Goal: Task Accomplishment & Management: Use online tool/utility

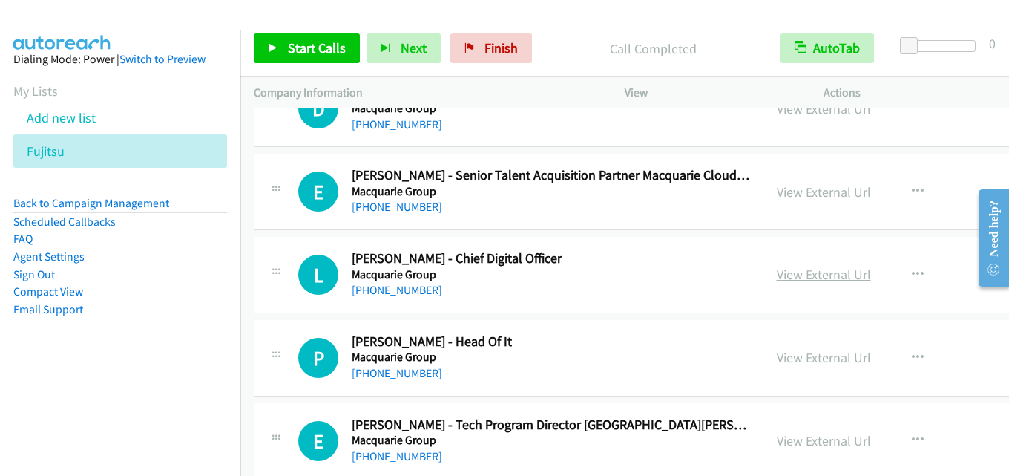
click at [777, 272] on link "View External Url" at bounding box center [824, 274] width 94 height 17
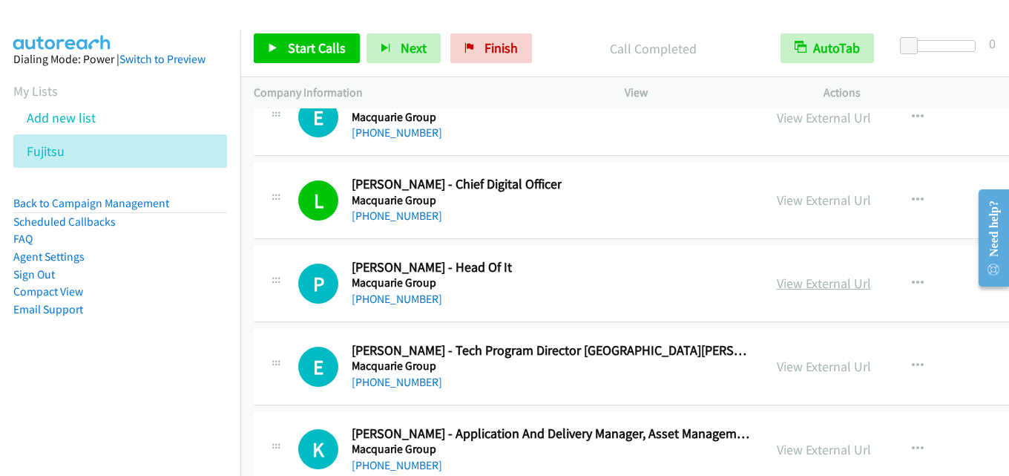
click at [795, 285] on link "View External Url" at bounding box center [824, 283] width 94 height 17
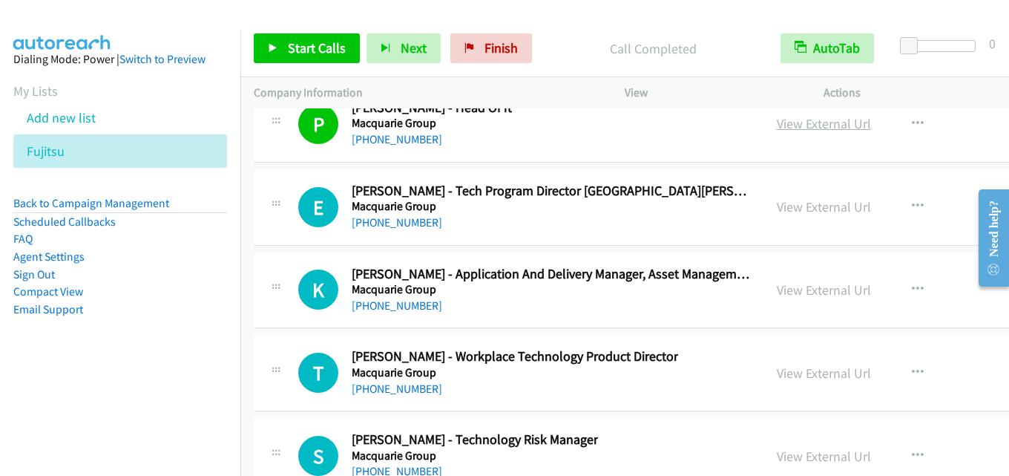
scroll to position [47631, 0]
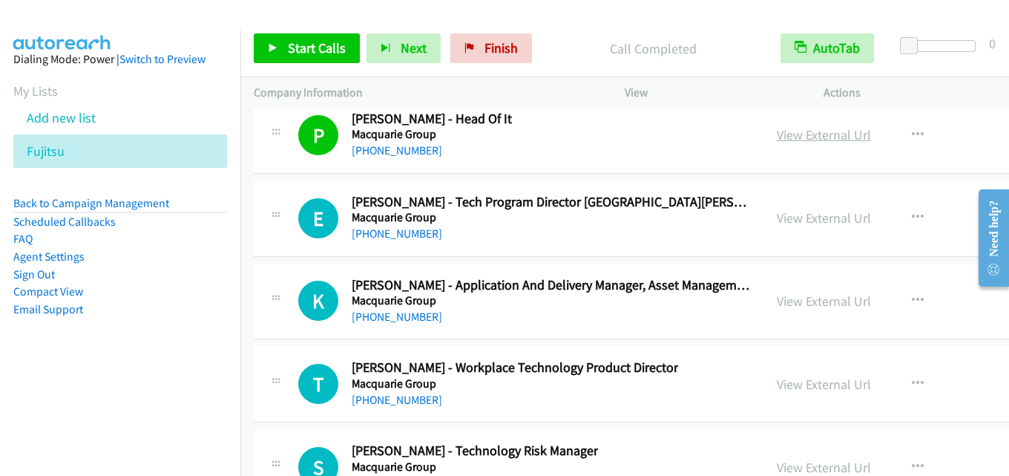
click at [798, 140] on link "View External Url" at bounding box center [824, 134] width 94 height 17
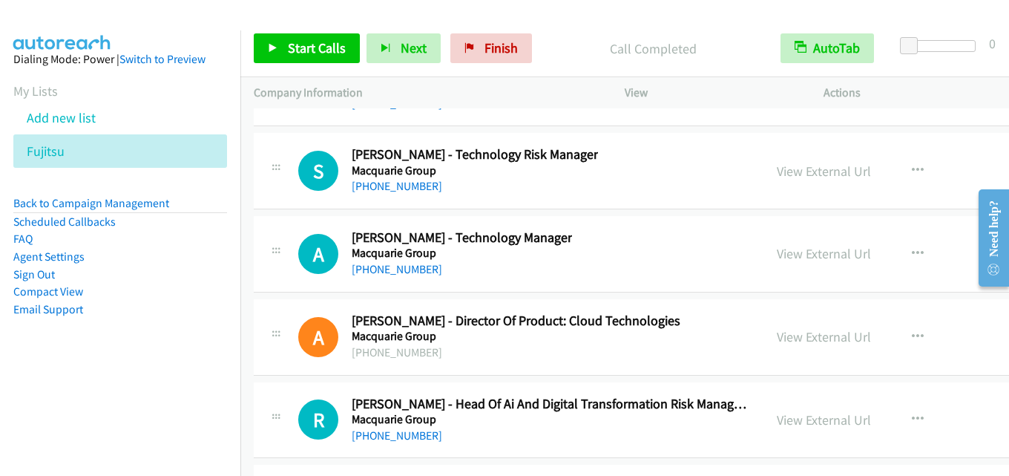
scroll to position [47928, 0]
click at [784, 257] on link "View External Url" at bounding box center [824, 252] width 94 height 17
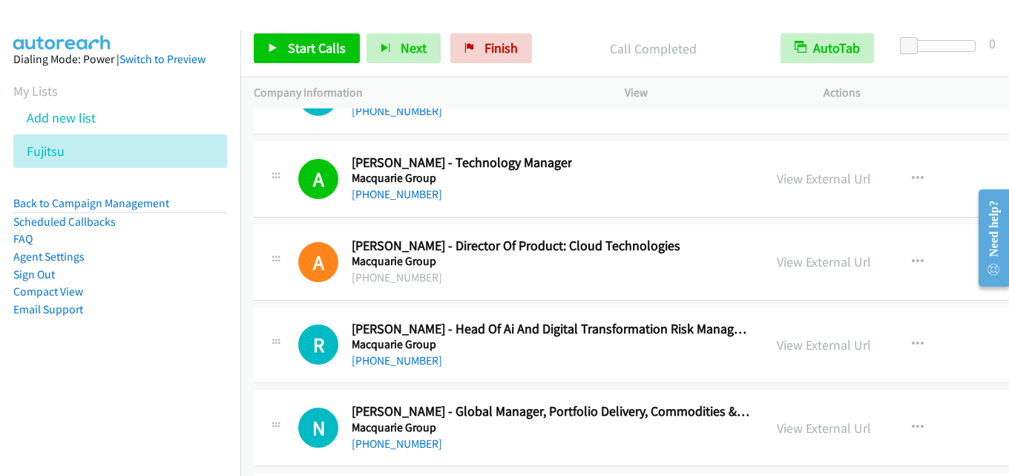
scroll to position [48076, 0]
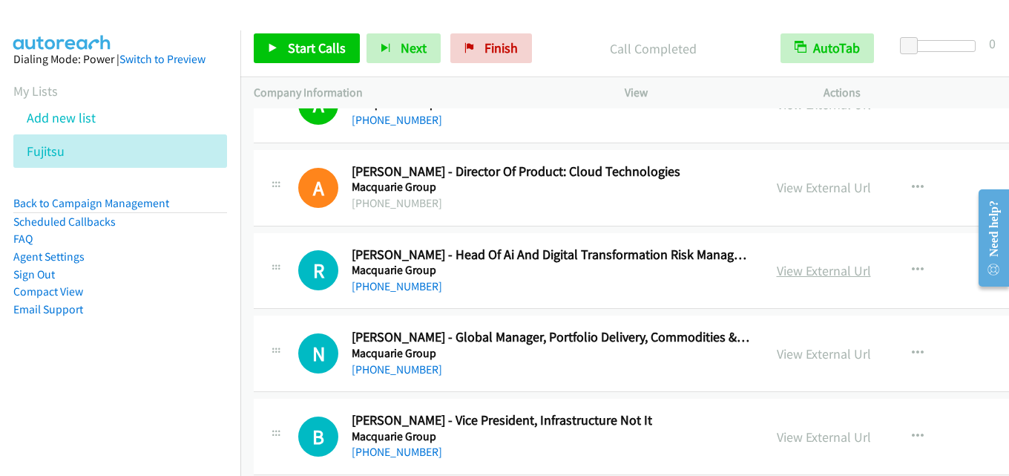
click at [784, 267] on link "View External Url" at bounding box center [824, 270] width 94 height 17
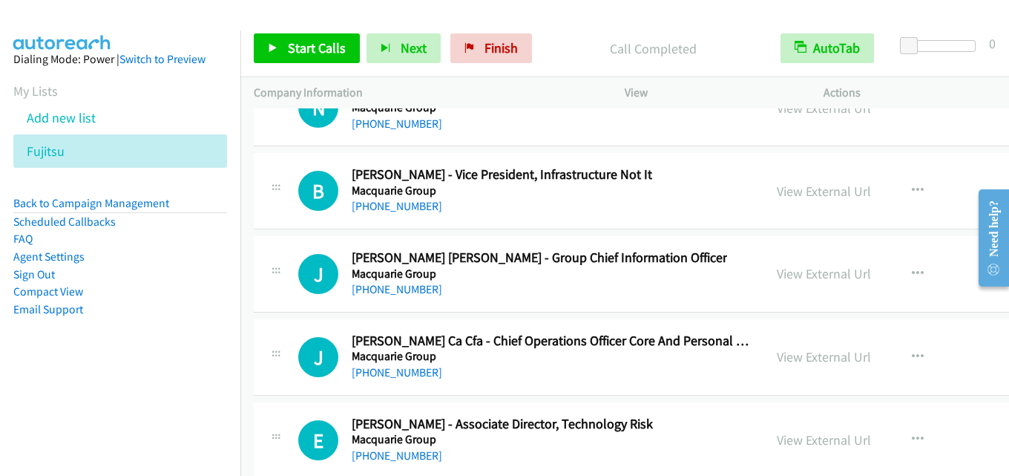
scroll to position [48373, 0]
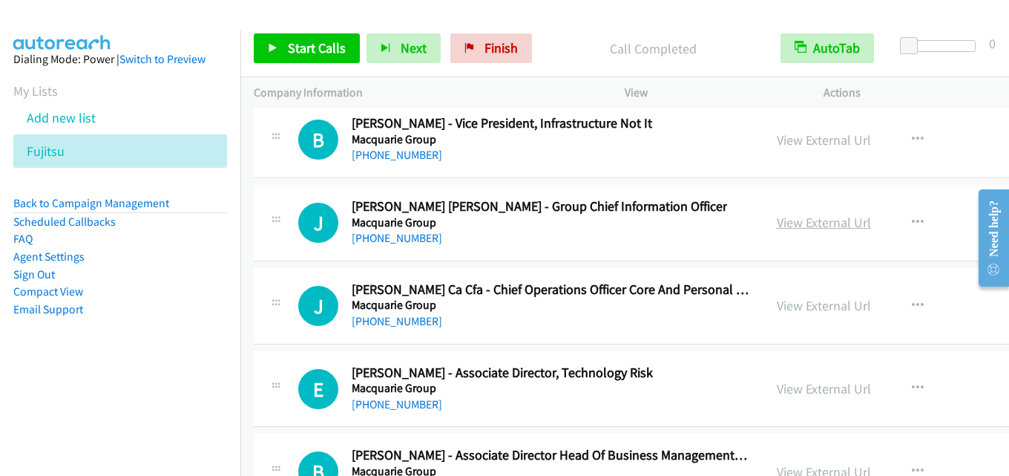
click at [777, 220] on link "View External Url" at bounding box center [824, 222] width 94 height 17
click at [777, 217] on link "View External Url" at bounding box center [824, 222] width 94 height 17
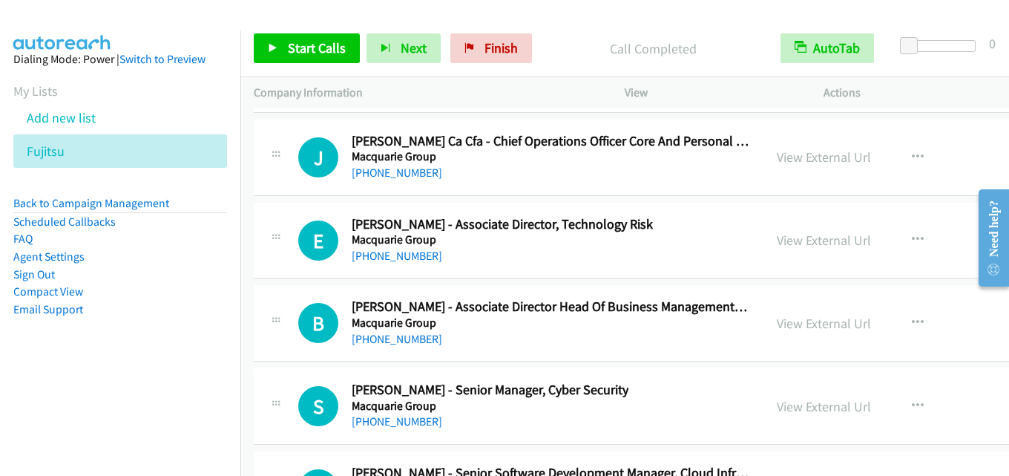
scroll to position [48595, 0]
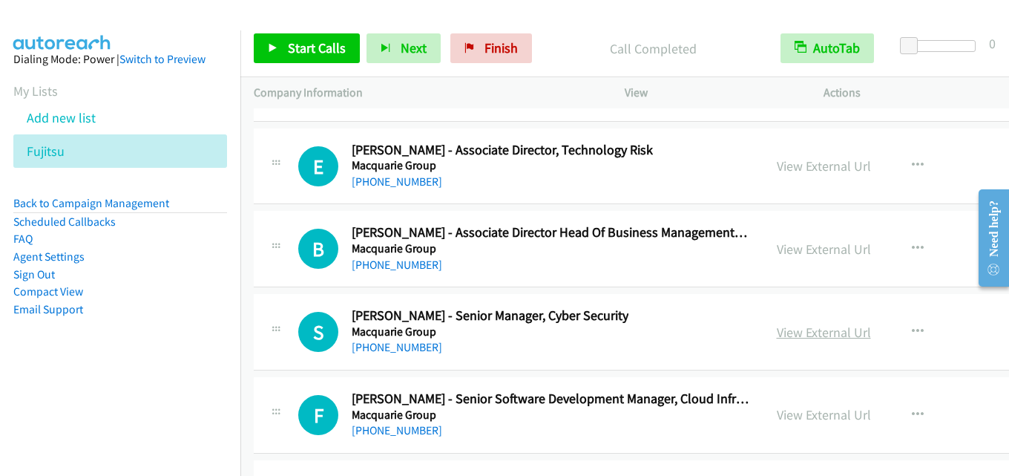
click at [777, 332] on link "View External Url" at bounding box center [824, 331] width 94 height 17
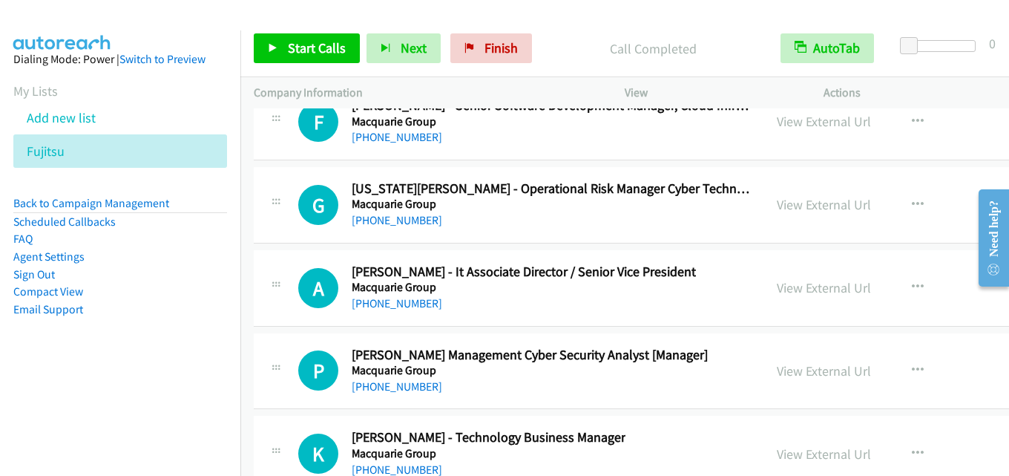
scroll to position [48892, 0]
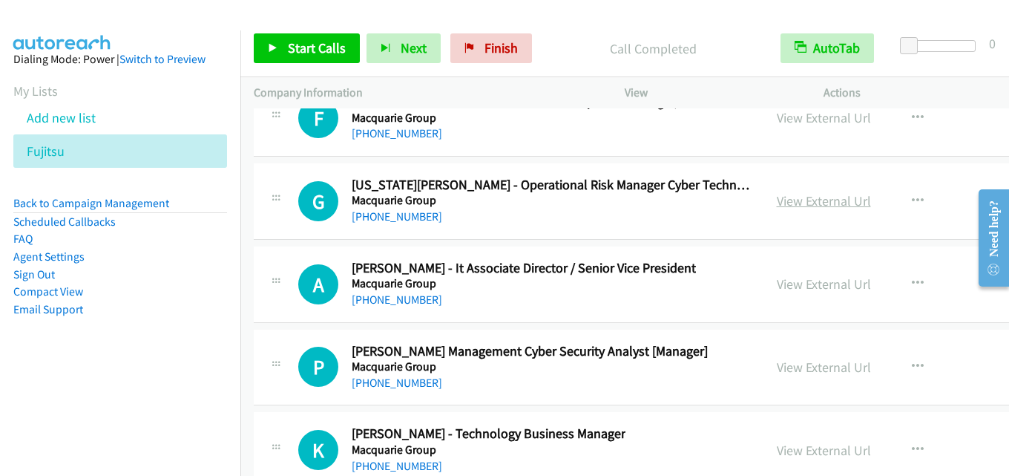
click at [780, 195] on link "View External Url" at bounding box center [824, 200] width 94 height 17
click at [777, 280] on link "View External Url" at bounding box center [824, 283] width 94 height 17
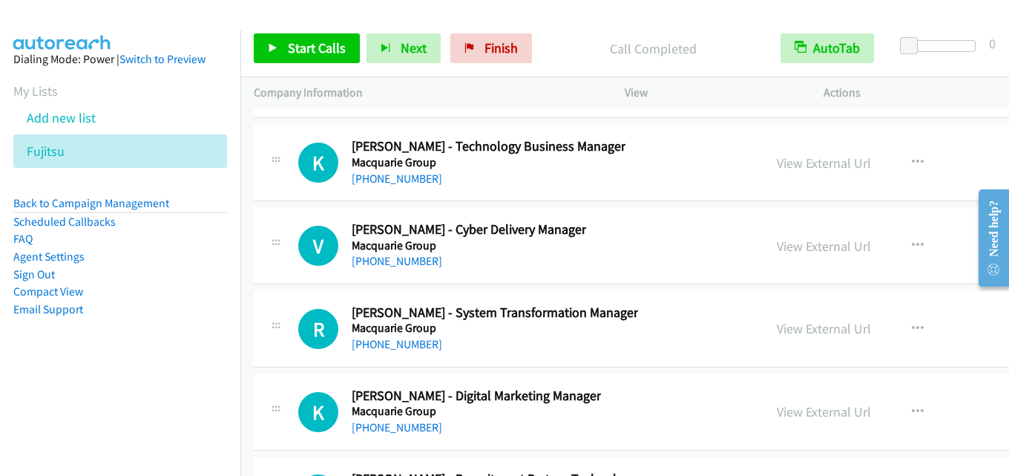
scroll to position [49189, 0]
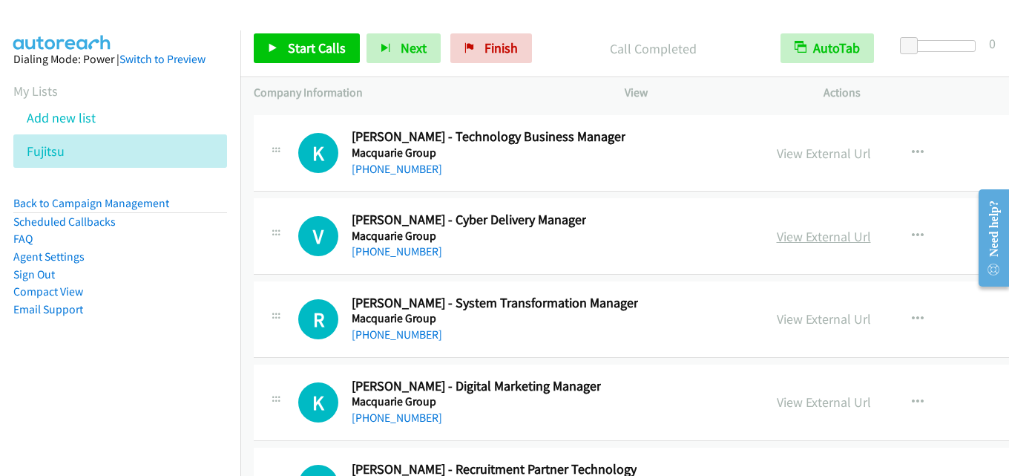
click at [779, 237] on link "View External Url" at bounding box center [824, 236] width 94 height 17
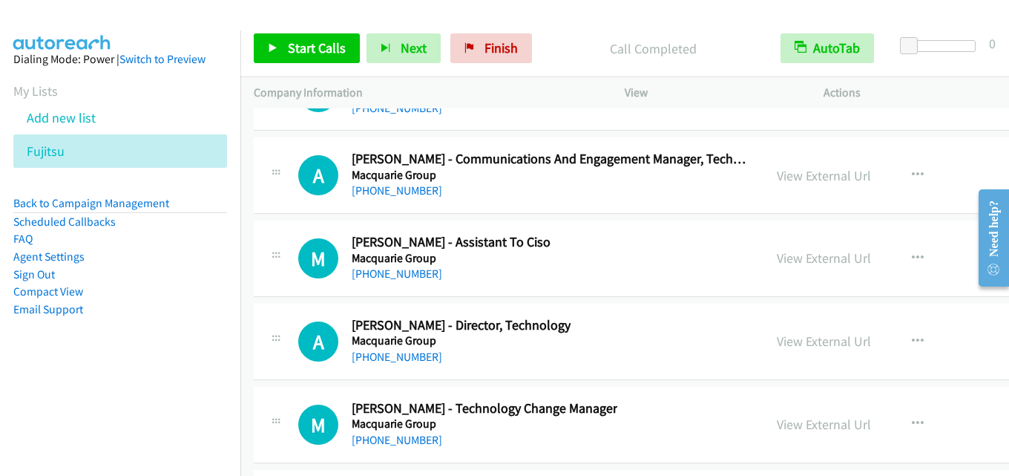
scroll to position [50153, 0]
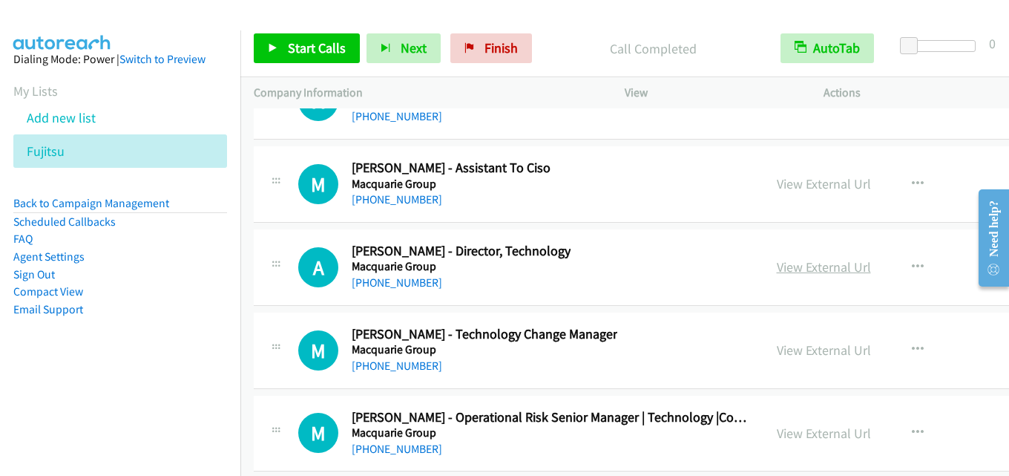
click at [783, 263] on link "View External Url" at bounding box center [824, 266] width 94 height 17
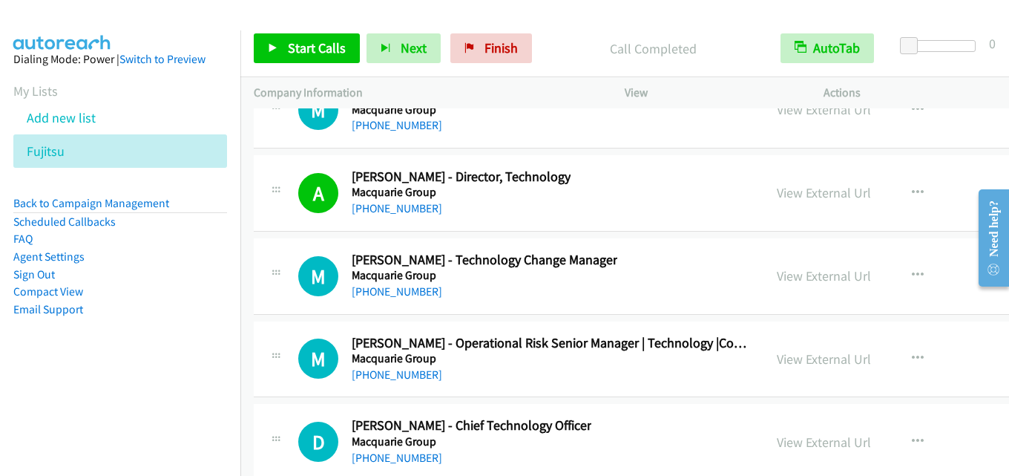
drag, startPoint x: 757, startPoint y: 282, endPoint x: 724, endPoint y: 269, distance: 35.7
click at [724, 269] on div "M Callback Scheduled Michelle Horner - Technology Change Manager Macquarie Grou…" at bounding box center [509, 276] width 510 height 49
click at [777, 275] on link "View External Url" at bounding box center [824, 275] width 94 height 17
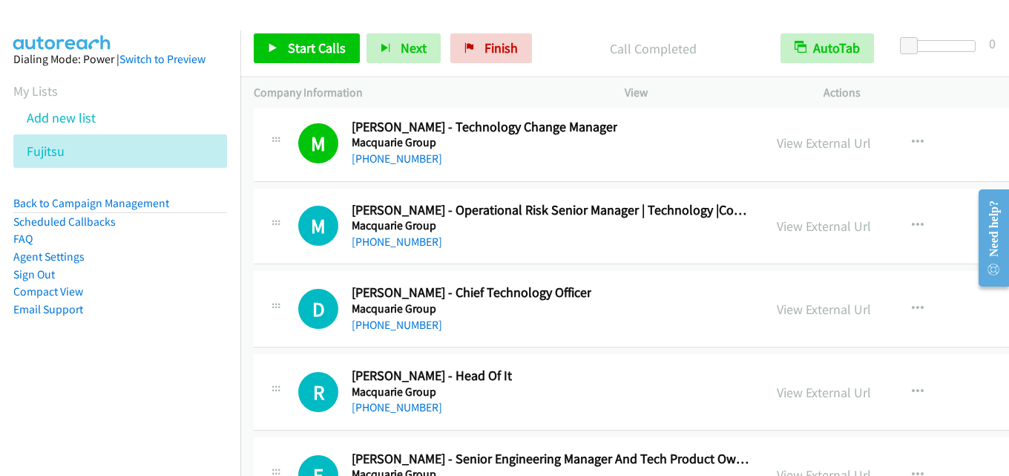
scroll to position [50376, 0]
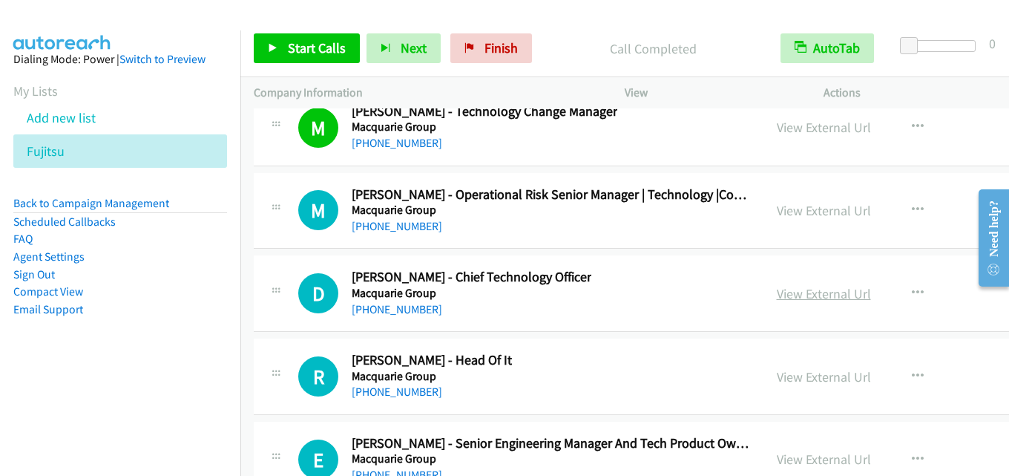
click at [777, 289] on link "View External Url" at bounding box center [824, 293] width 94 height 17
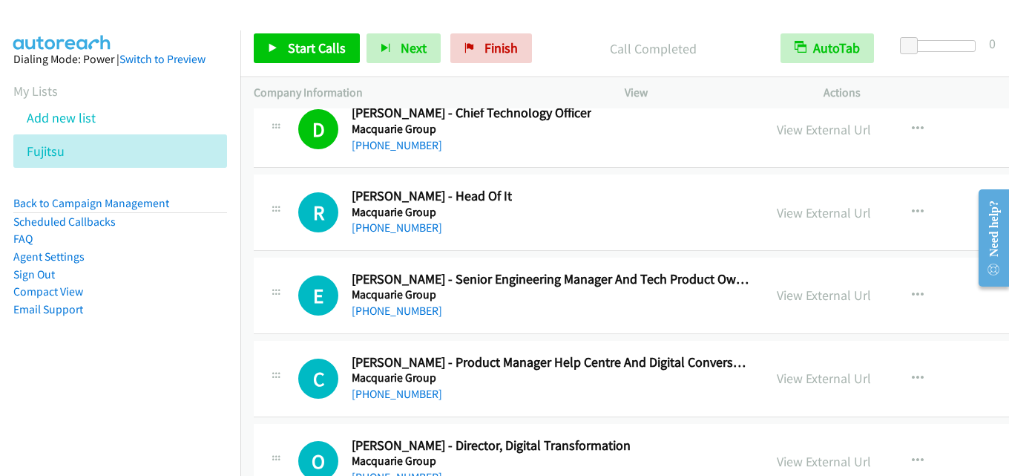
scroll to position [50524, 0]
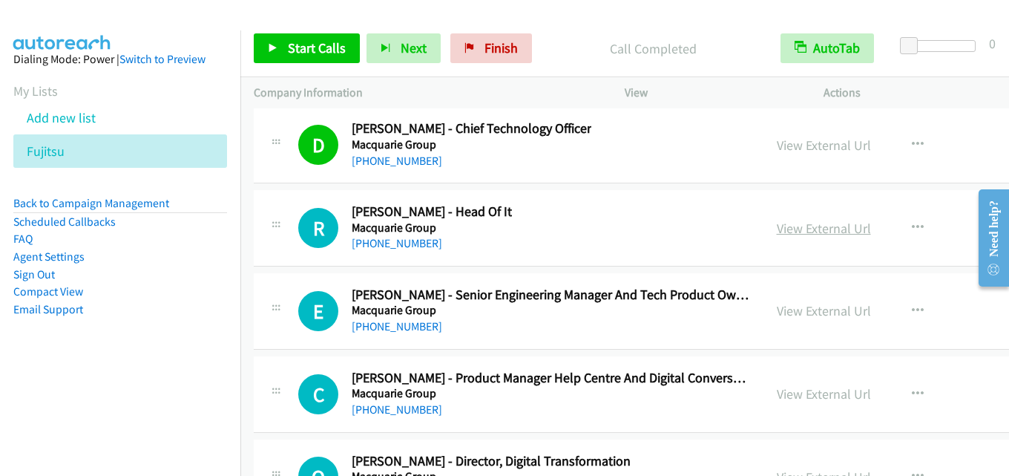
click at [801, 226] on link "View External Url" at bounding box center [824, 228] width 94 height 17
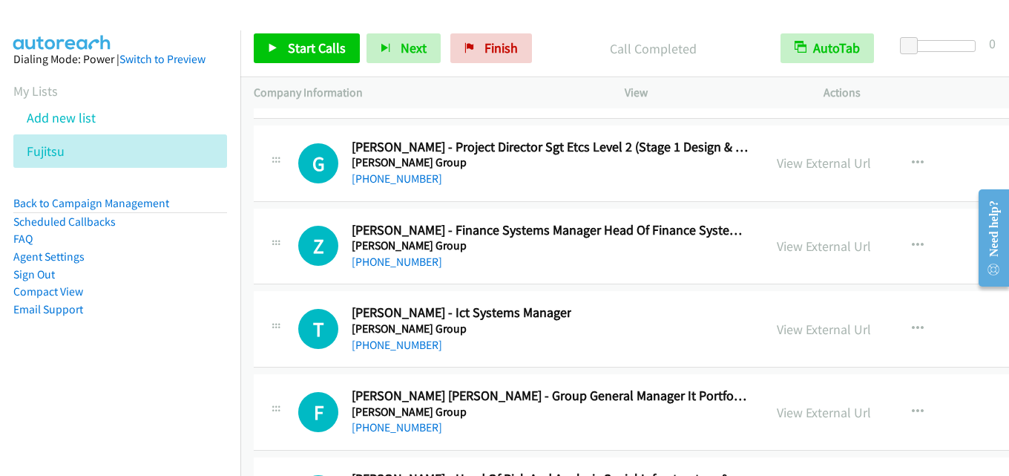
scroll to position [52156, 0]
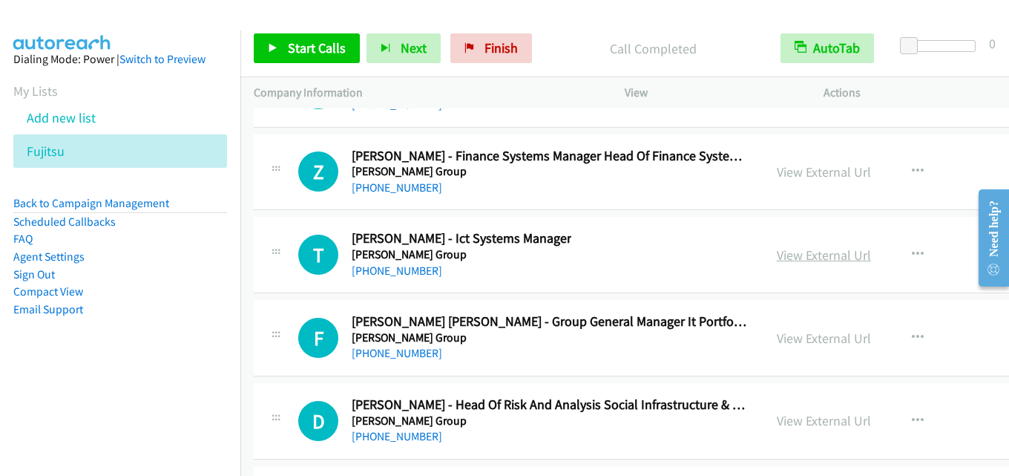
click at [783, 253] on link "View External Url" at bounding box center [824, 254] width 94 height 17
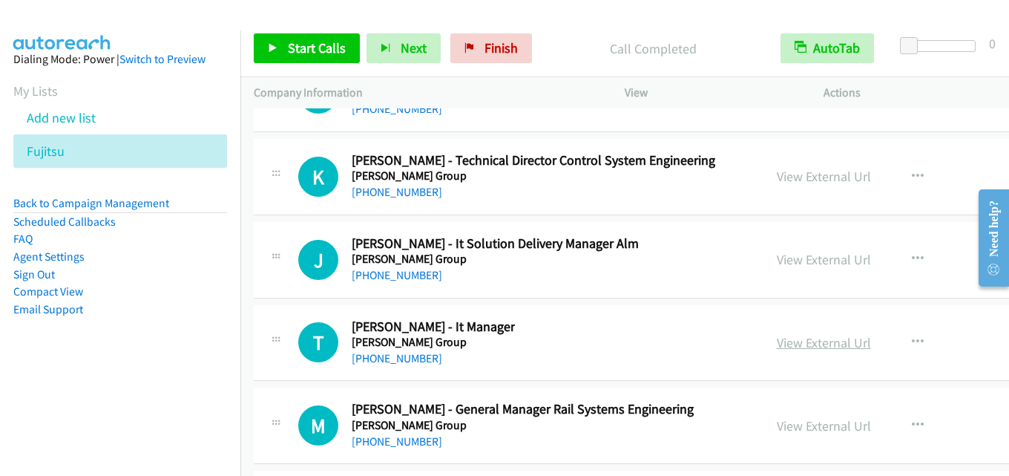
scroll to position [52973, 0]
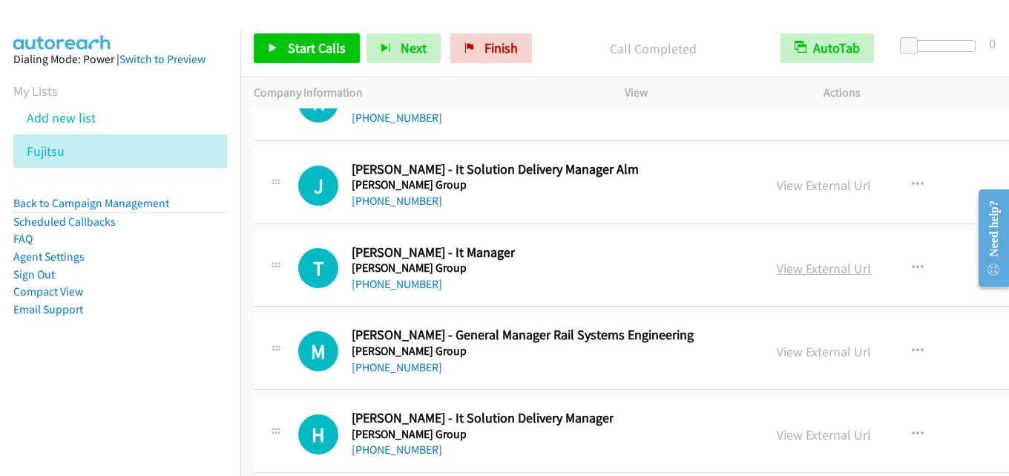
click at [784, 271] on link "View External Url" at bounding box center [824, 268] width 94 height 17
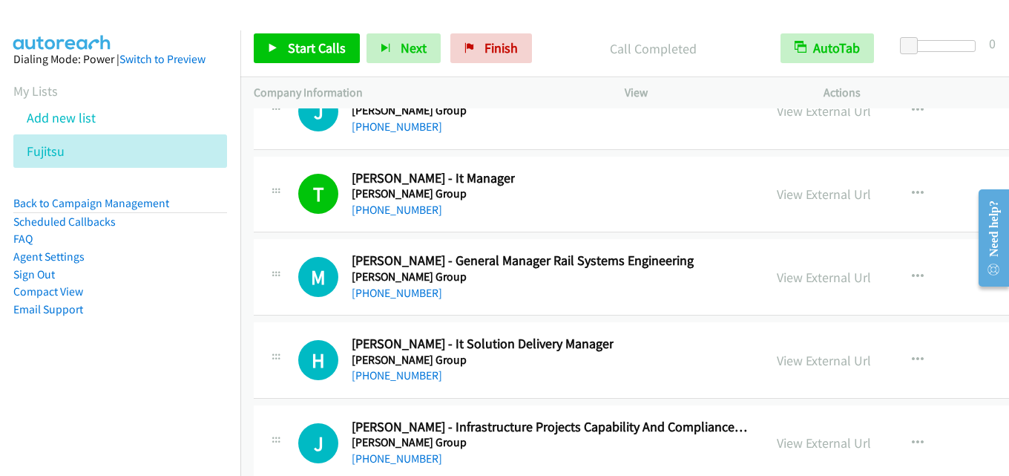
scroll to position [53121, 0]
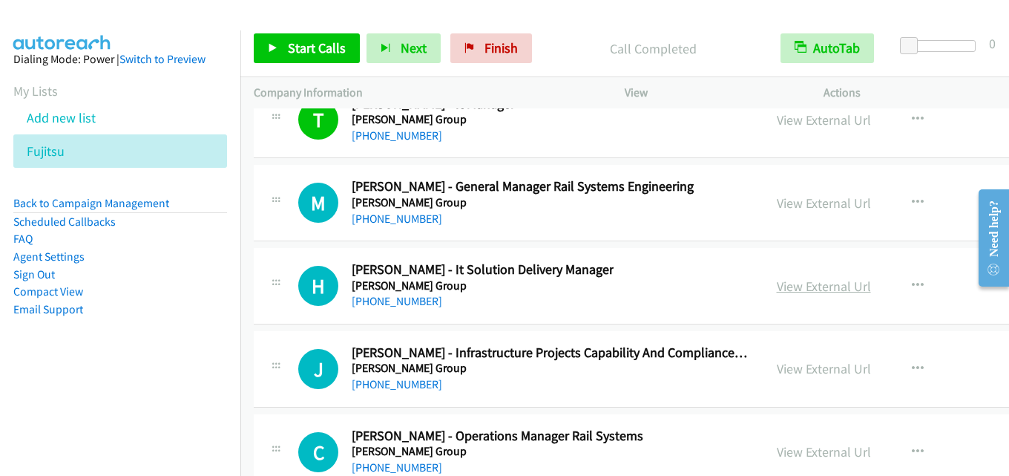
click at [797, 286] on link "View External Url" at bounding box center [824, 285] width 94 height 17
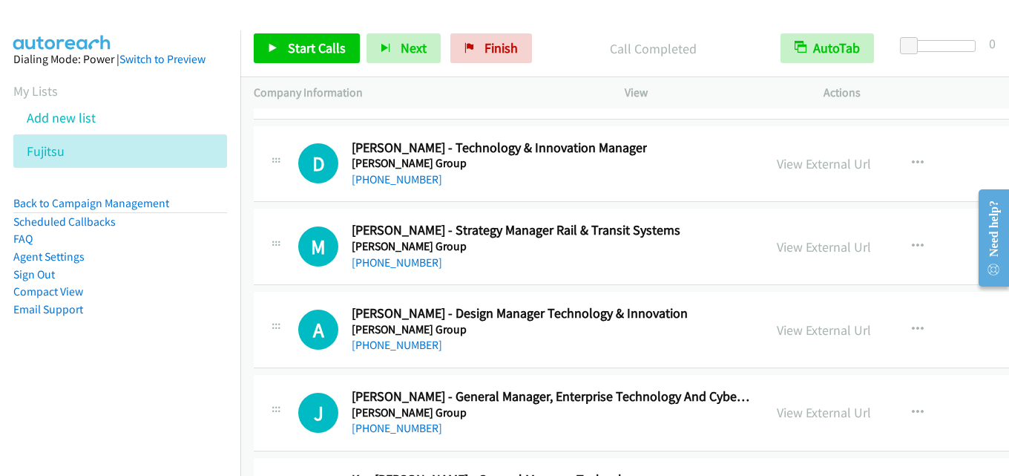
scroll to position [53418, 0]
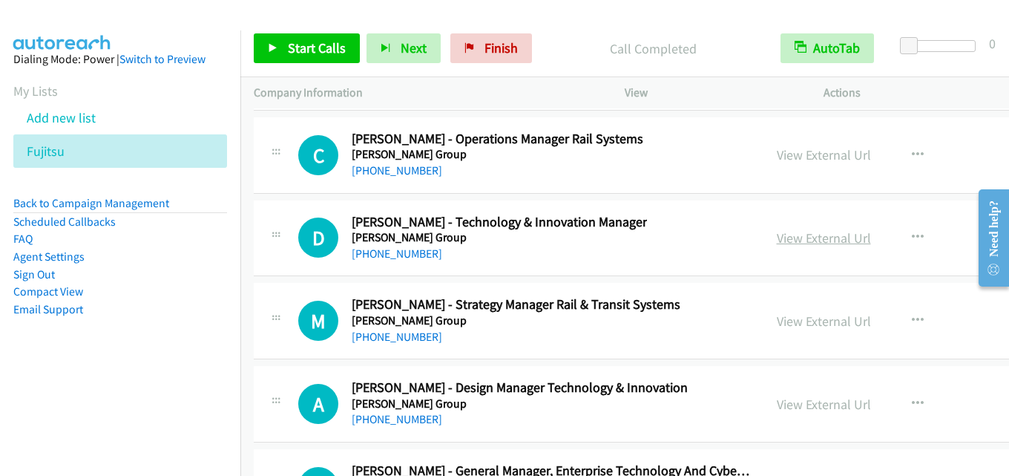
click at [777, 234] on link "View External Url" at bounding box center [824, 237] width 94 height 17
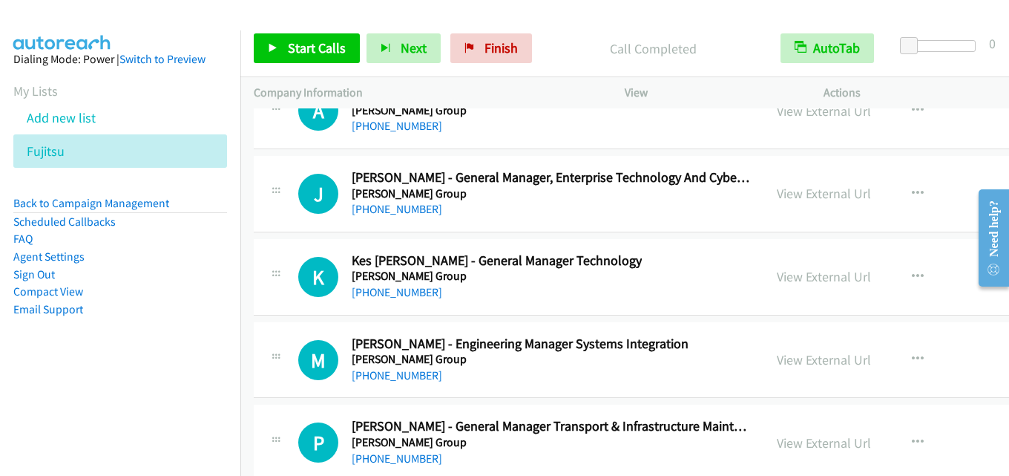
scroll to position [53714, 0]
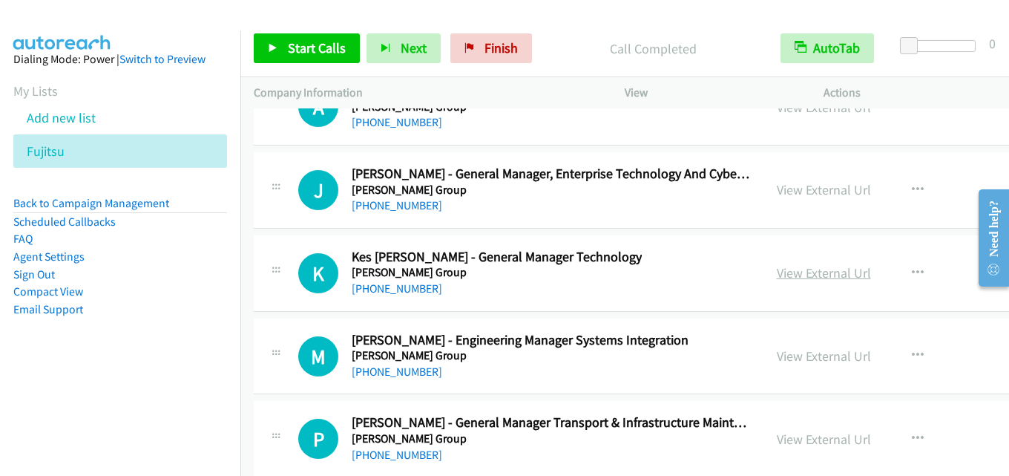
click at [777, 267] on link "View External Url" at bounding box center [824, 272] width 94 height 17
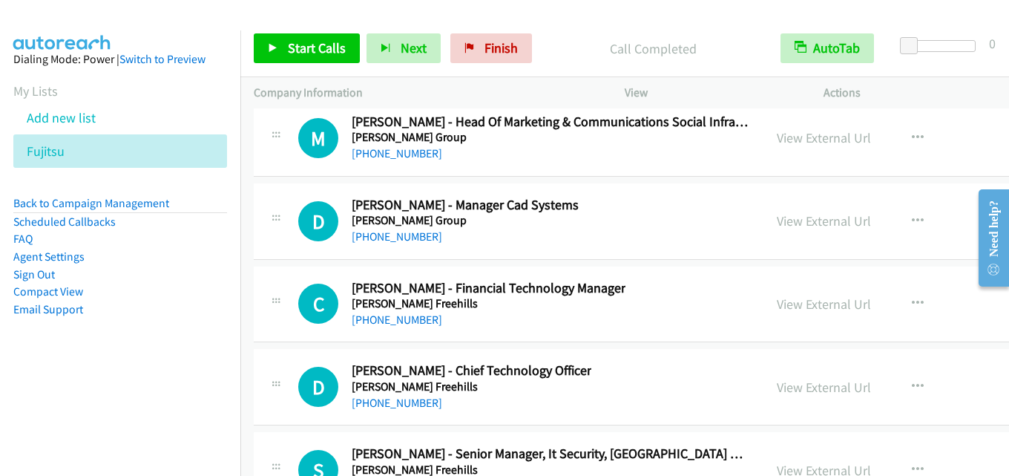
scroll to position [54753, 0]
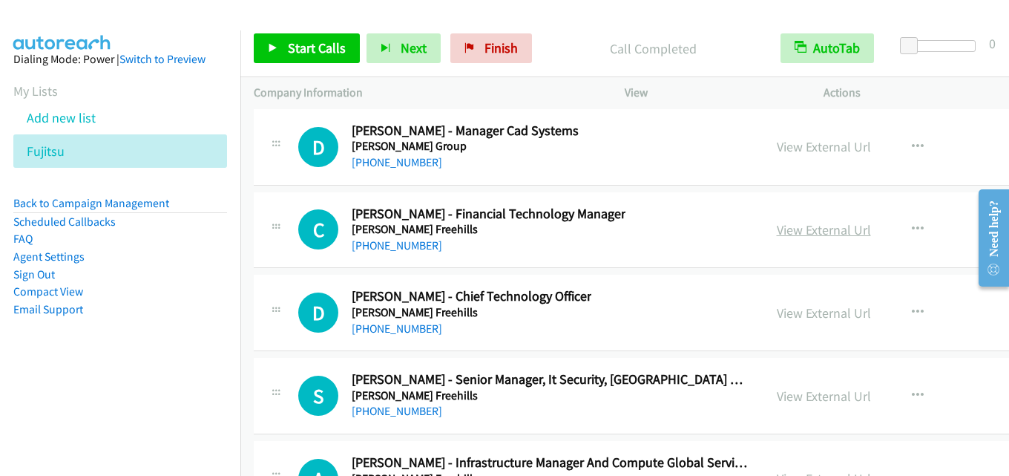
click at [781, 231] on link "View External Url" at bounding box center [824, 229] width 94 height 17
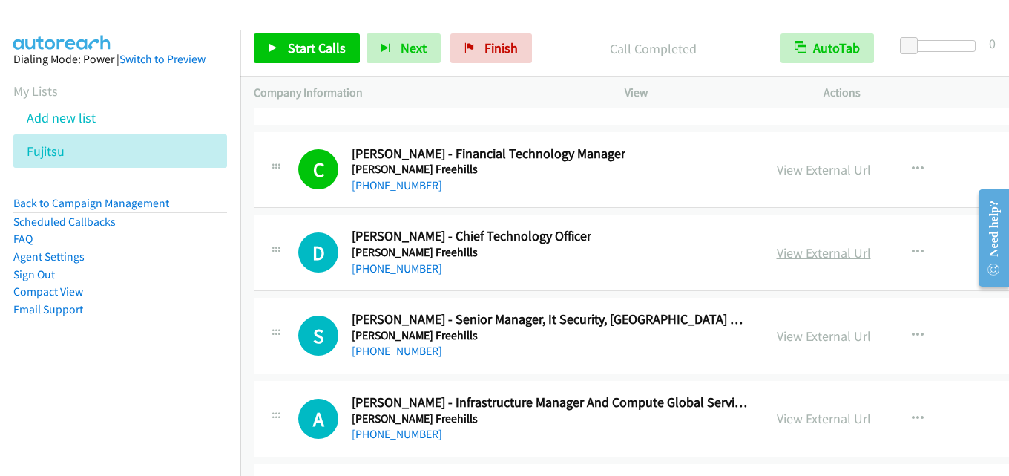
scroll to position [54827, 0]
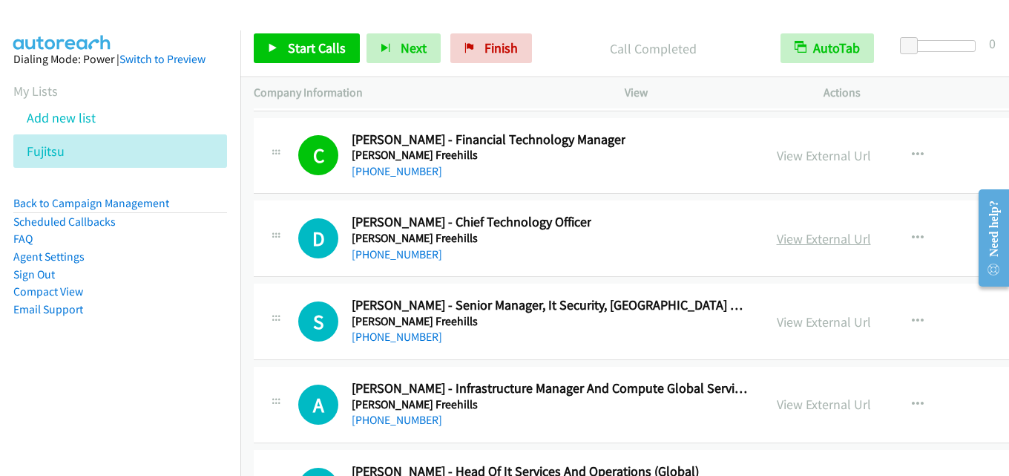
click at [792, 237] on link "View External Url" at bounding box center [824, 238] width 94 height 17
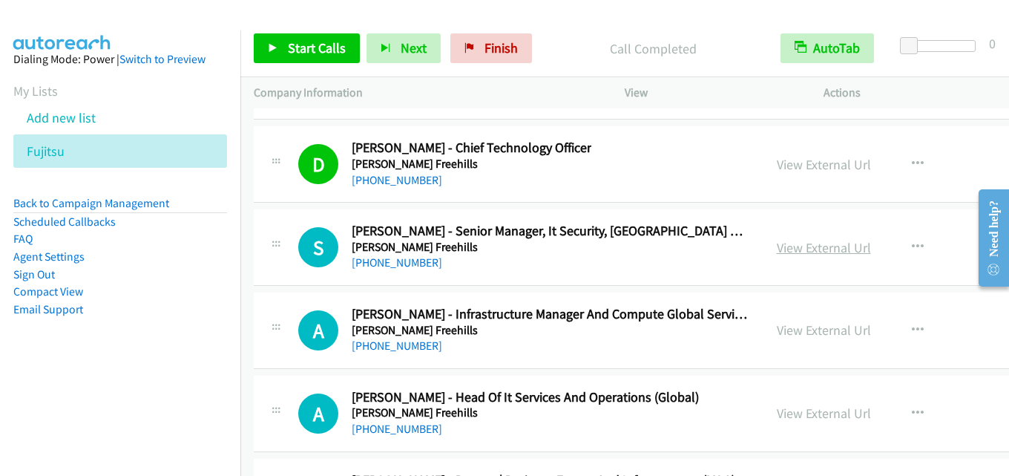
click at [784, 245] on link "View External Url" at bounding box center [824, 247] width 94 height 17
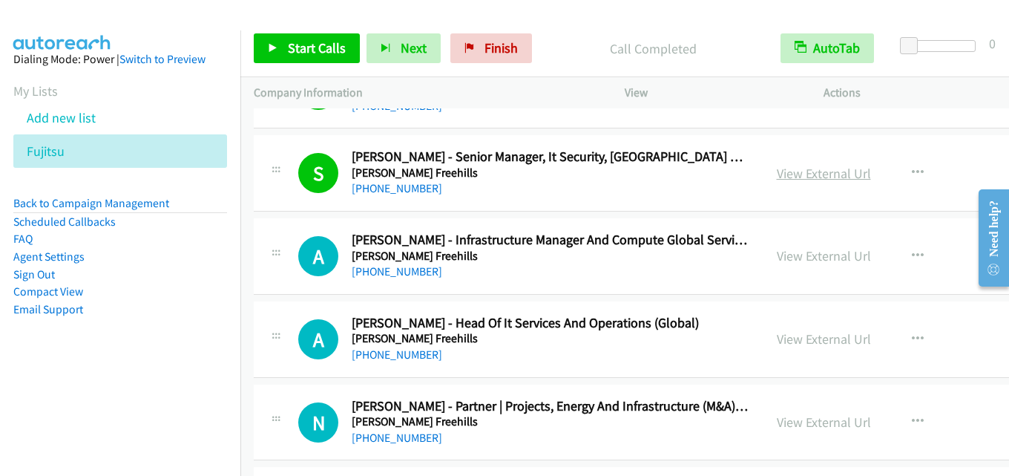
scroll to position [55050, 0]
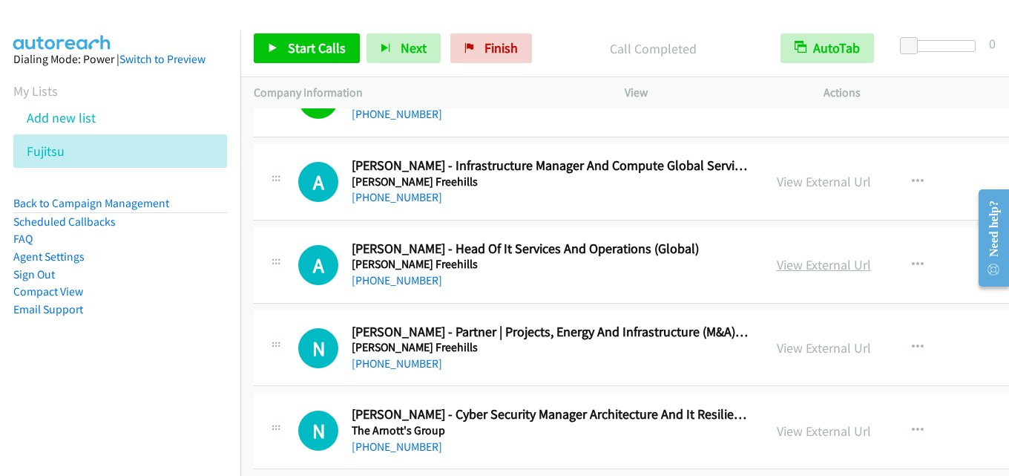
click at [778, 261] on link "View External Url" at bounding box center [824, 264] width 94 height 17
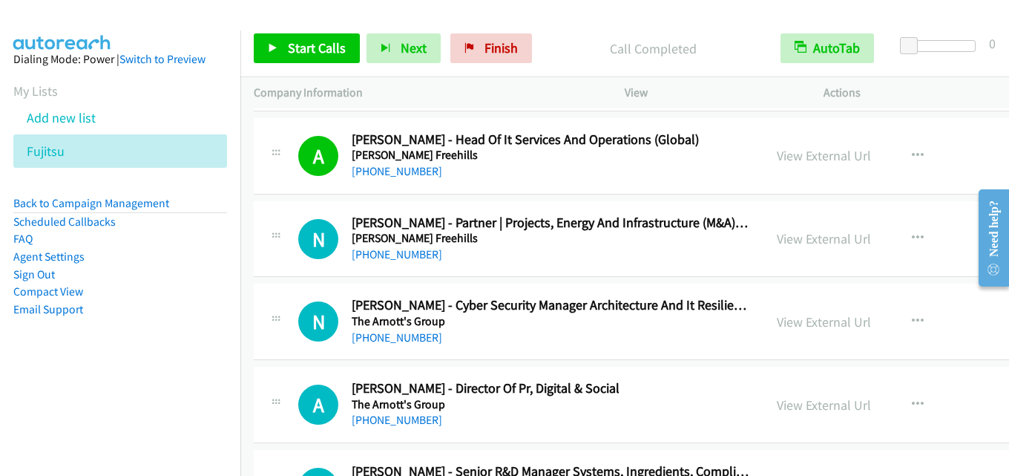
scroll to position [55198, 0]
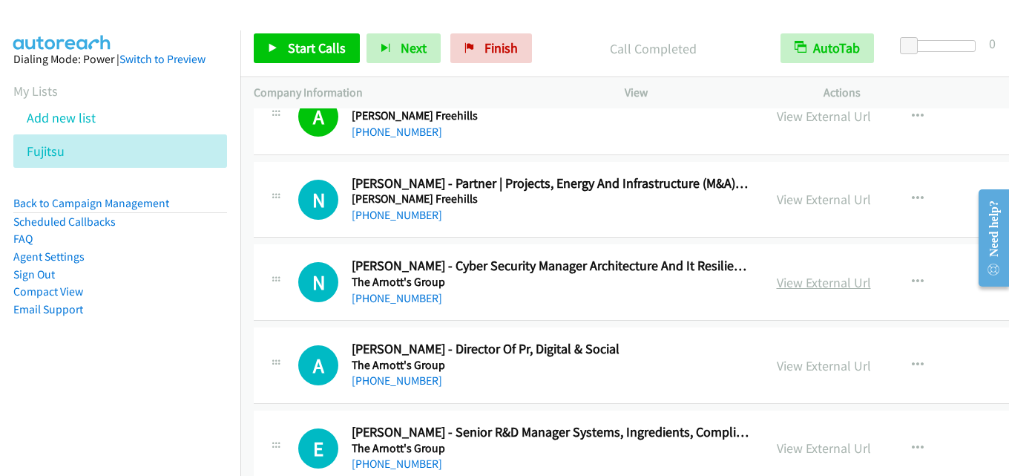
click at [777, 287] on link "View External Url" at bounding box center [824, 282] width 94 height 17
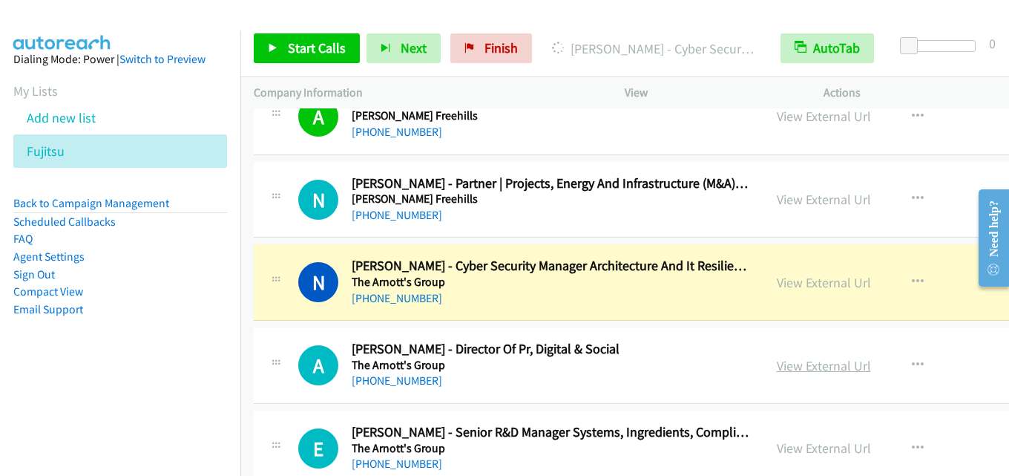
click at [777, 357] on link "View External Url" at bounding box center [824, 365] width 94 height 17
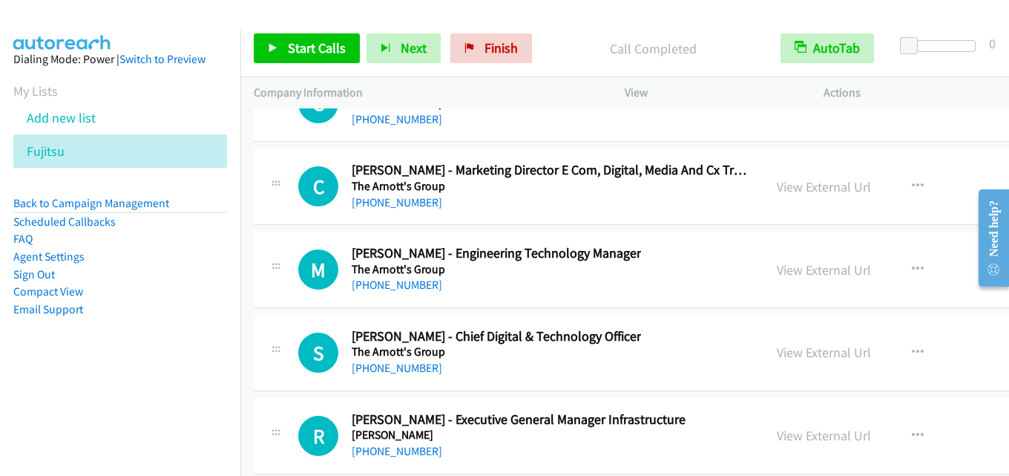
scroll to position [55866, 0]
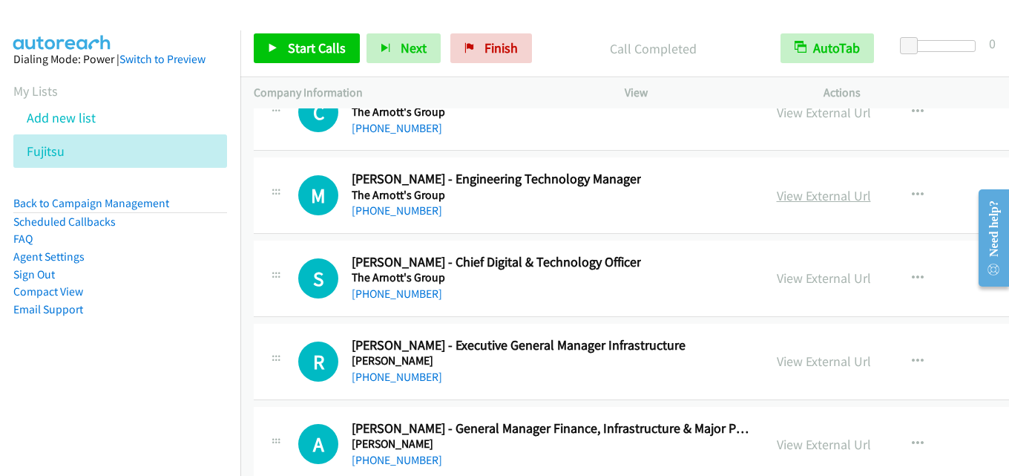
click at [777, 194] on link "View External Url" at bounding box center [824, 195] width 94 height 17
click at [777, 275] on link "View External Url" at bounding box center [824, 277] width 94 height 17
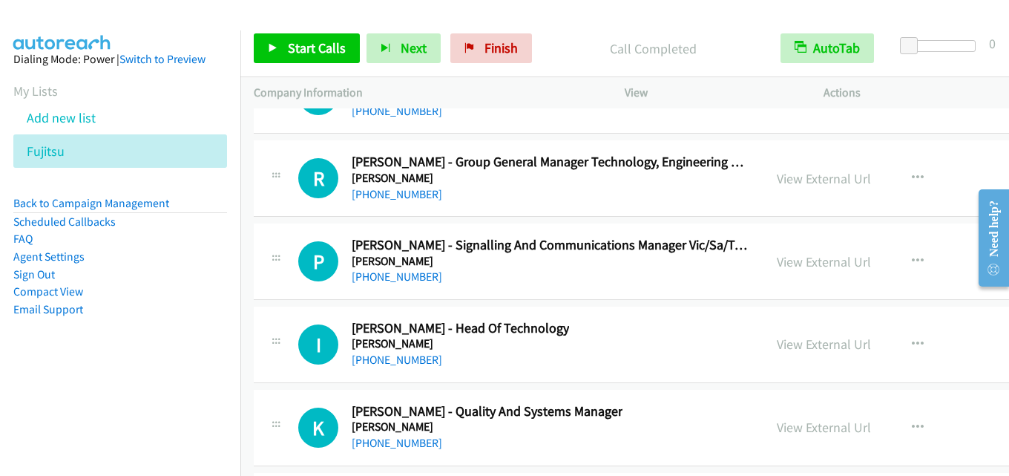
scroll to position [57201, 0]
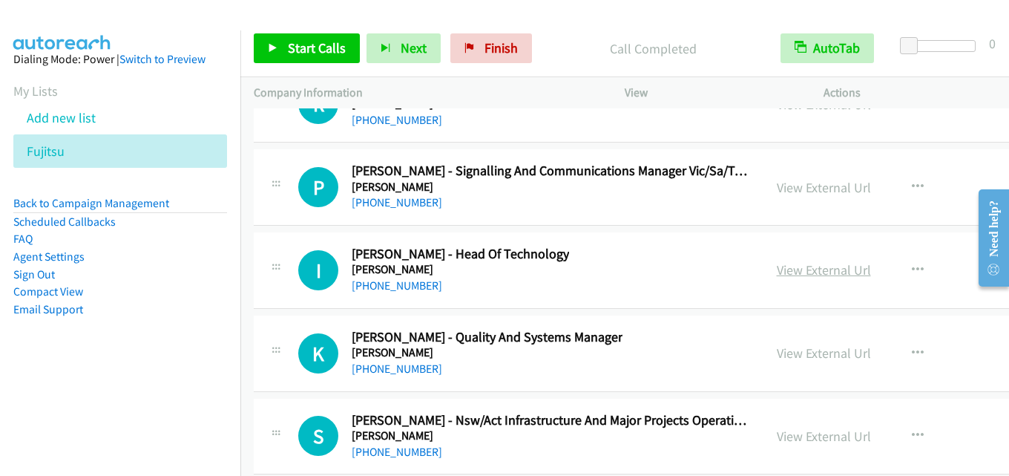
click at [782, 273] on link "View External Url" at bounding box center [824, 269] width 94 height 17
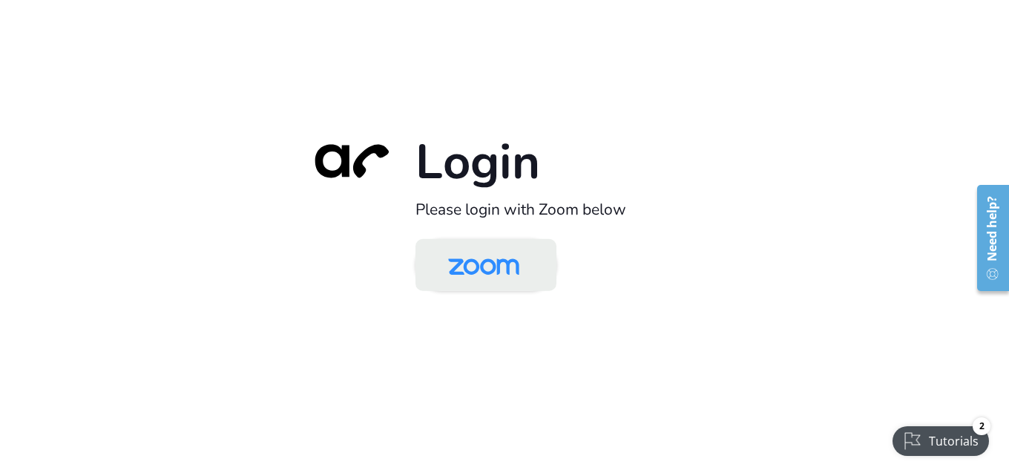
click at [471, 259] on img at bounding box center [484, 266] width 102 height 48
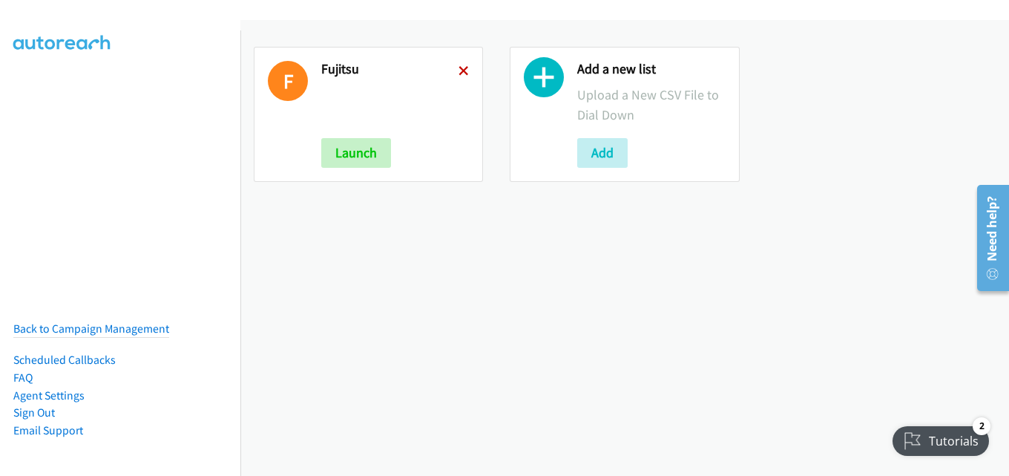
click at [464, 73] on icon at bounding box center [464, 72] width 10 height 10
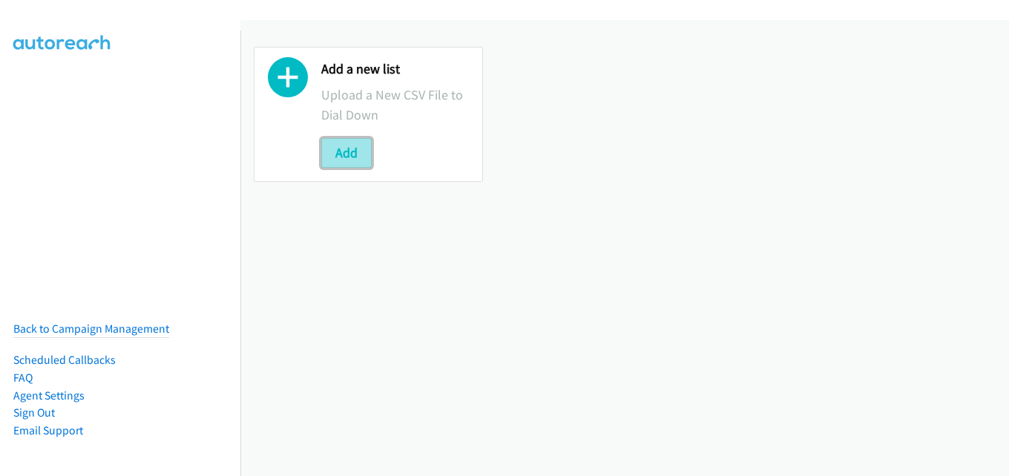
click at [357, 149] on button "Add" at bounding box center [346, 153] width 50 height 30
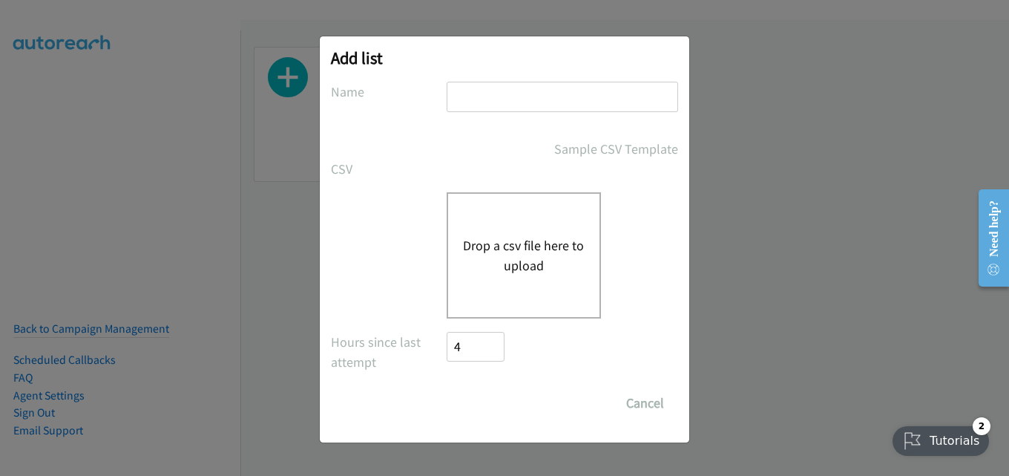
click at [513, 100] on input "text" at bounding box center [562, 97] width 231 height 30
click at [539, 99] on input "text" at bounding box center [562, 97] width 231 height 30
type input "dell"
click at [545, 234] on div "Drop a csv file here to upload" at bounding box center [524, 255] width 154 height 126
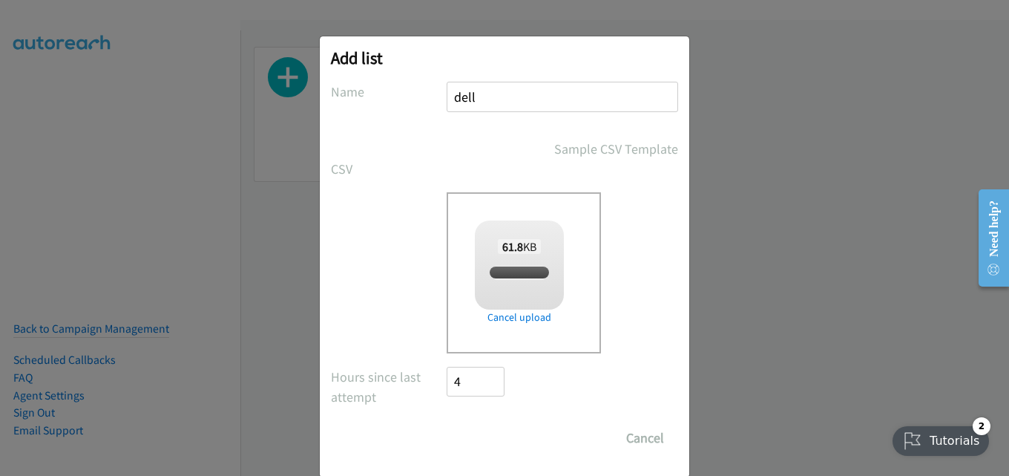
checkbox input "true"
click at [484, 437] on input "Save List" at bounding box center [486, 438] width 78 height 30
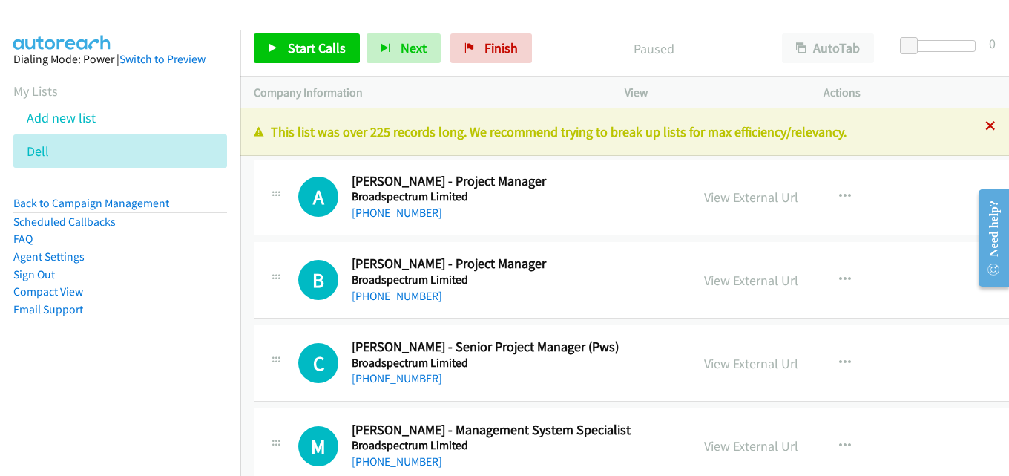
click at [985, 129] on icon at bounding box center [990, 127] width 10 height 10
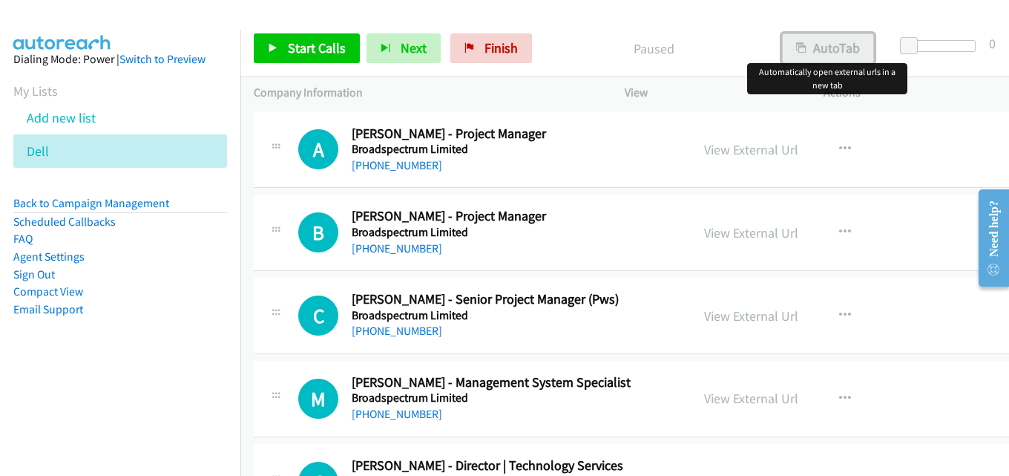
click at [807, 55] on button "AutoTab" at bounding box center [828, 48] width 92 height 30
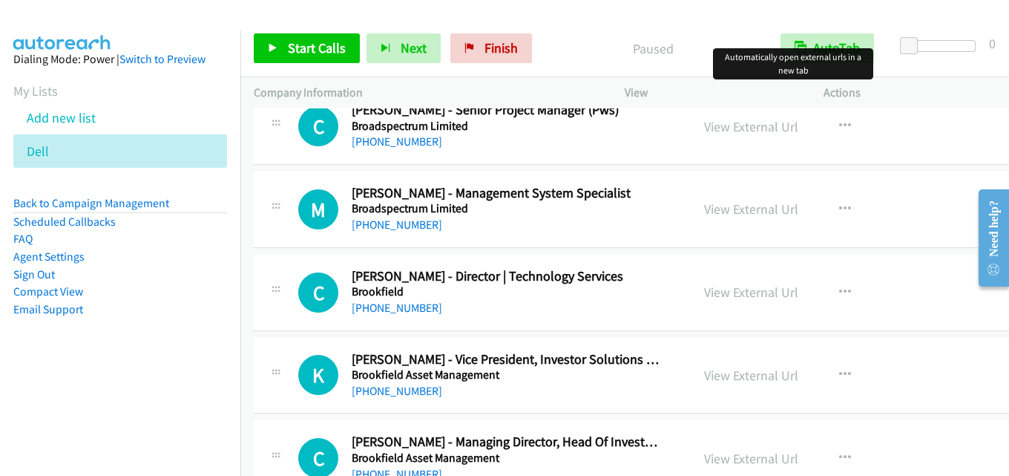
scroll to position [223, 0]
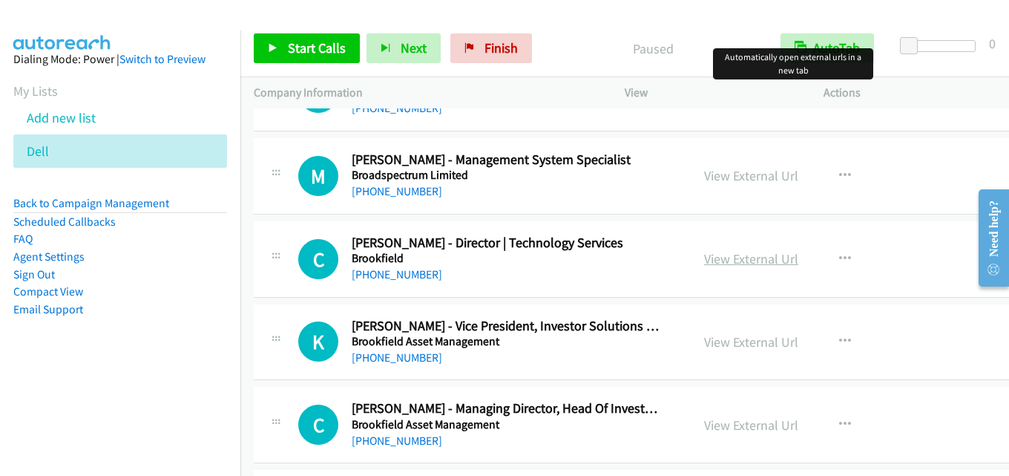
click at [717, 259] on link "View External Url" at bounding box center [751, 258] width 94 height 17
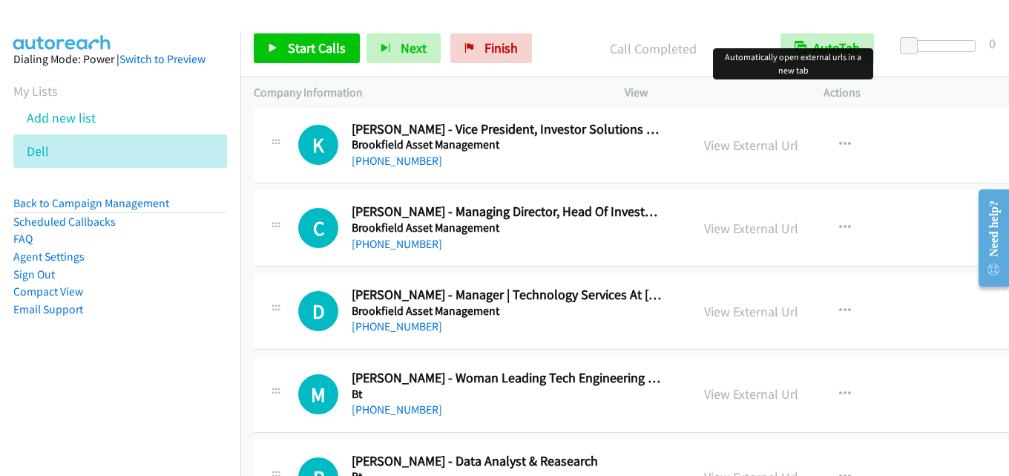
scroll to position [445, 0]
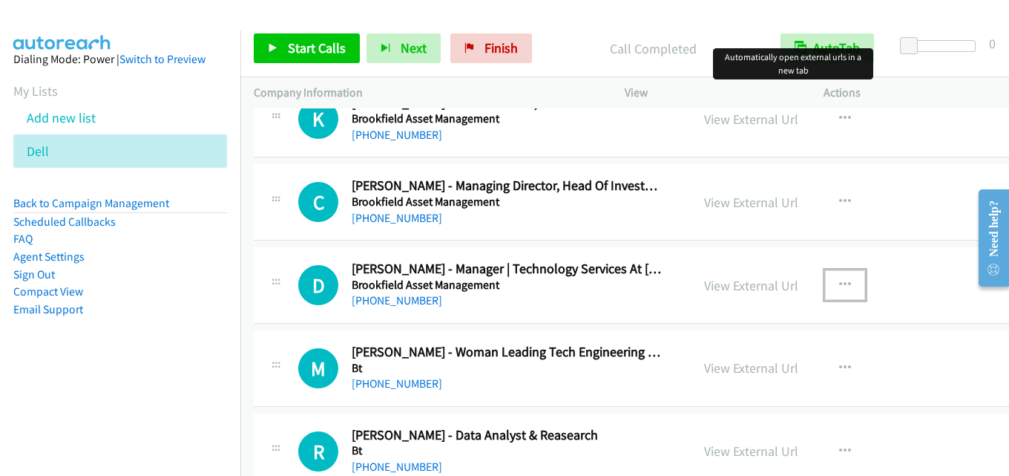
click at [839, 285] on icon "button" at bounding box center [845, 285] width 12 height 12
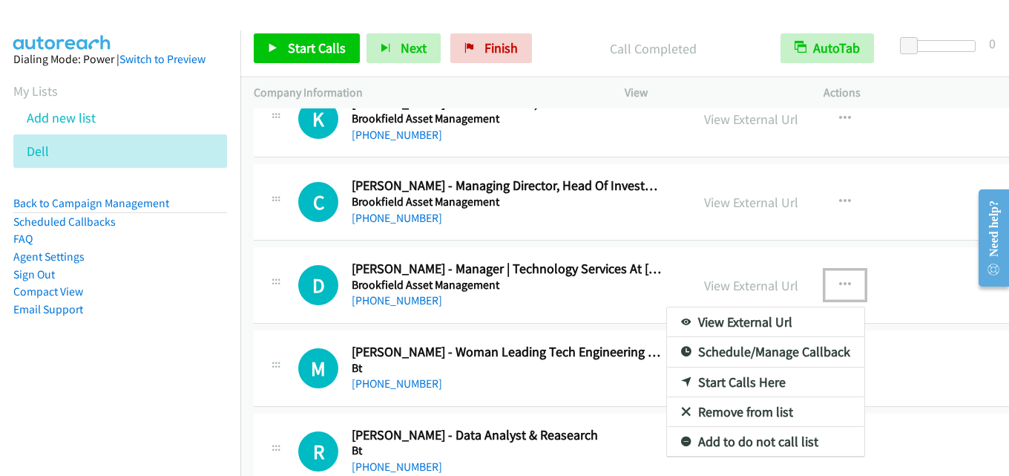
click at [747, 378] on link "Start Calls Here" at bounding box center [765, 382] width 197 height 30
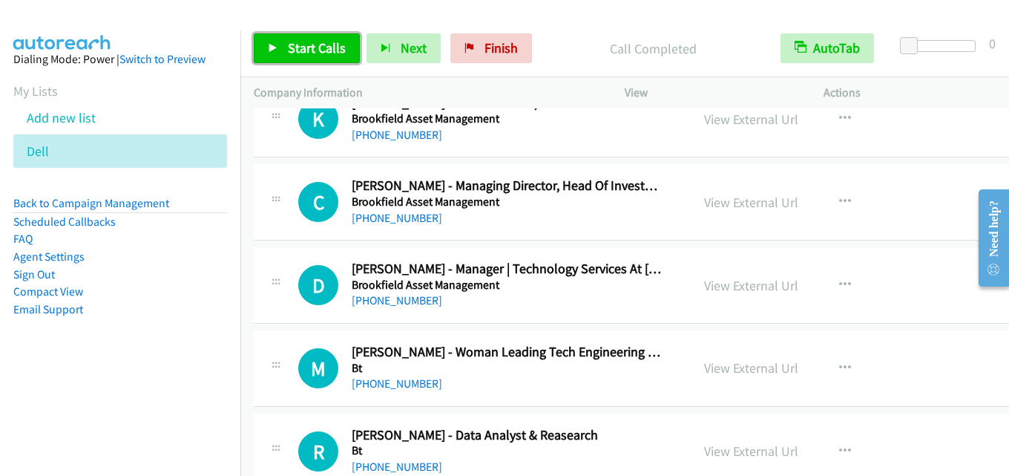
click at [317, 36] on link "Start Calls" at bounding box center [307, 48] width 106 height 30
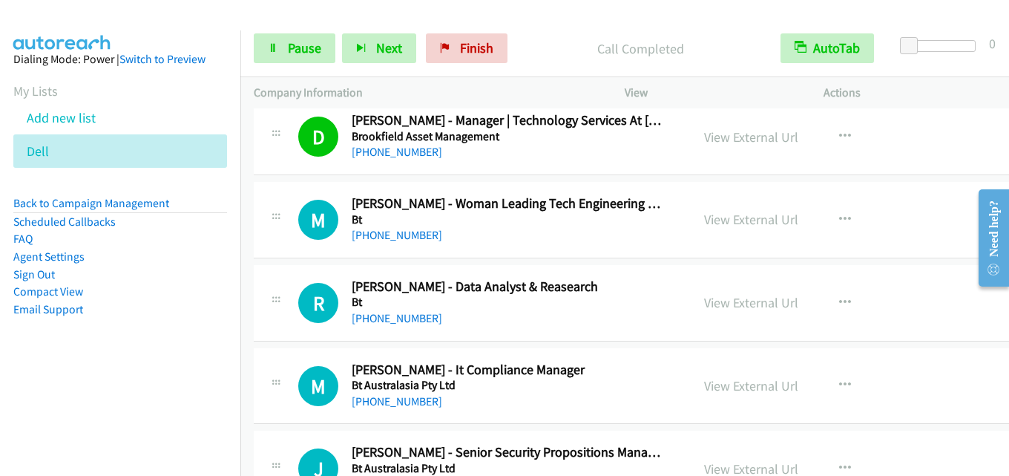
scroll to position [668, 0]
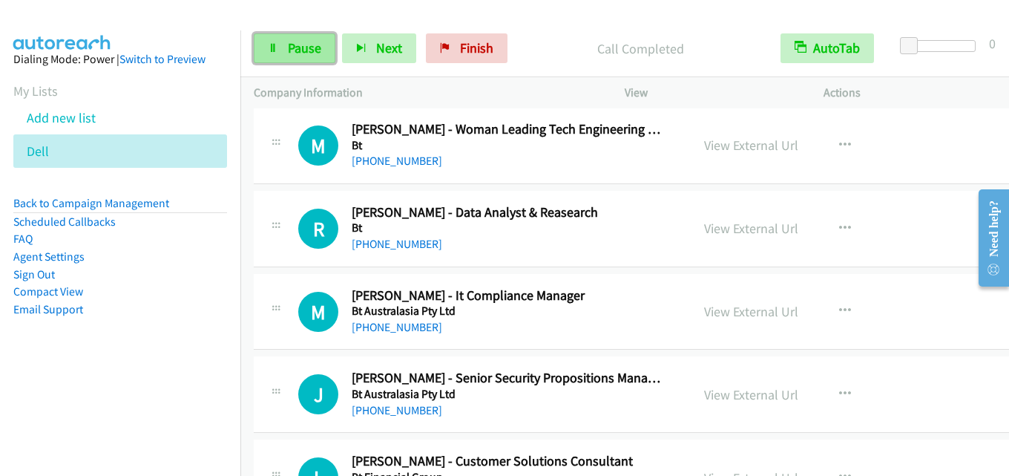
click at [292, 40] on span "Pause" at bounding box center [304, 47] width 33 height 17
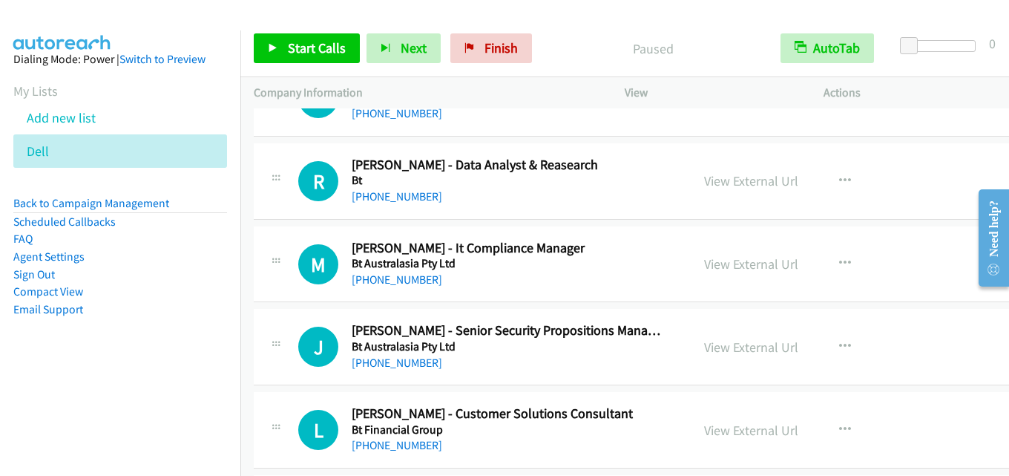
scroll to position [742, 0]
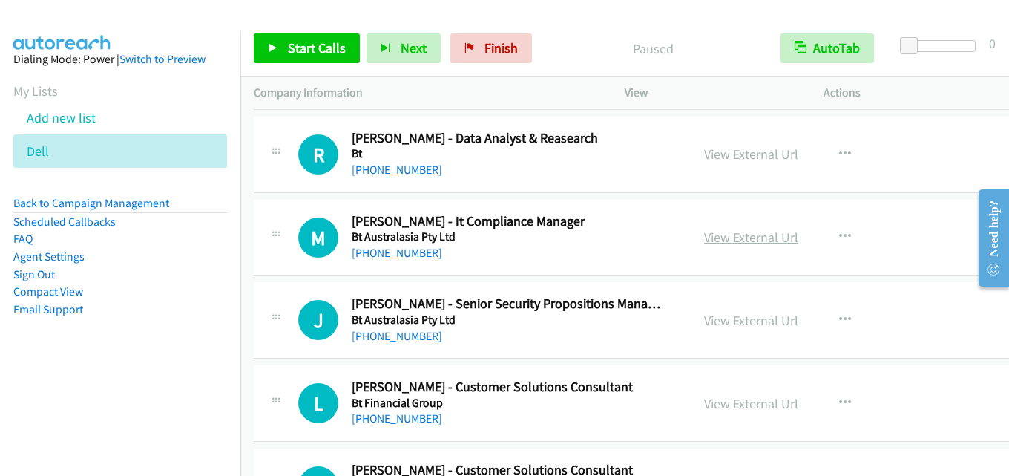
click at [730, 234] on link "View External Url" at bounding box center [751, 237] width 94 height 17
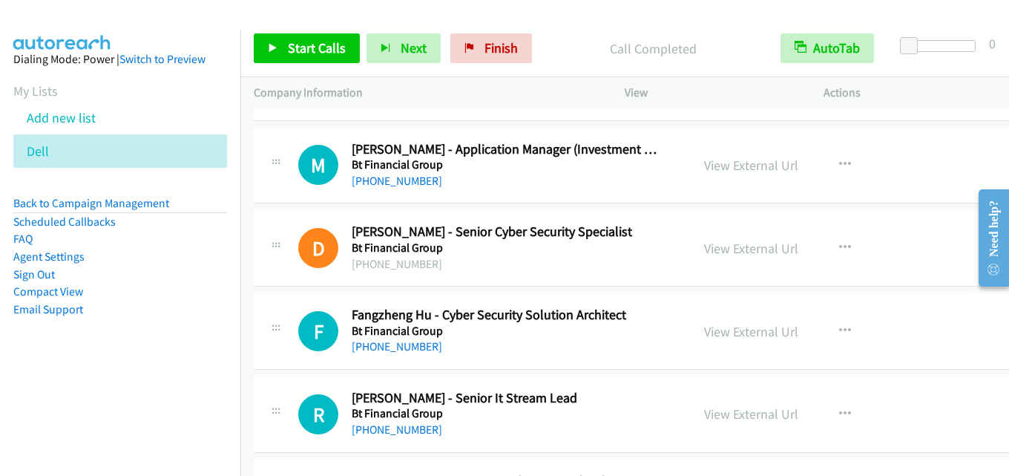
scroll to position [1335, 0]
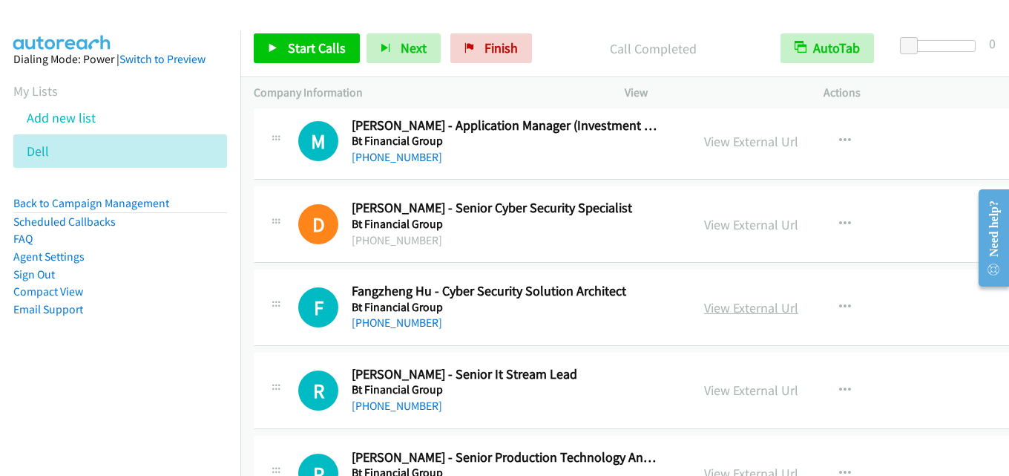
click at [726, 308] on link "View External Url" at bounding box center [751, 307] width 94 height 17
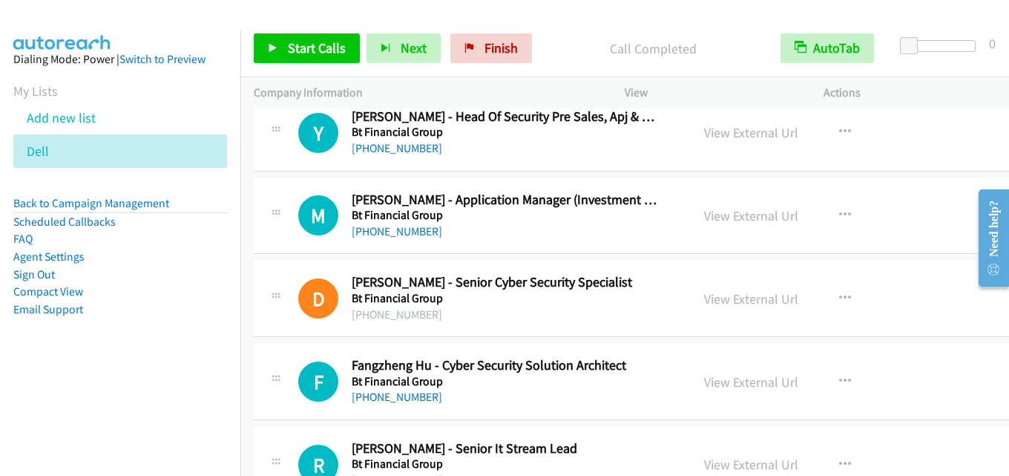
scroll to position [1410, 0]
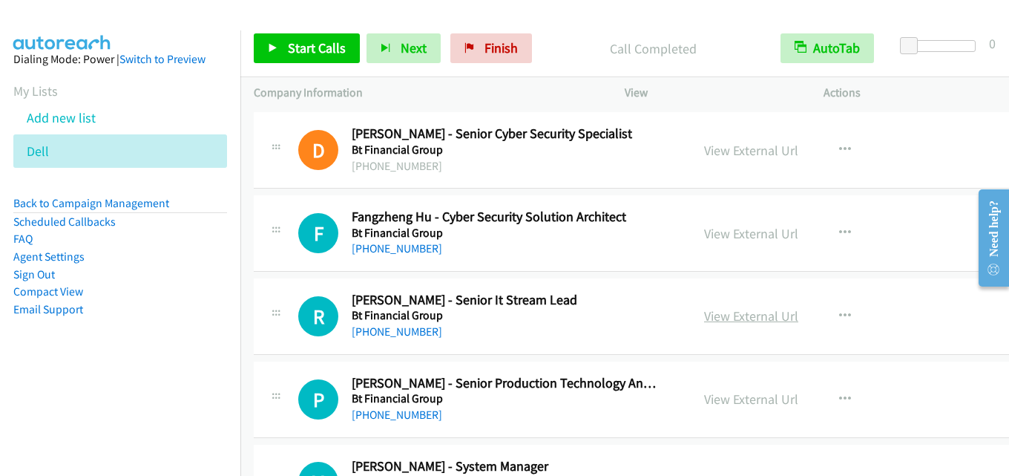
click at [732, 311] on link "View External Url" at bounding box center [751, 315] width 94 height 17
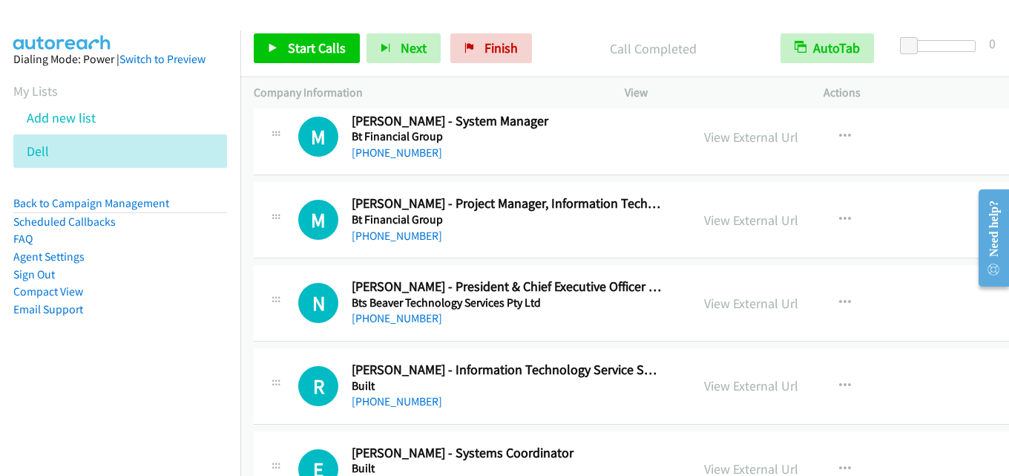
scroll to position [1781, 0]
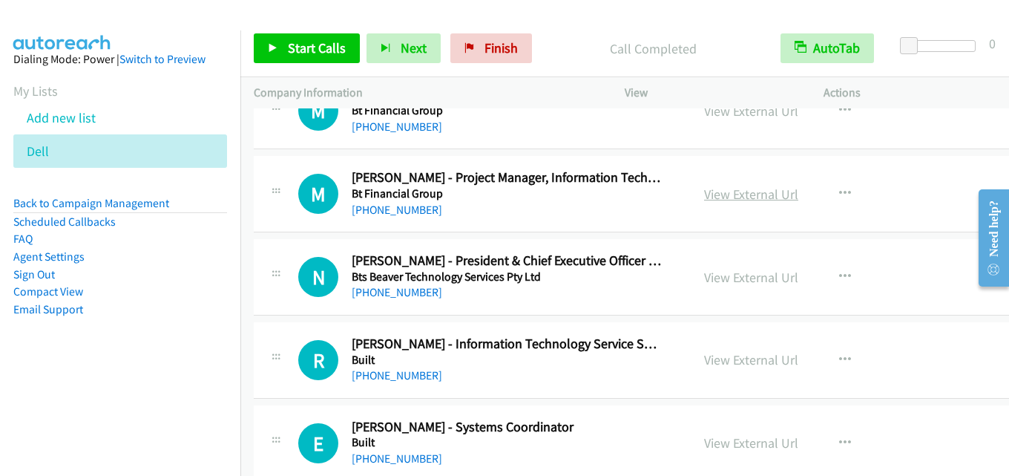
click at [734, 188] on link "View External Url" at bounding box center [751, 193] width 94 height 17
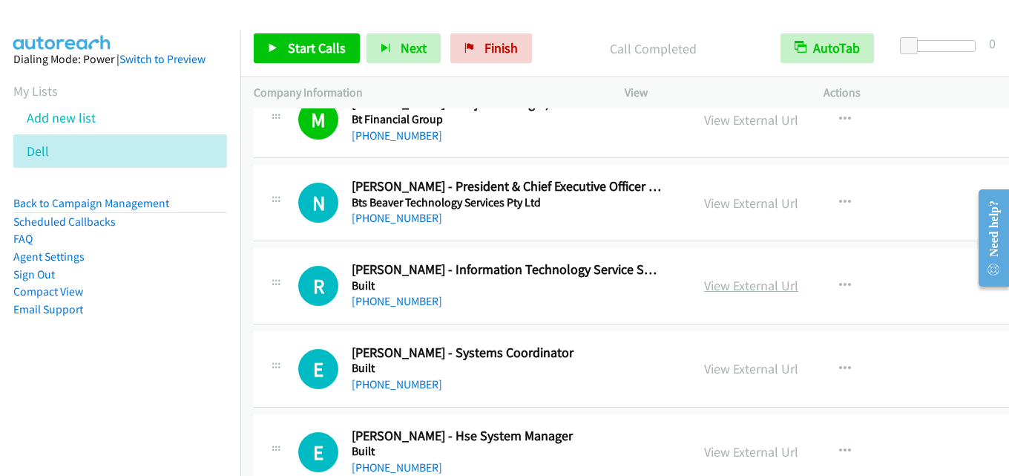
click at [710, 280] on link "View External Url" at bounding box center [751, 285] width 94 height 17
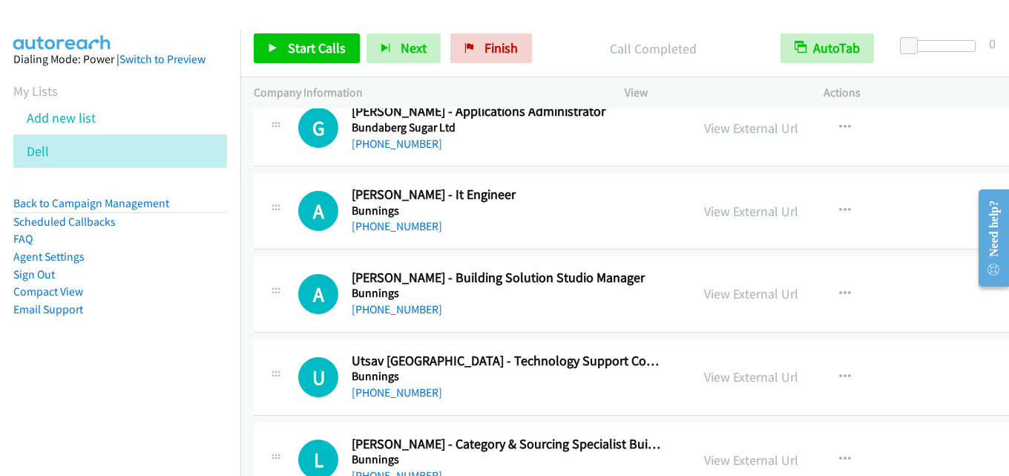
scroll to position [4081, 0]
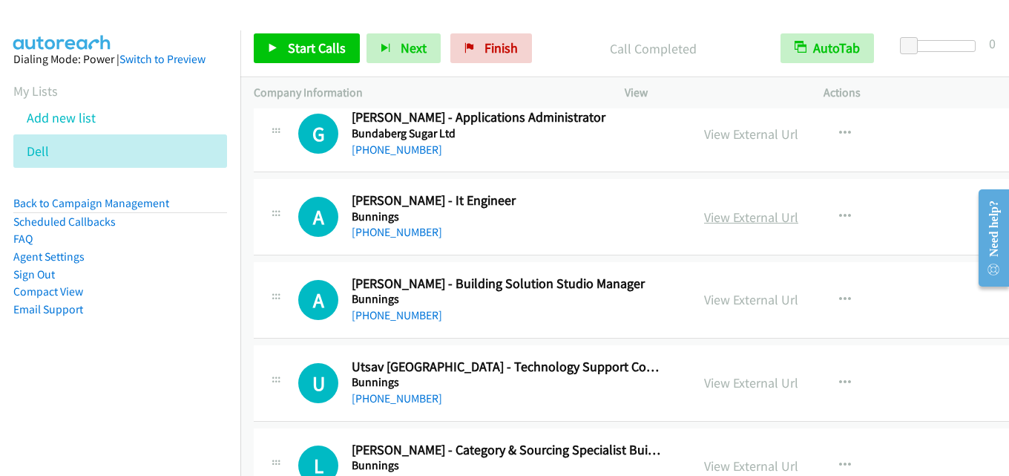
click at [741, 222] on link "View External Url" at bounding box center [751, 216] width 94 height 17
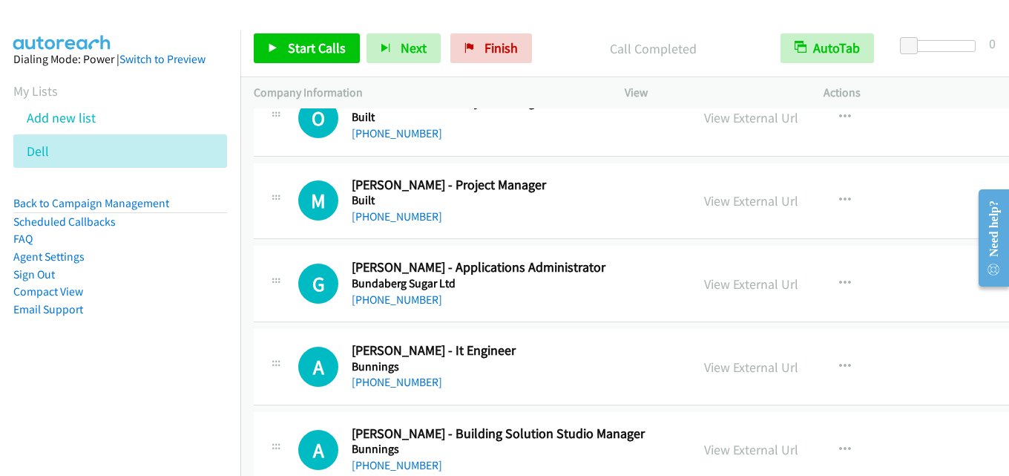
scroll to position [3932, 0]
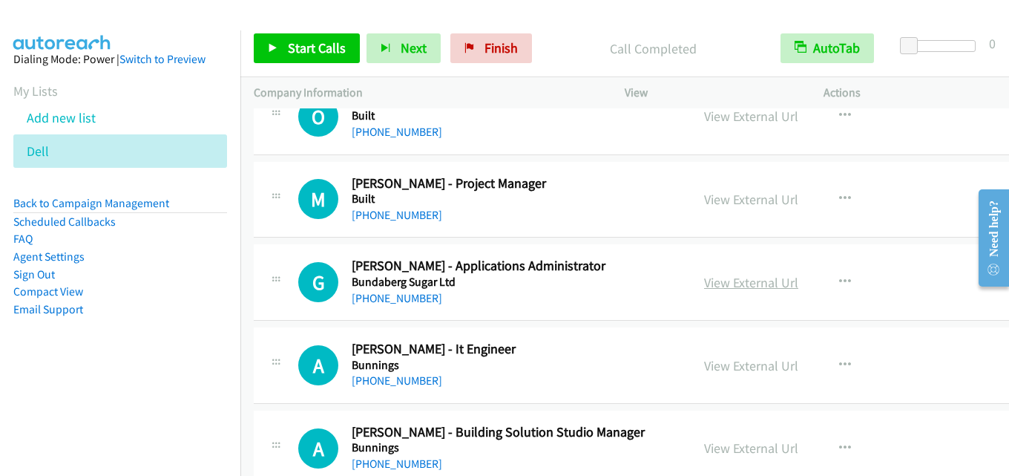
click at [735, 286] on link "View External Url" at bounding box center [751, 282] width 94 height 17
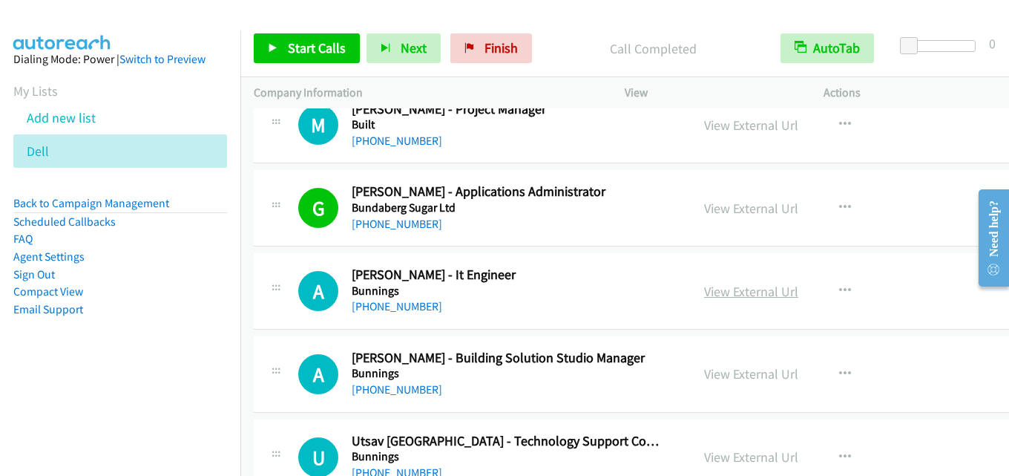
click at [767, 287] on link "View External Url" at bounding box center [751, 291] width 94 height 17
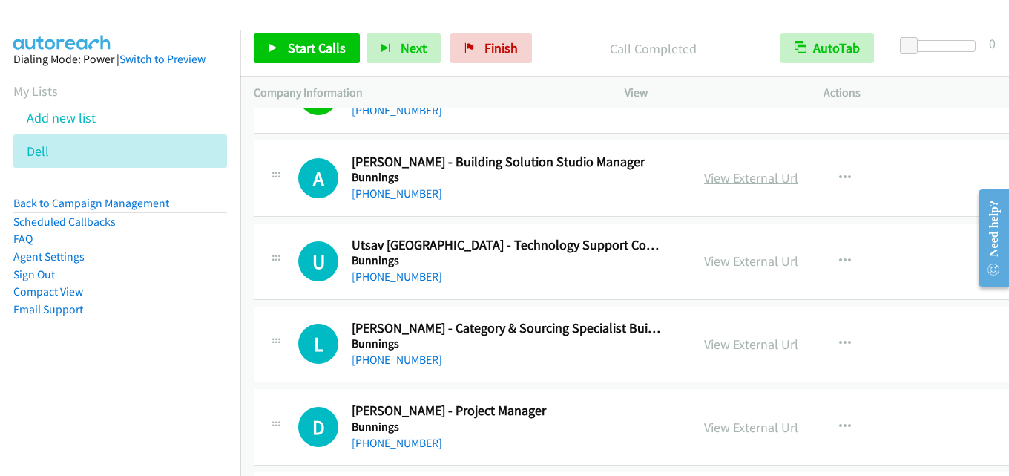
scroll to position [4229, 0]
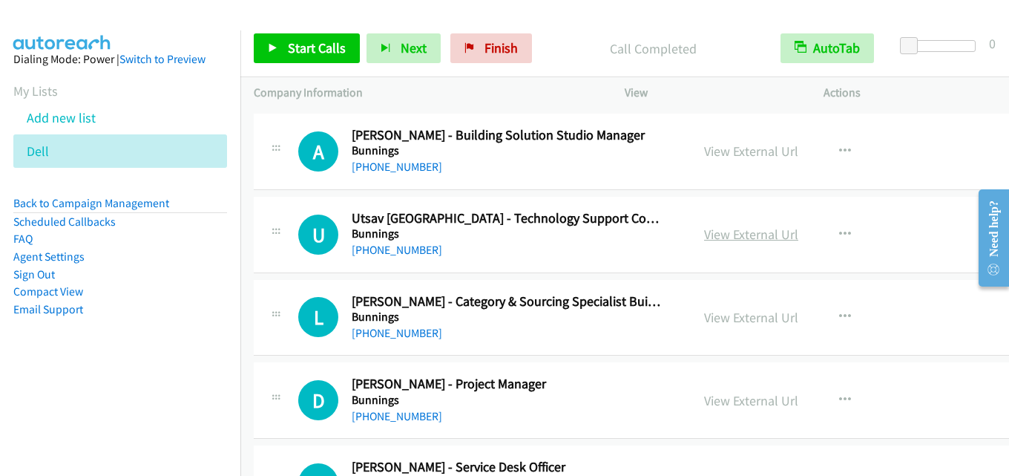
click at [730, 241] on link "View External Url" at bounding box center [751, 234] width 94 height 17
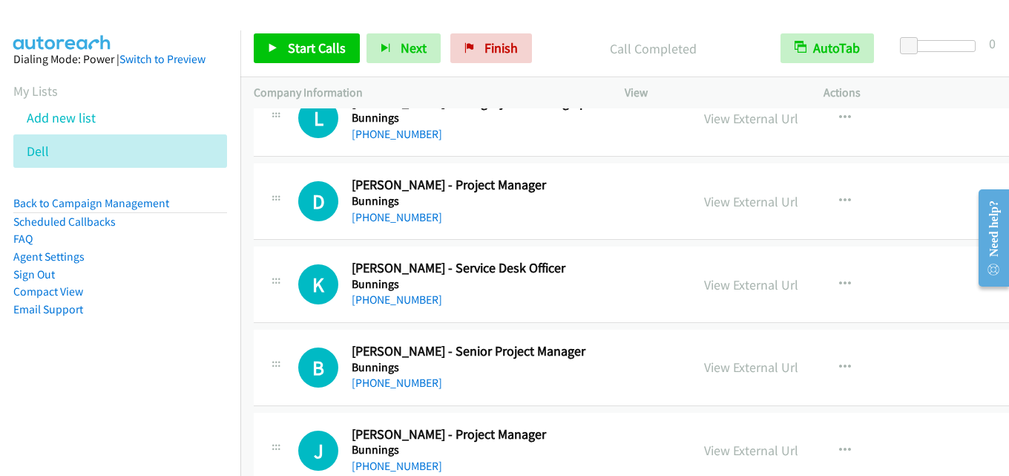
scroll to position [4451, 0]
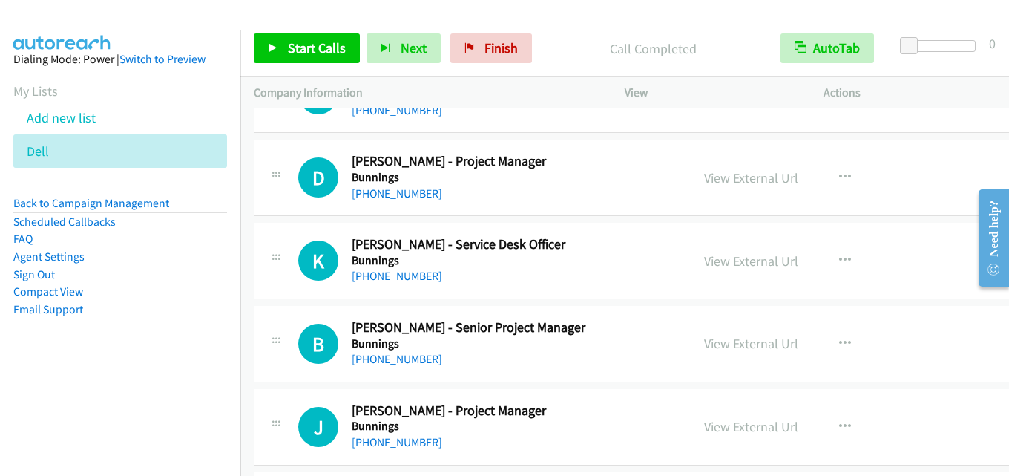
click at [711, 265] on link "View External Url" at bounding box center [751, 260] width 94 height 17
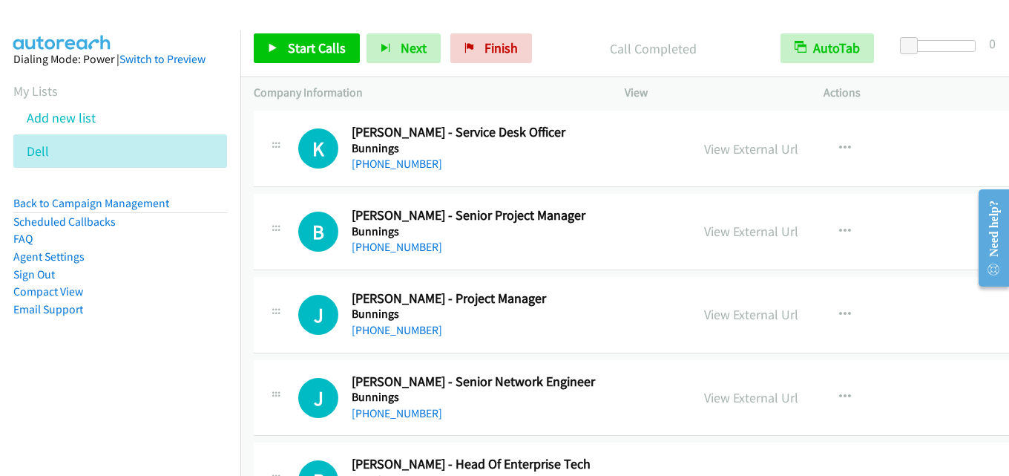
scroll to position [4600, 0]
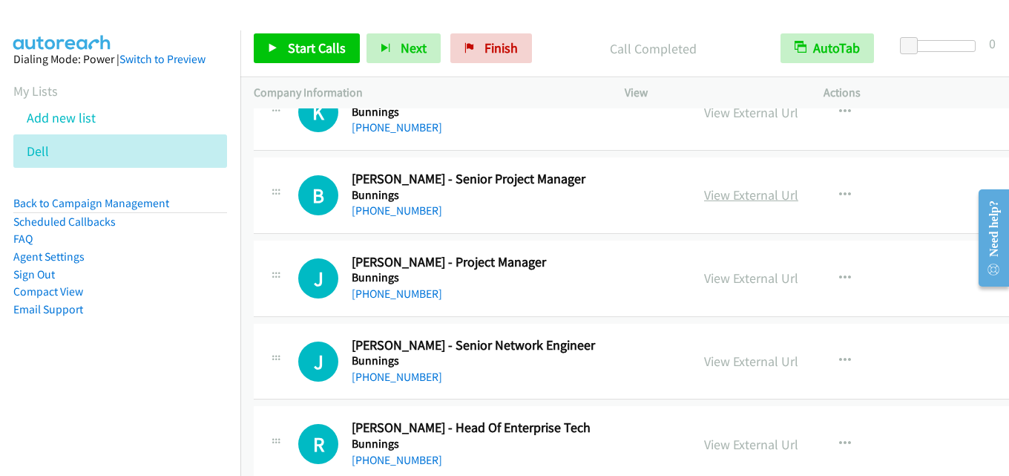
click at [717, 191] on link "View External Url" at bounding box center [751, 194] width 94 height 17
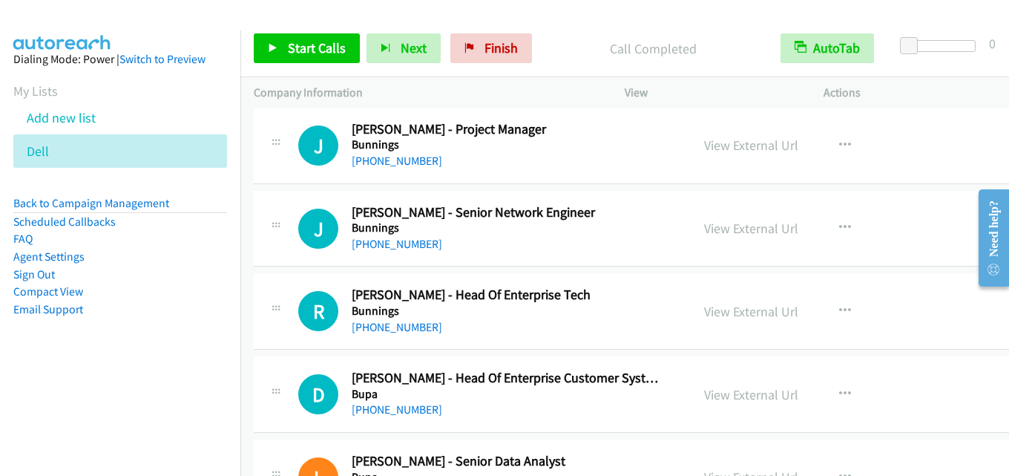
scroll to position [4748, 0]
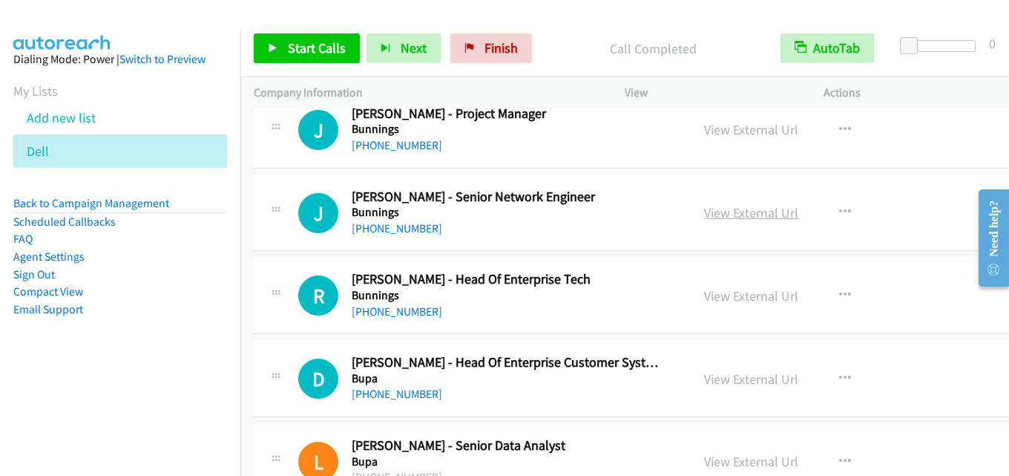
click at [727, 208] on link "View External Url" at bounding box center [751, 212] width 94 height 17
click at [763, 292] on link "View External Url" at bounding box center [751, 295] width 94 height 17
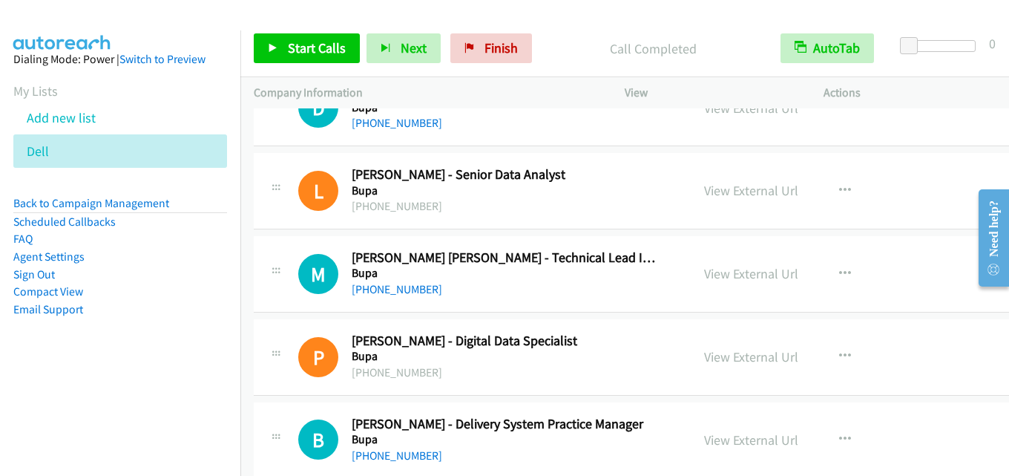
scroll to position [5045, 0]
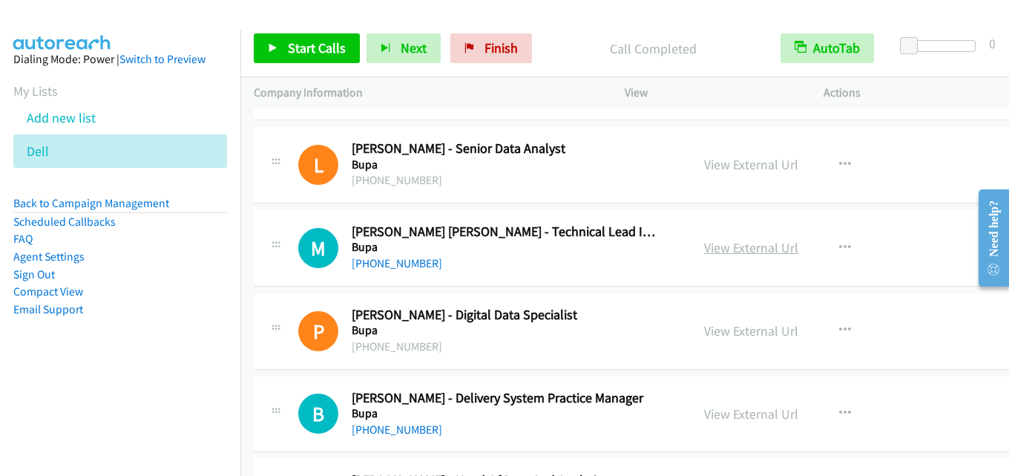
click at [706, 243] on link "View External Url" at bounding box center [751, 247] width 94 height 17
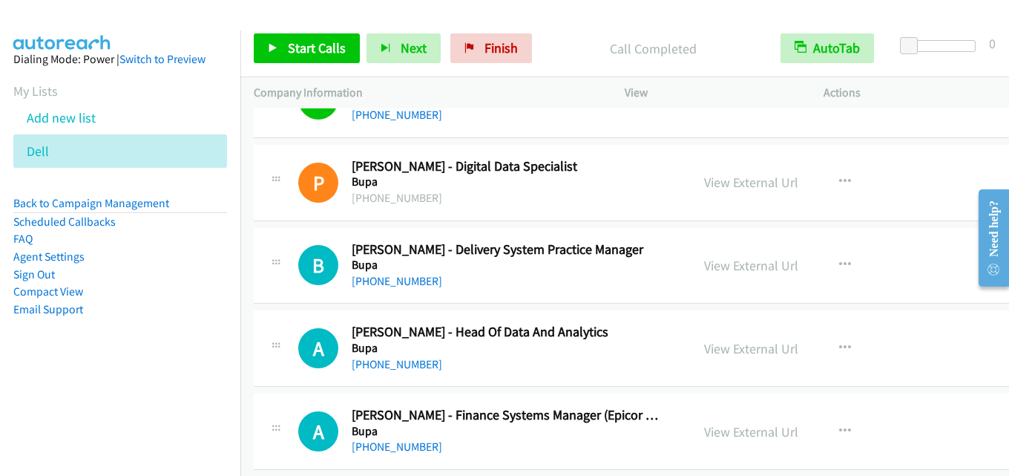
scroll to position [5268, 0]
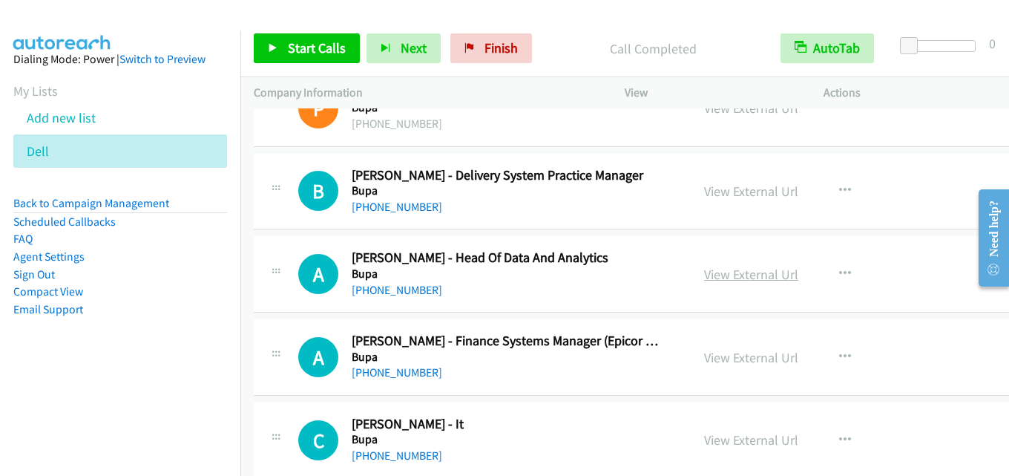
click at [721, 266] on link "View External Url" at bounding box center [751, 274] width 94 height 17
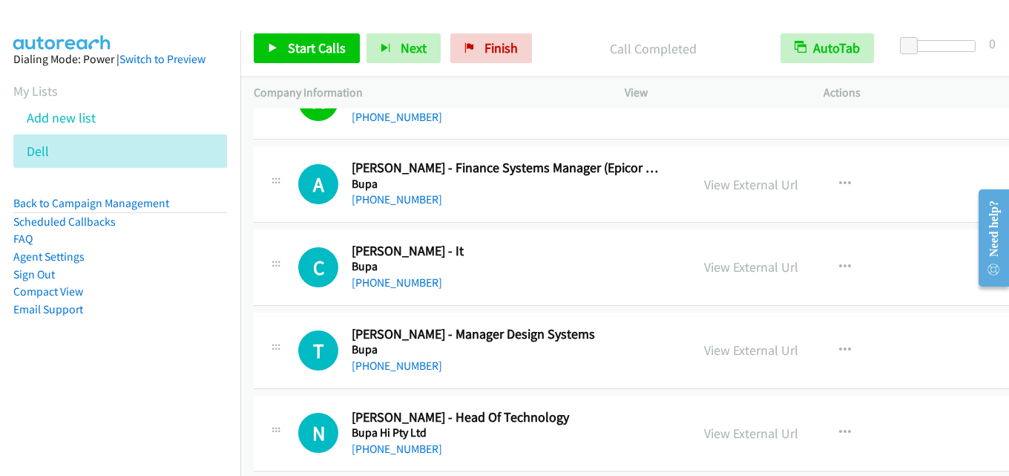
scroll to position [5490, 0]
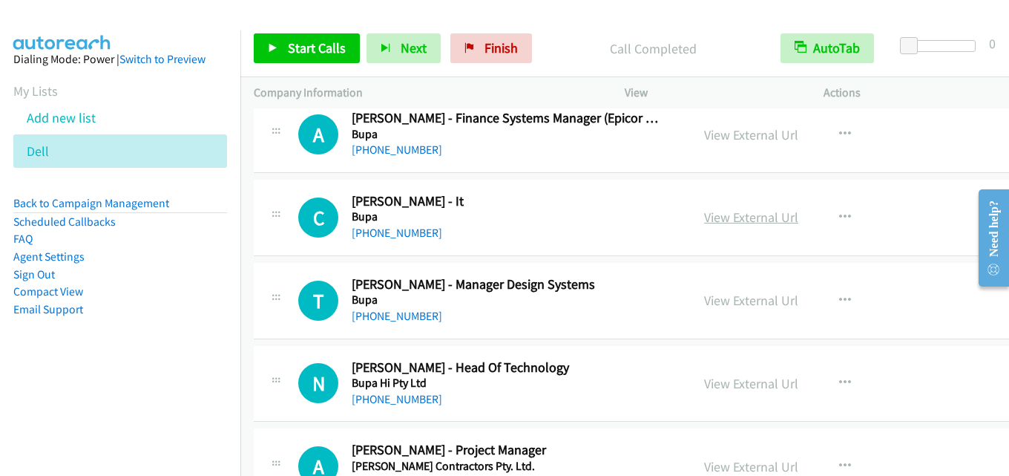
click at [740, 219] on link "View External Url" at bounding box center [751, 216] width 94 height 17
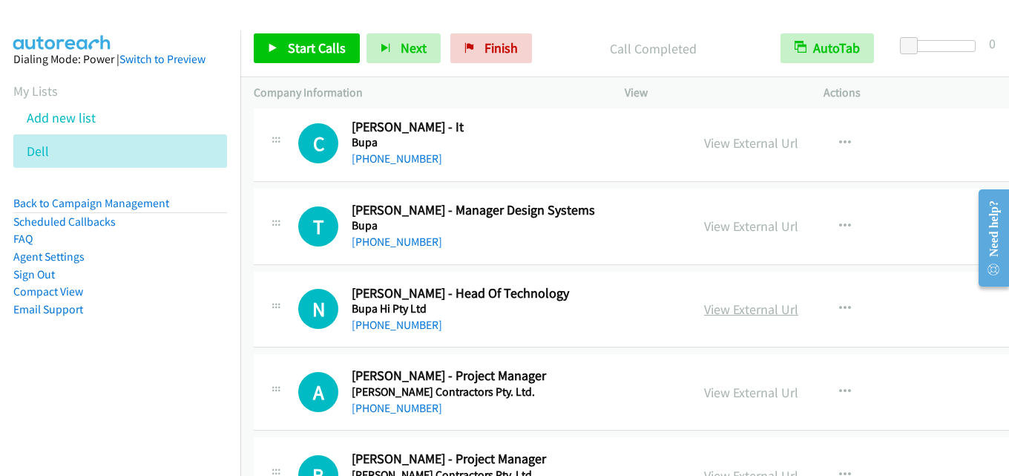
click at [729, 303] on link "View External Url" at bounding box center [751, 308] width 94 height 17
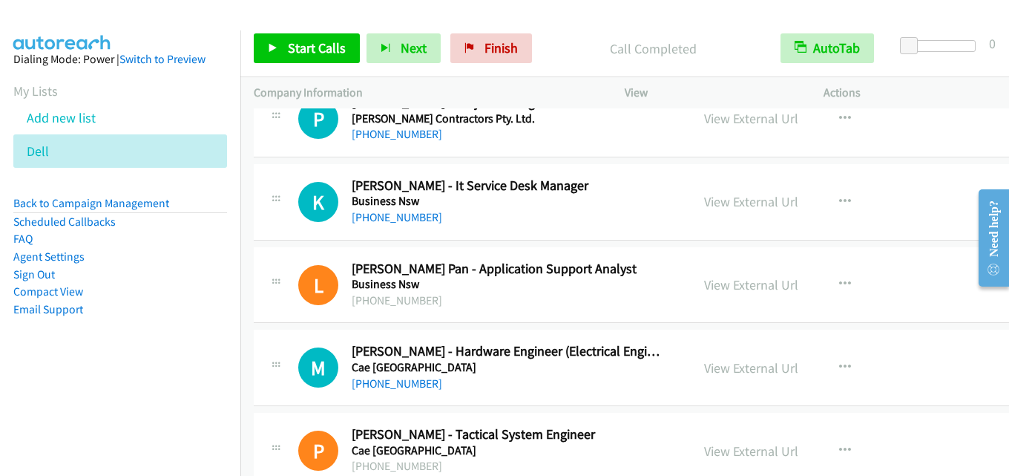
scroll to position [6009, 0]
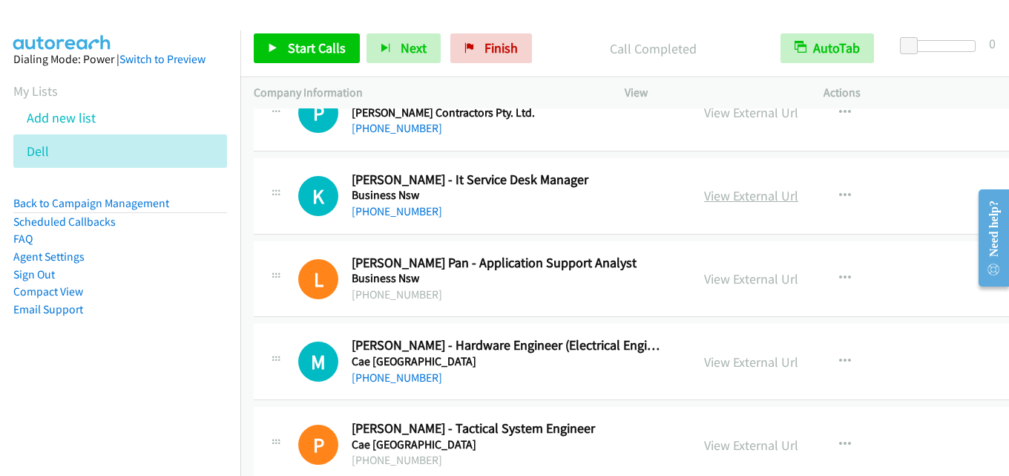
click at [734, 192] on link "View External Url" at bounding box center [751, 195] width 94 height 17
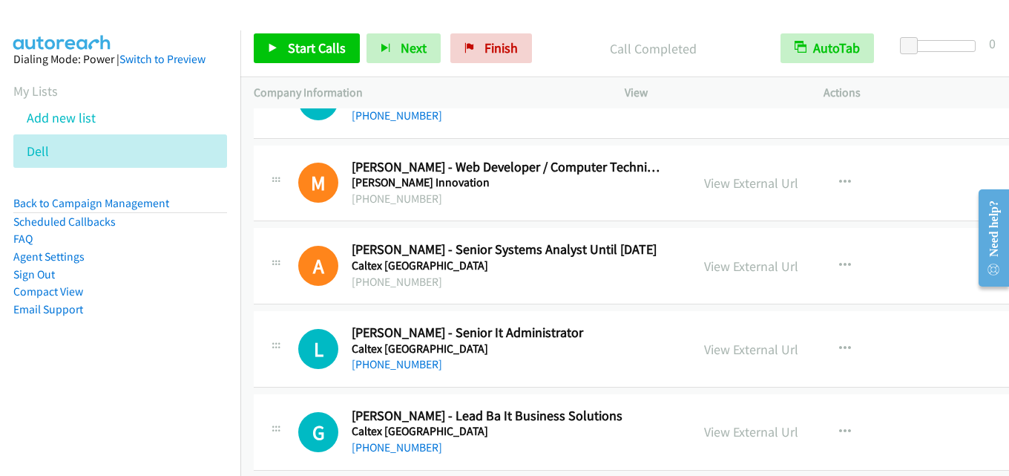
scroll to position [6677, 0]
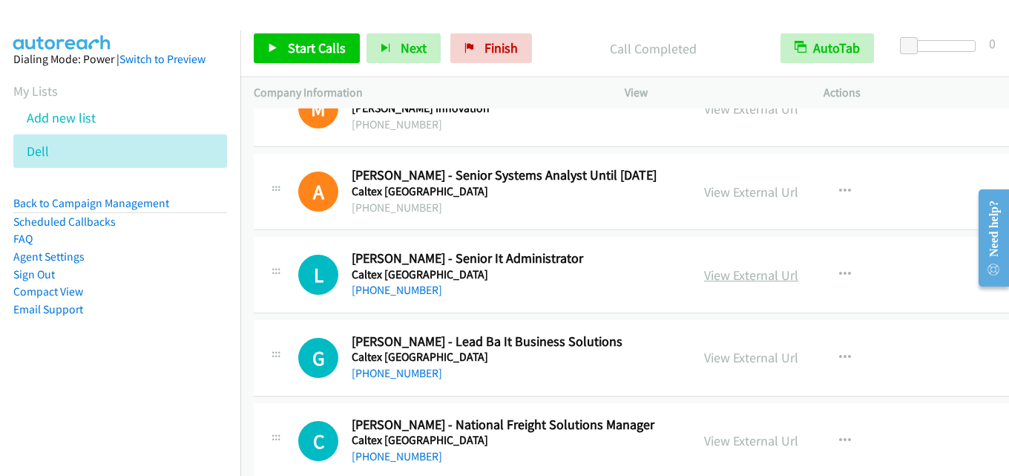
click at [755, 276] on link "View External Url" at bounding box center [751, 274] width 94 height 17
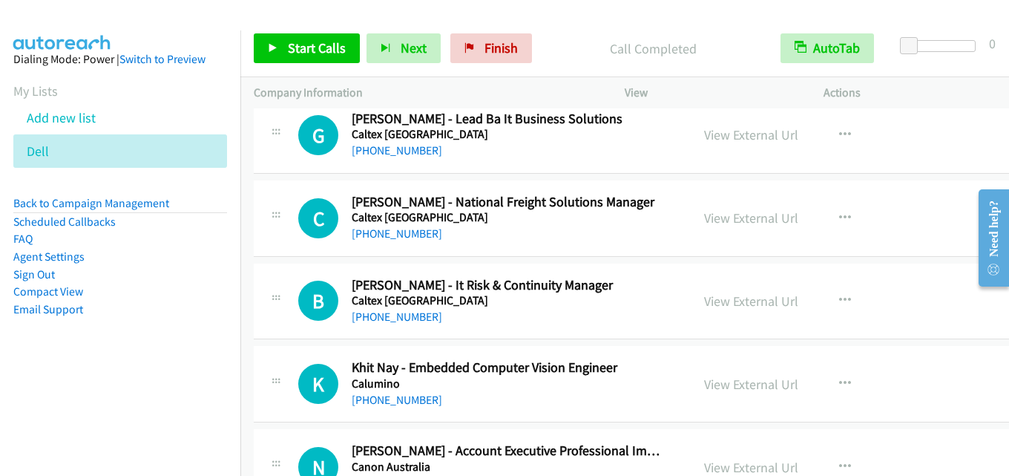
scroll to position [6974, 0]
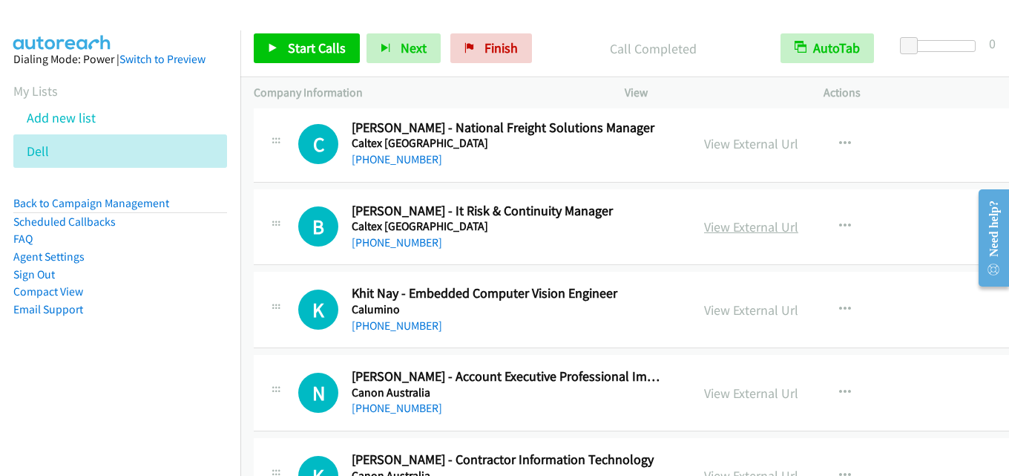
click at [752, 230] on link "View External Url" at bounding box center [751, 226] width 94 height 17
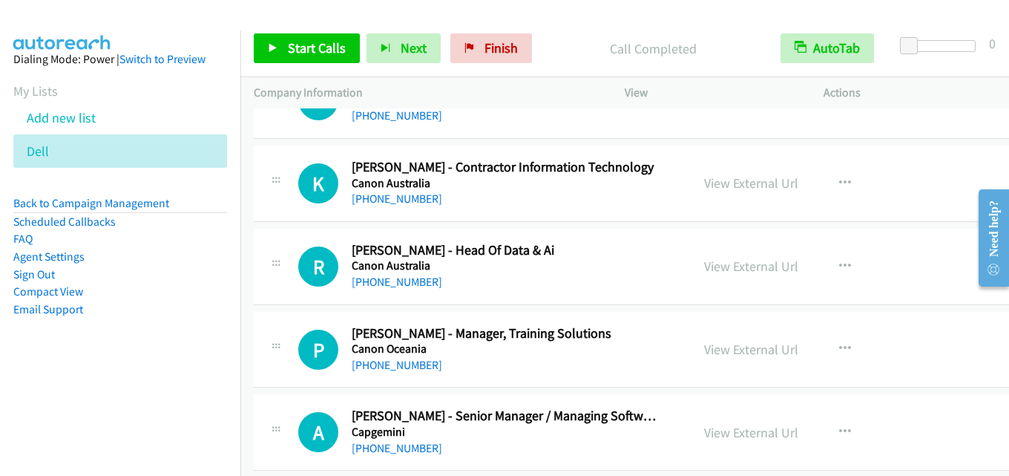
scroll to position [7271, 0]
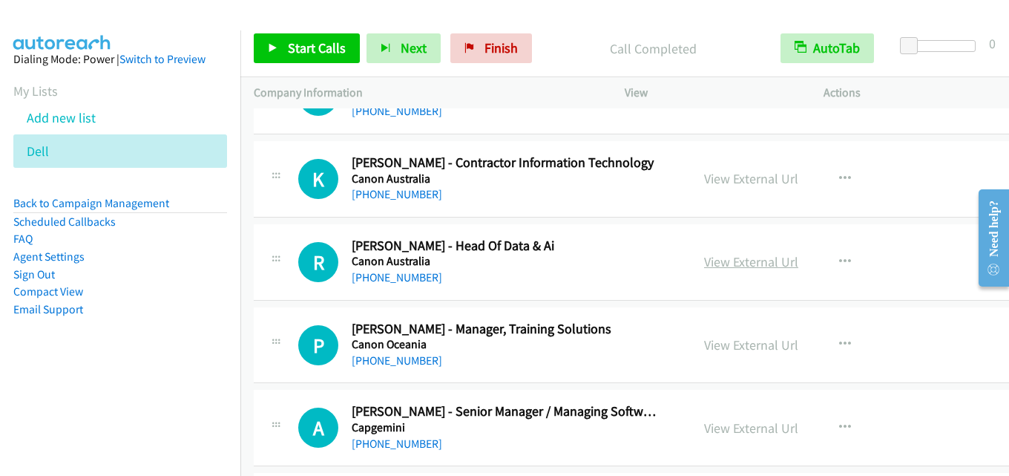
click at [738, 263] on link "View External Url" at bounding box center [751, 261] width 94 height 17
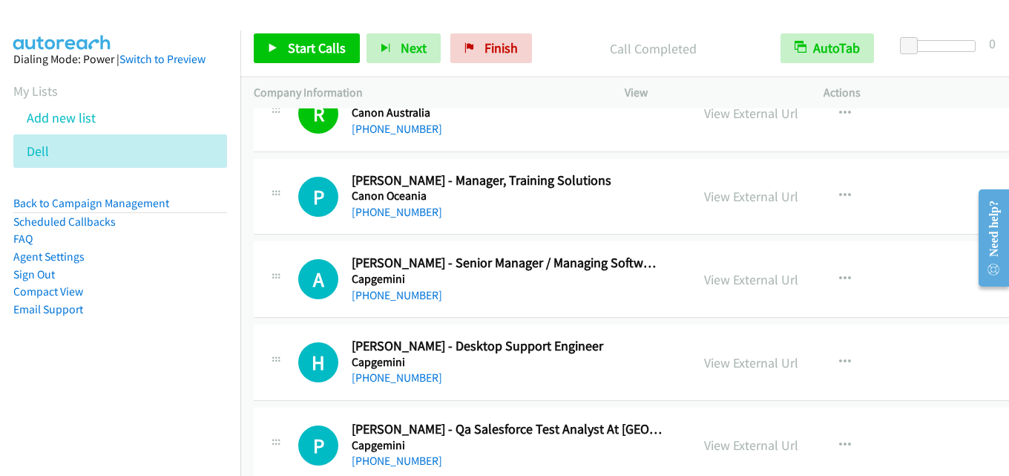
scroll to position [7493, 0]
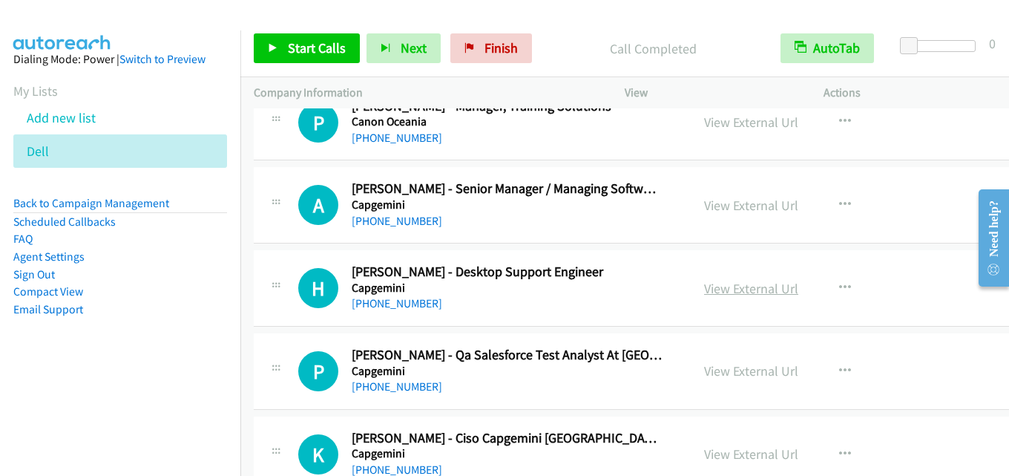
click at [729, 284] on link "View External Url" at bounding box center [751, 288] width 94 height 17
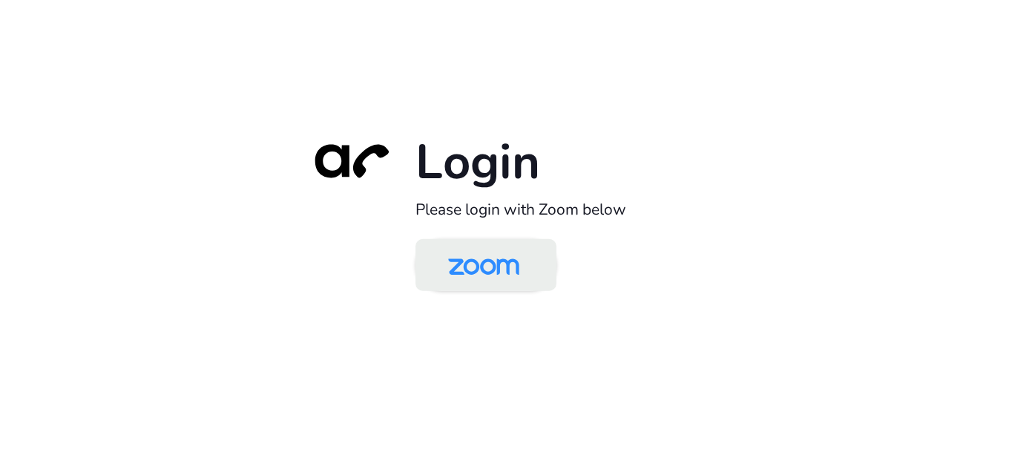
click at [522, 264] on img at bounding box center [484, 266] width 102 height 48
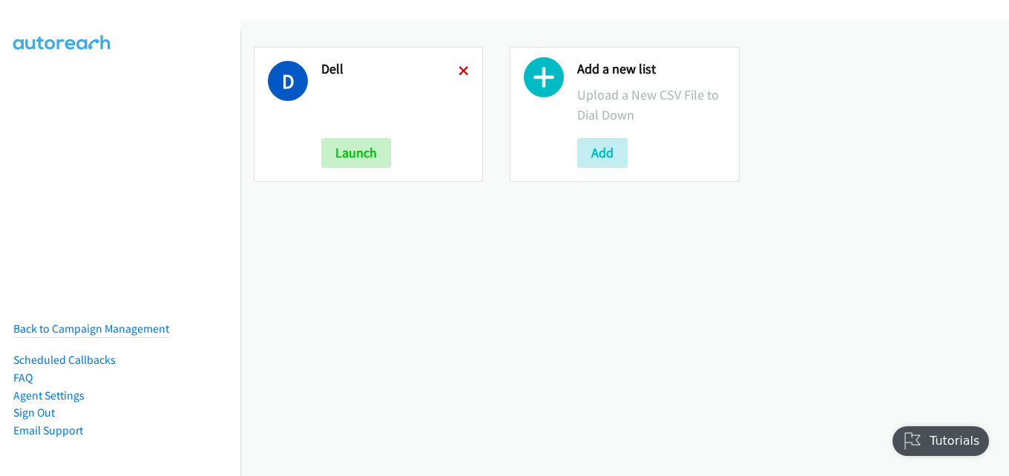
click at [460, 71] on icon at bounding box center [464, 72] width 10 height 10
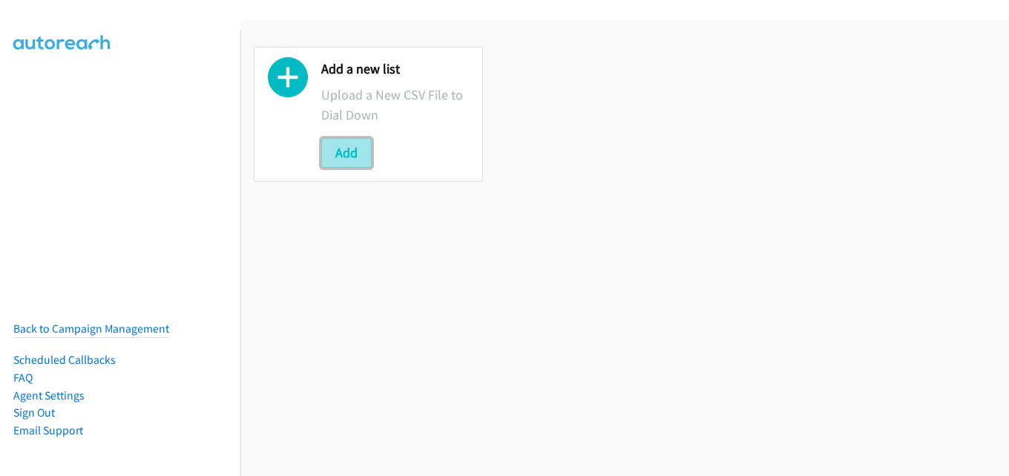
click at [349, 161] on button "Add" at bounding box center [346, 153] width 50 height 30
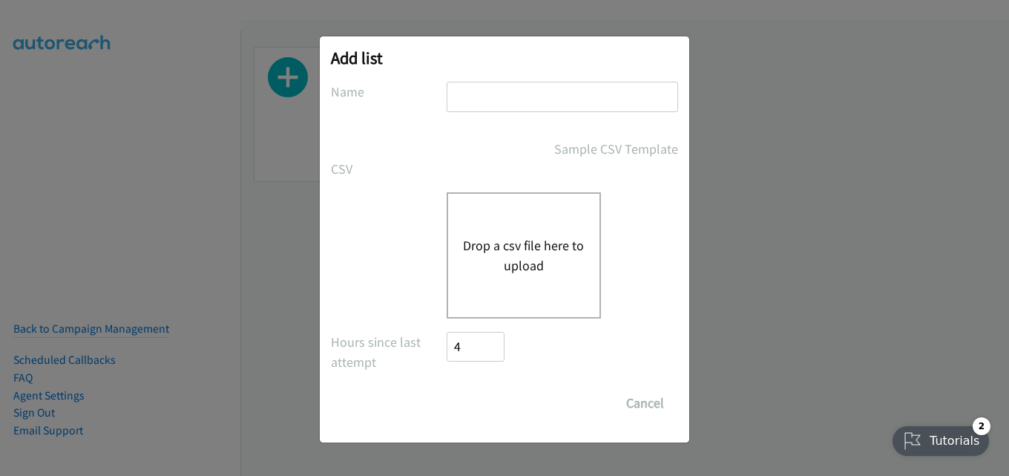
click at [509, 88] on input "text" at bounding box center [562, 97] width 231 height 30
type input "dell"
click at [470, 258] on button "Drop a csv file here to upload" at bounding box center [524, 255] width 122 height 40
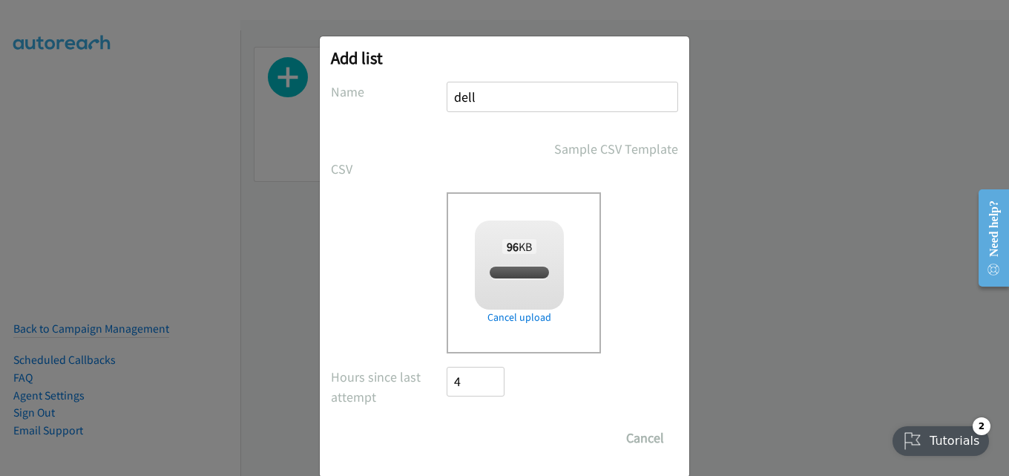
checkbox input "true"
click at [498, 430] on input "Save List" at bounding box center [486, 438] width 78 height 30
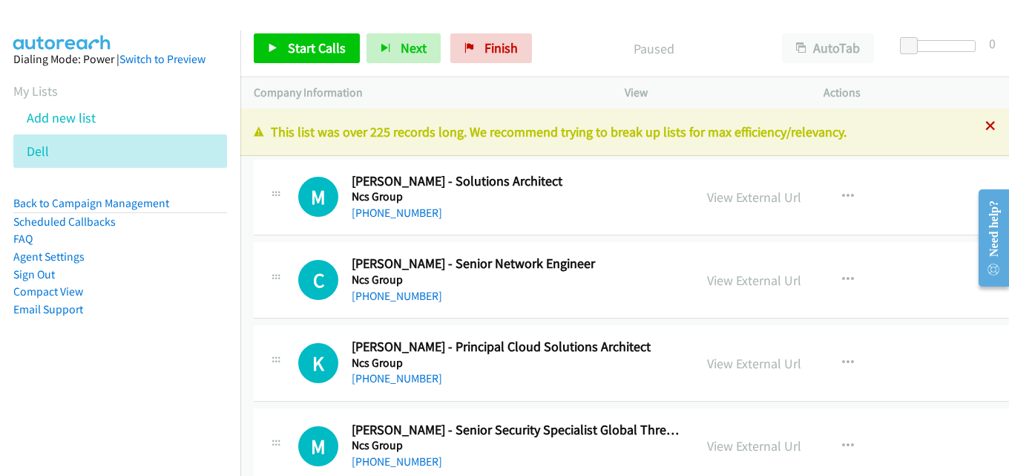
click at [985, 128] on icon at bounding box center [990, 127] width 10 height 10
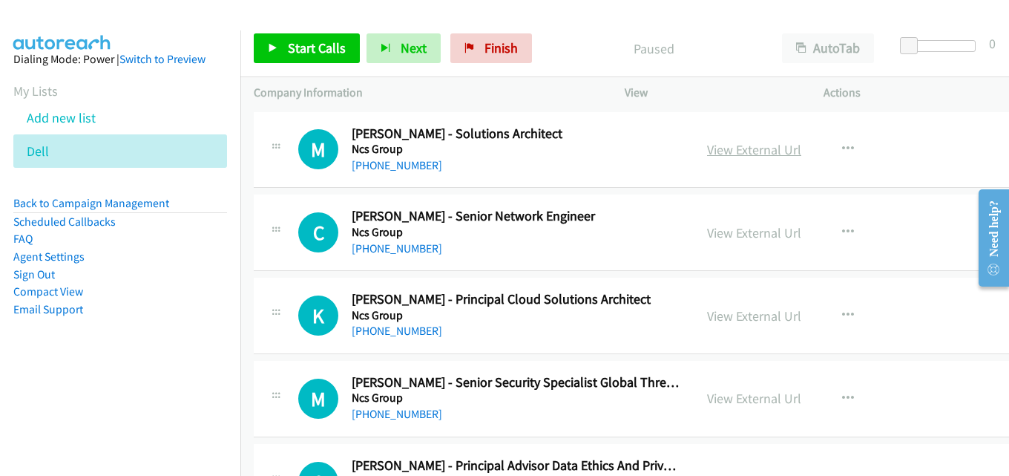
click at [742, 147] on link "View External Url" at bounding box center [754, 149] width 94 height 17
click at [746, 234] on link "View External Url" at bounding box center [754, 232] width 94 height 17
click at [762, 311] on link "View External Url" at bounding box center [754, 315] width 94 height 17
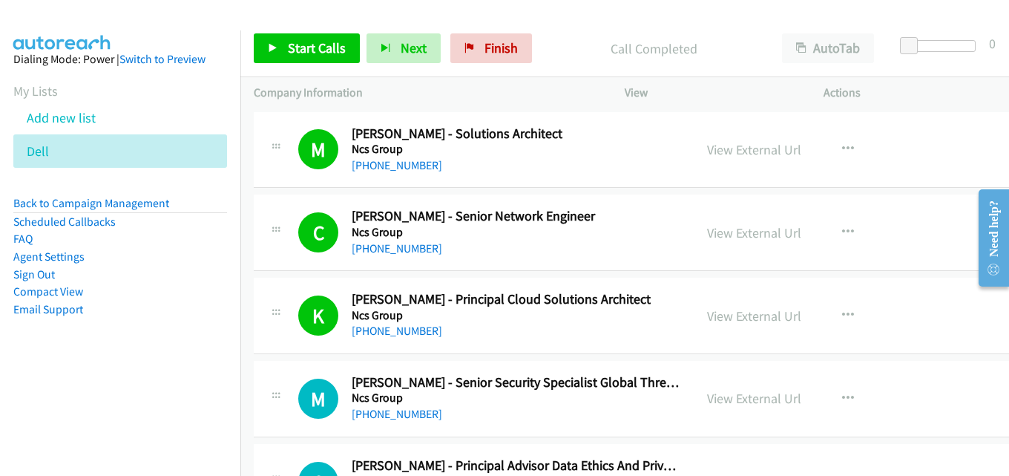
click at [598, 155] on h5 "Ncs Group" at bounding box center [516, 149] width 329 height 15
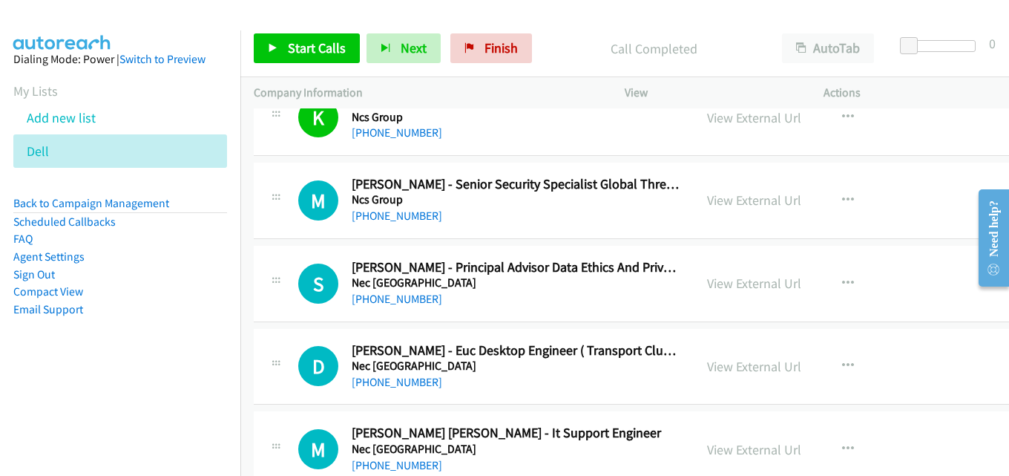
scroll to position [223, 0]
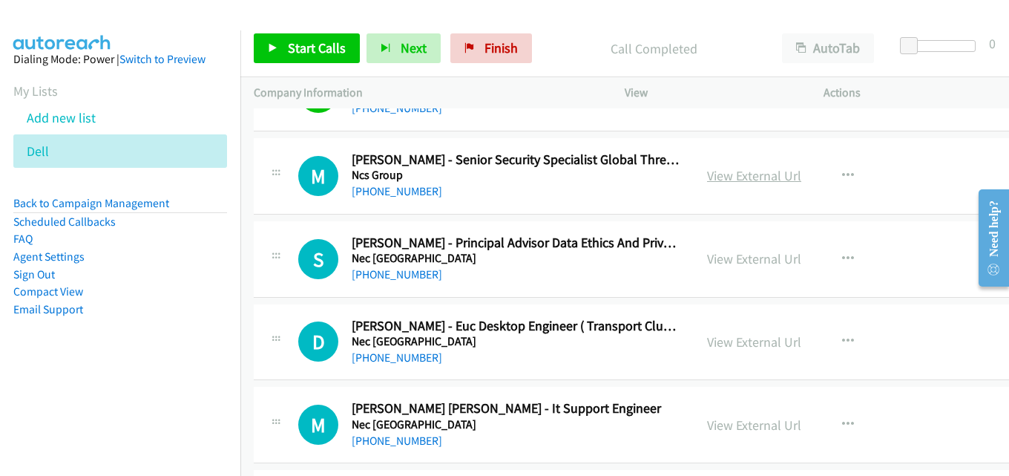
click at [732, 172] on link "View External Url" at bounding box center [754, 175] width 94 height 17
click at [710, 254] on link "View External Url" at bounding box center [754, 258] width 94 height 17
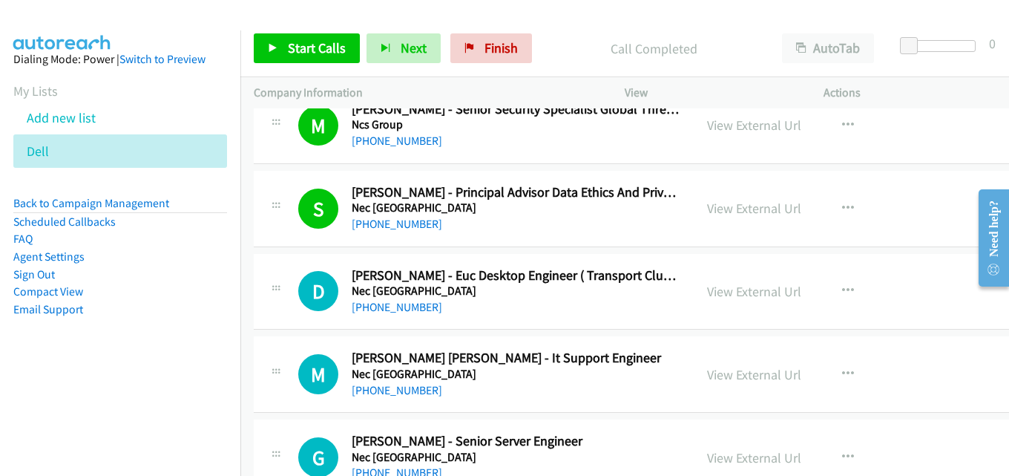
scroll to position [297, 0]
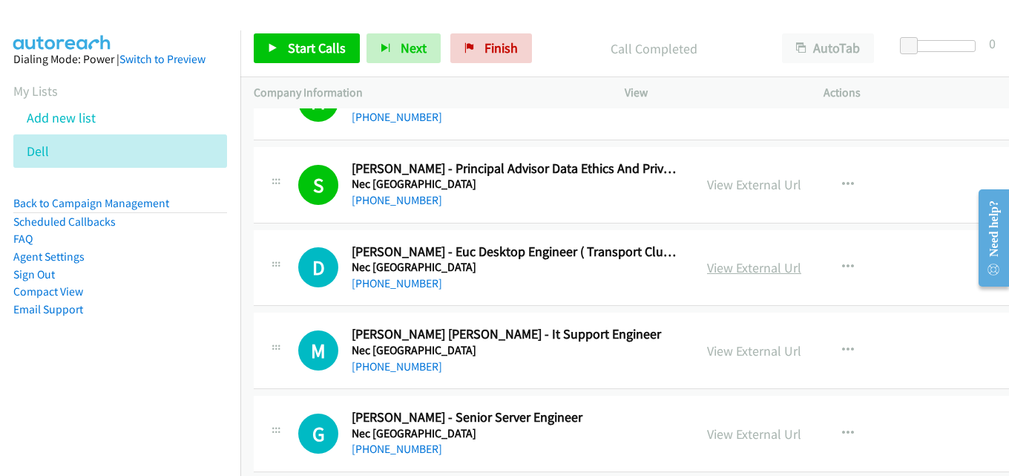
click at [750, 261] on link "View External Url" at bounding box center [754, 267] width 94 height 17
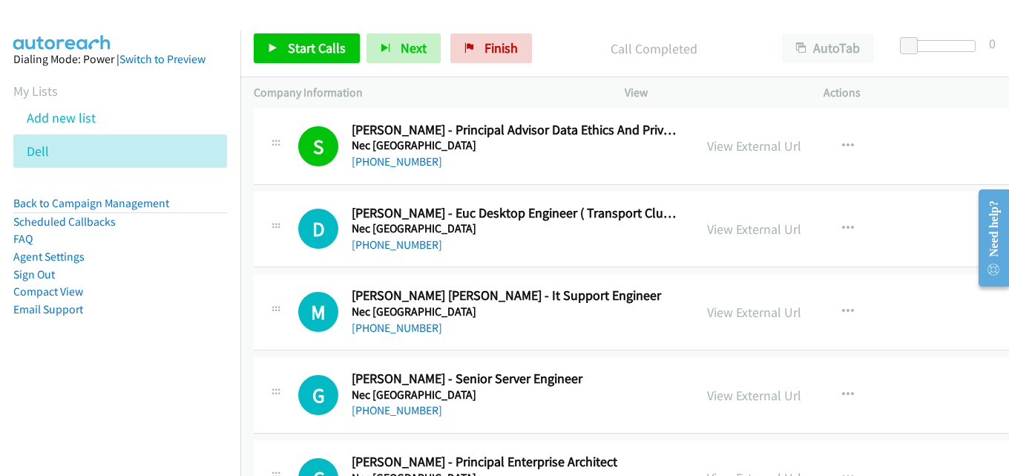
scroll to position [371, 0]
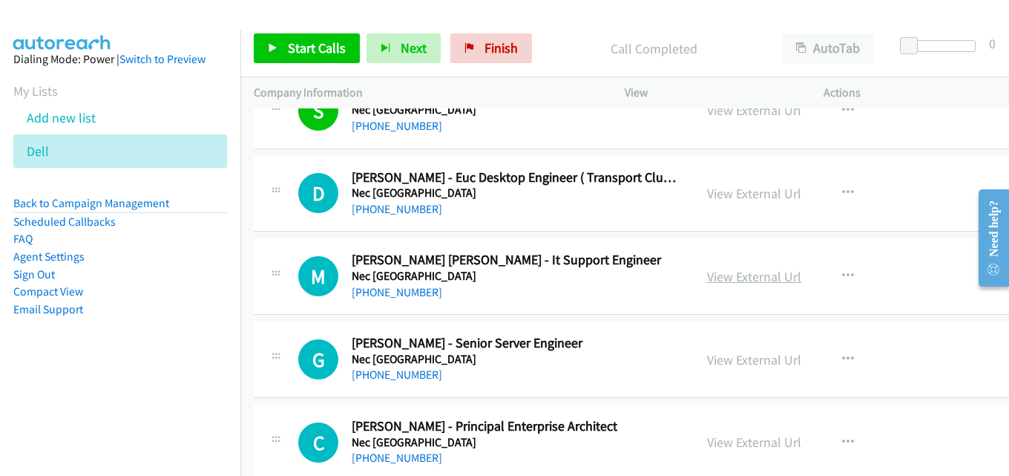
click at [715, 271] on link "View External Url" at bounding box center [754, 276] width 94 height 17
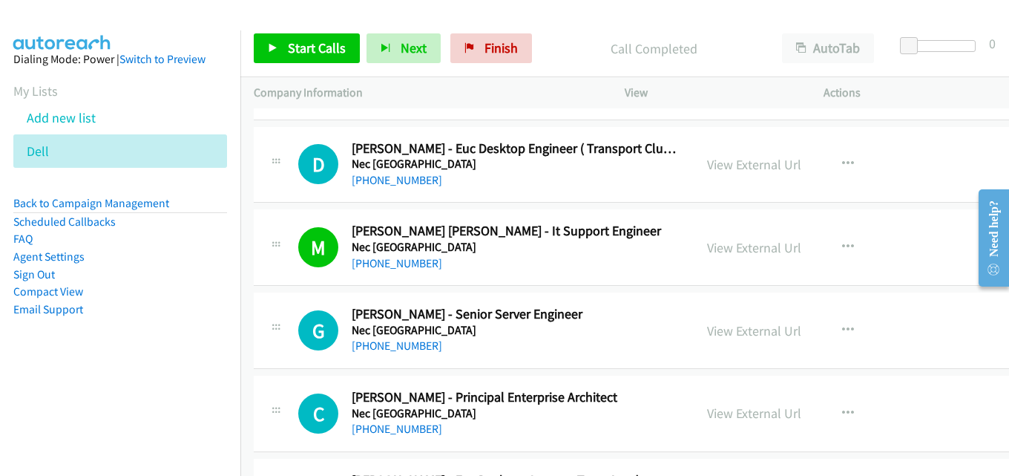
scroll to position [445, 0]
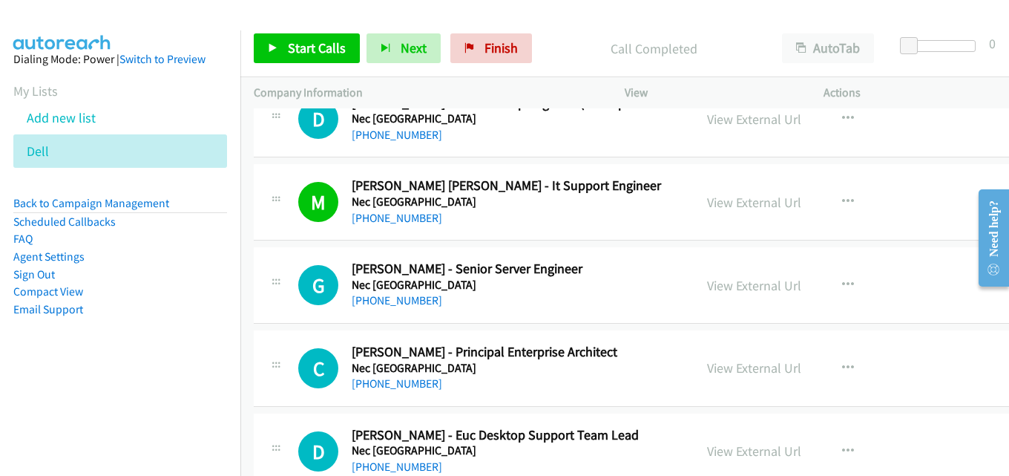
click at [733, 275] on div "View External Url" at bounding box center [754, 285] width 94 height 20
click at [722, 287] on link "View External Url" at bounding box center [754, 285] width 94 height 17
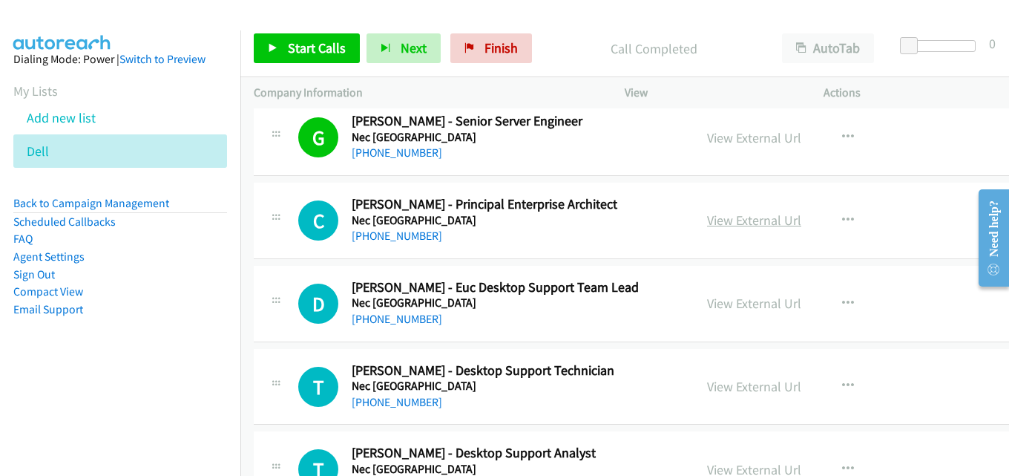
scroll to position [594, 0]
click at [755, 214] on link "View External Url" at bounding box center [754, 219] width 94 height 17
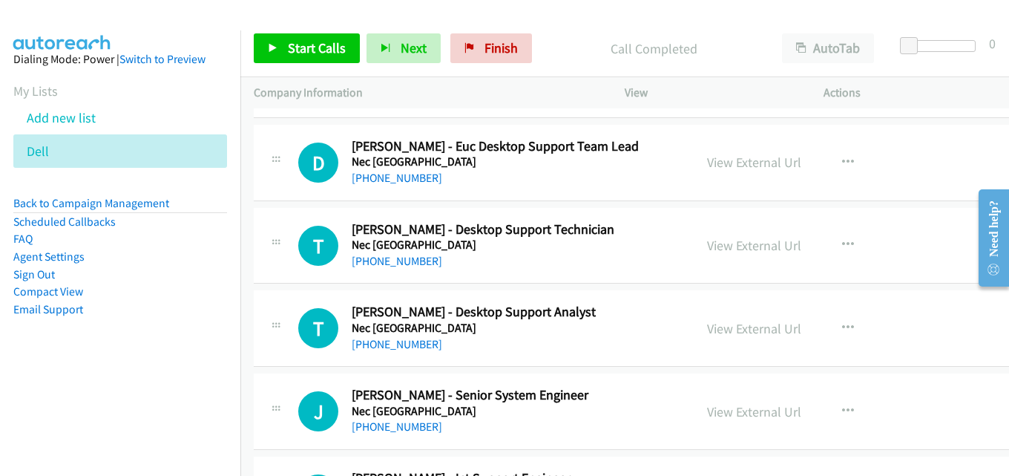
scroll to position [742, 0]
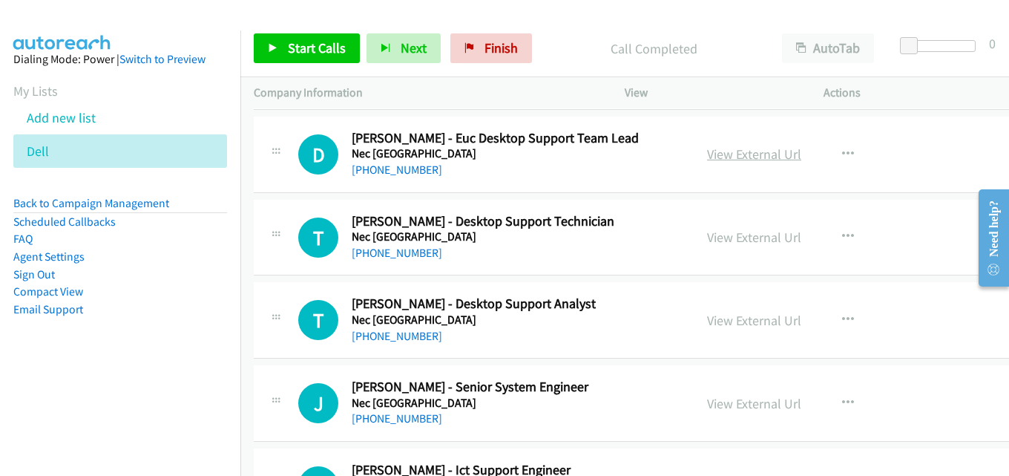
click at [750, 157] on link "View External Url" at bounding box center [754, 153] width 94 height 17
click at [753, 235] on link "View External Url" at bounding box center [754, 237] width 94 height 17
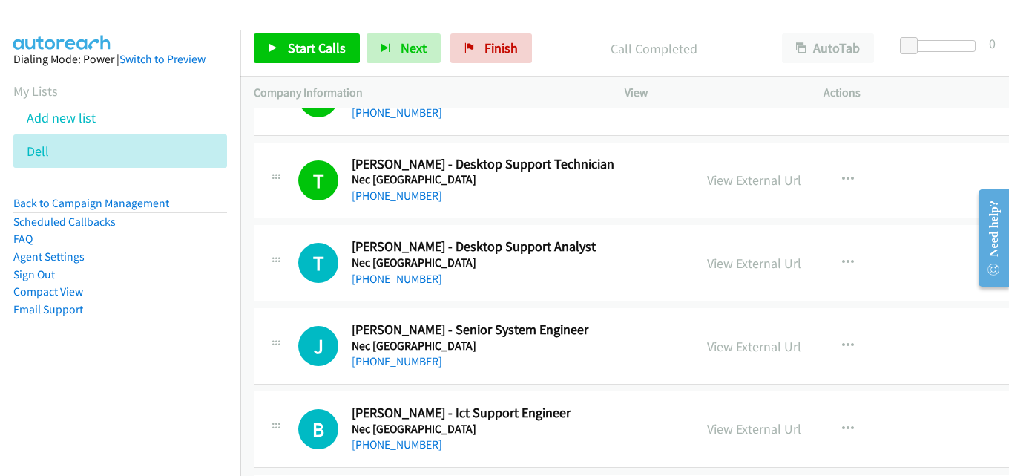
scroll to position [816, 0]
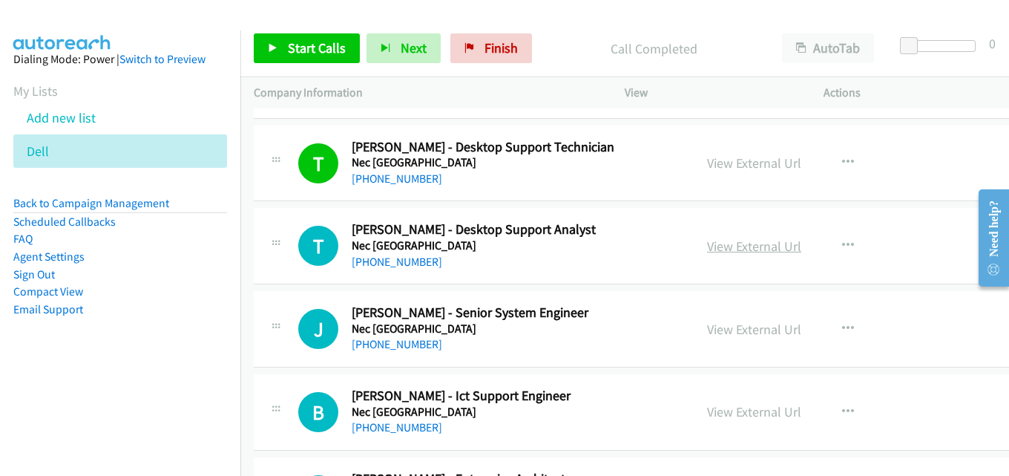
click at [736, 248] on link "View External Url" at bounding box center [754, 245] width 94 height 17
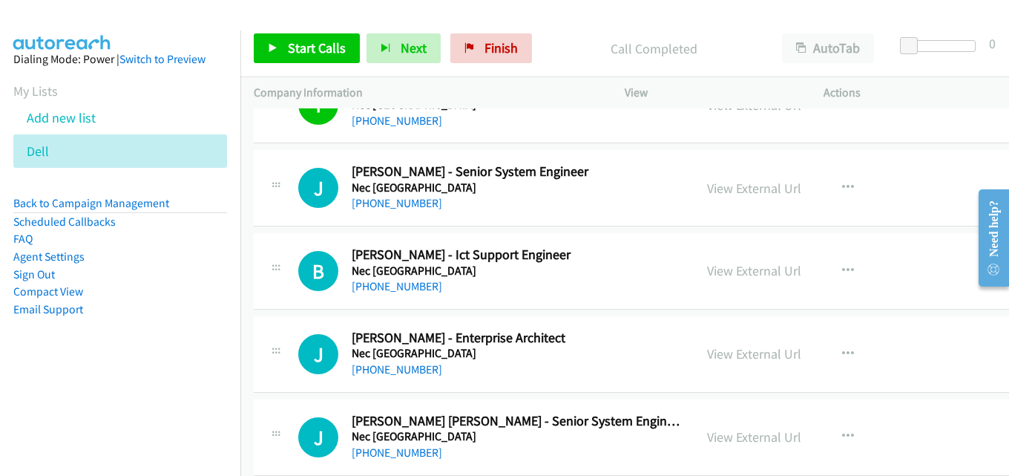
scroll to position [964, 0]
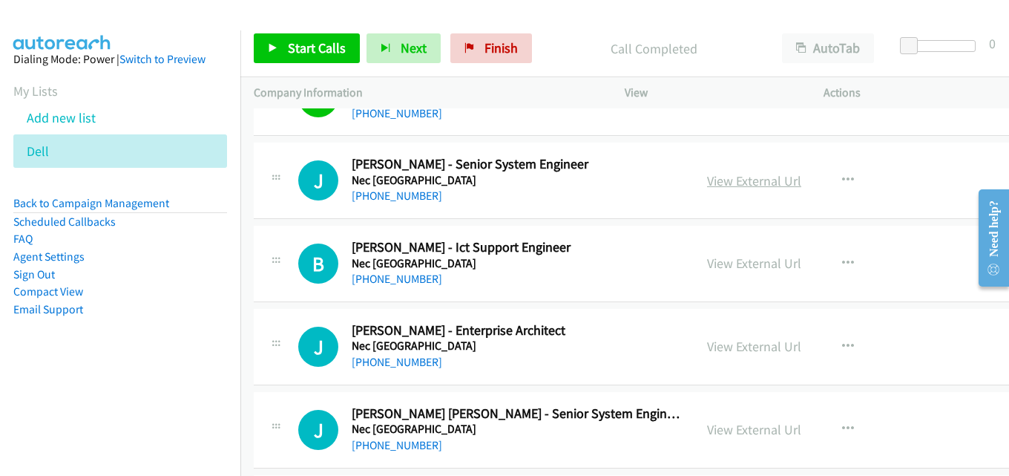
click at [732, 180] on link "View External Url" at bounding box center [754, 180] width 94 height 17
click at [766, 263] on link "View External Url" at bounding box center [754, 262] width 94 height 17
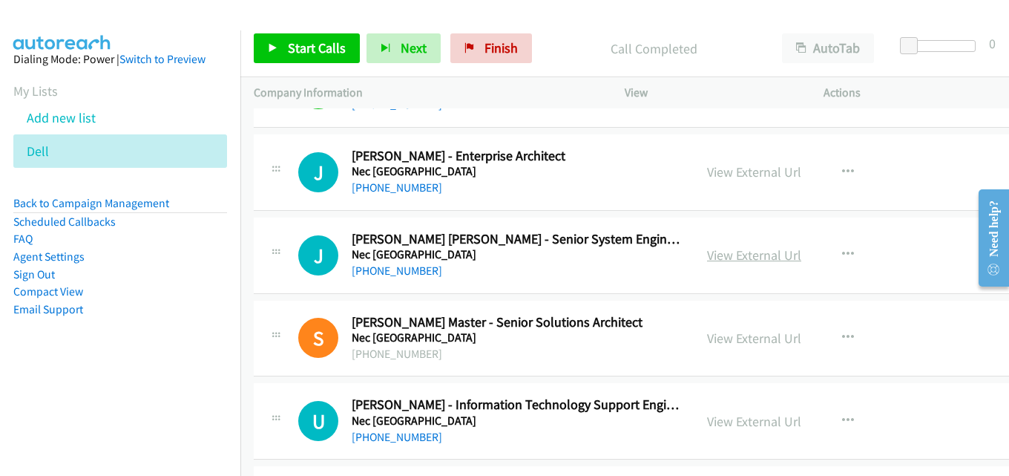
scroll to position [1113, 0]
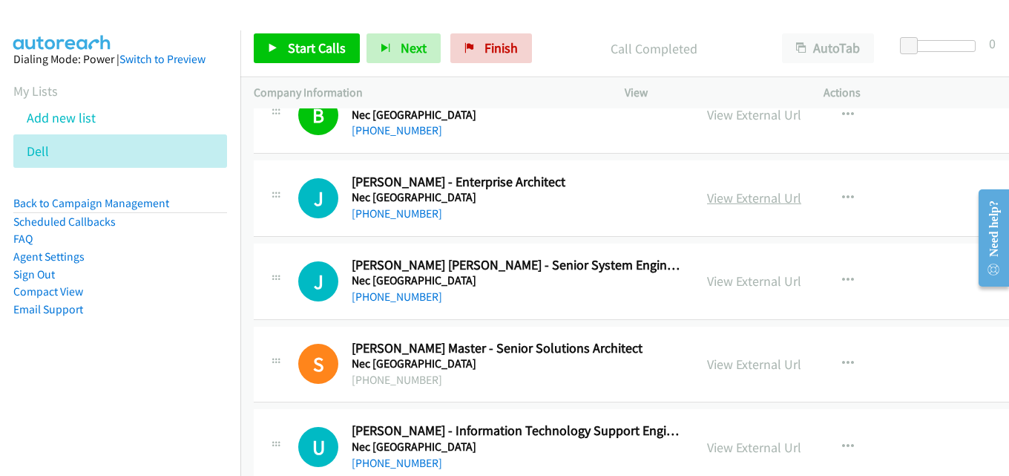
click at [755, 205] on link "View External Url" at bounding box center [754, 197] width 94 height 17
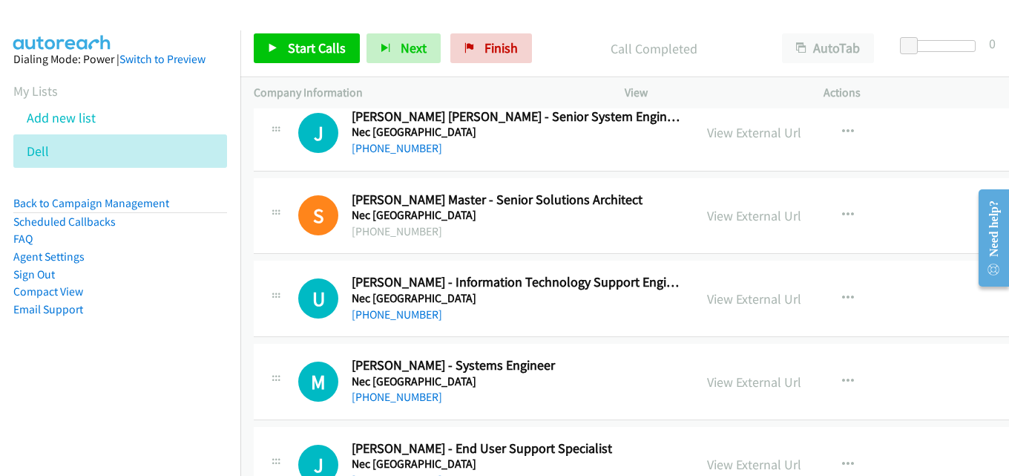
scroll to position [1335, 0]
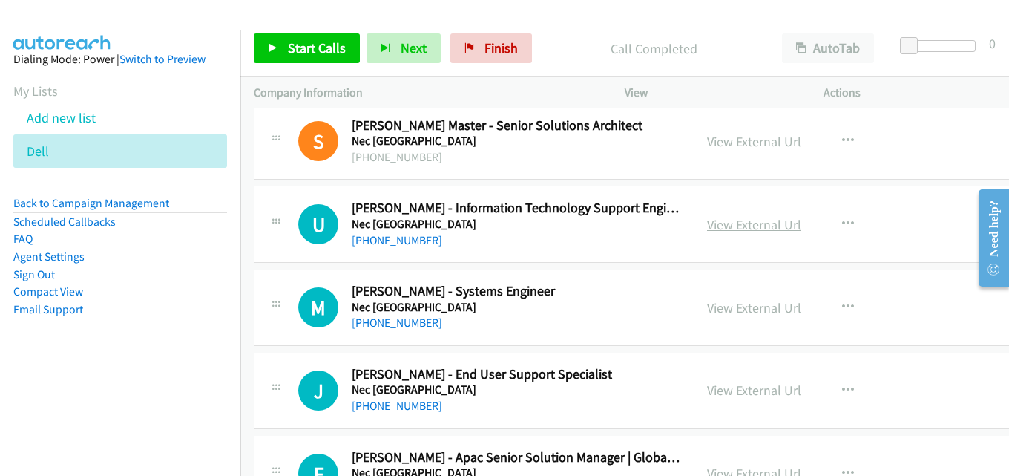
click at [757, 225] on link "View External Url" at bounding box center [754, 224] width 94 height 17
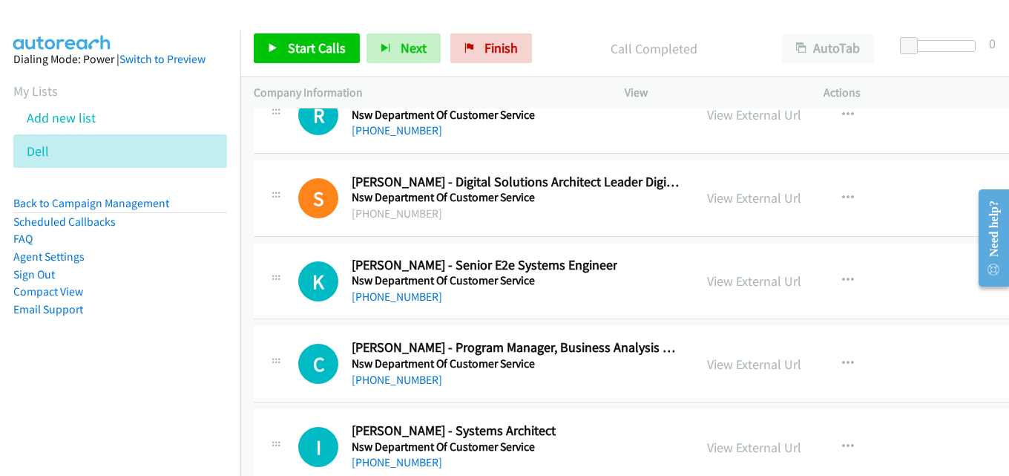
scroll to position [32537, 0]
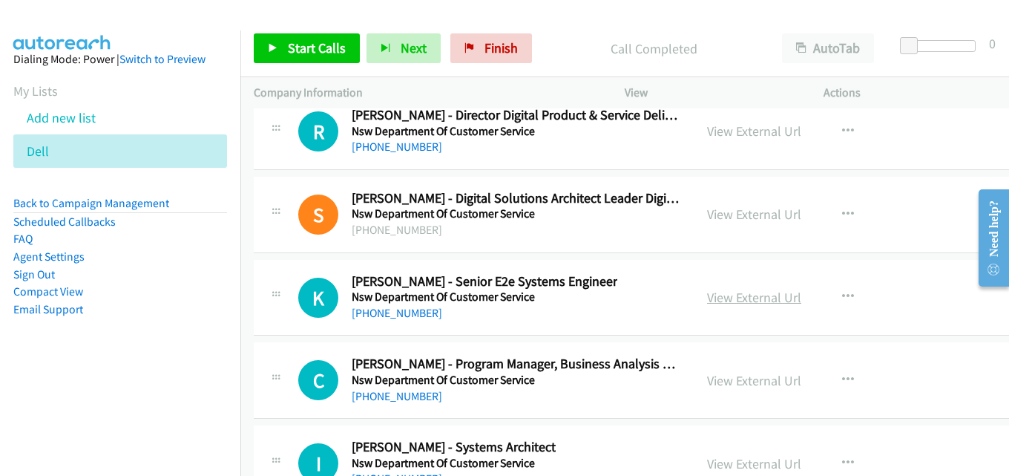
click at [721, 297] on link "View External Url" at bounding box center [754, 297] width 94 height 17
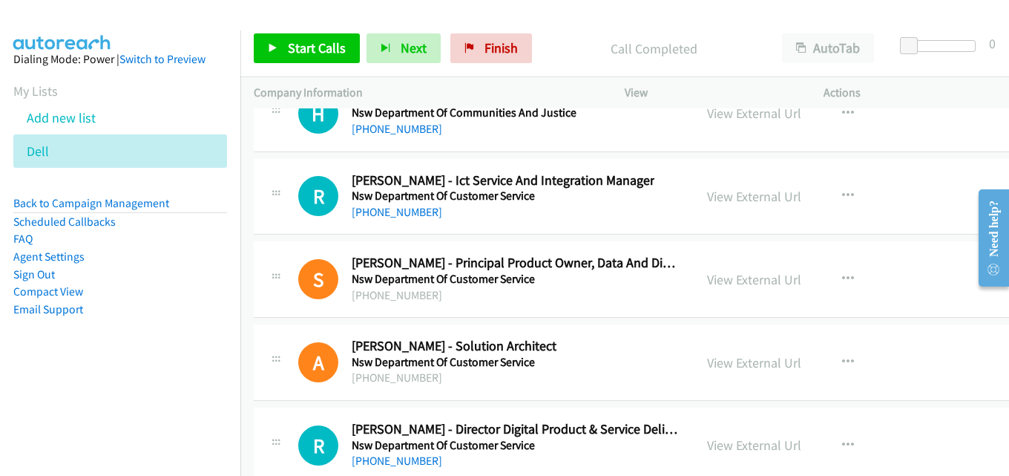
scroll to position [32166, 0]
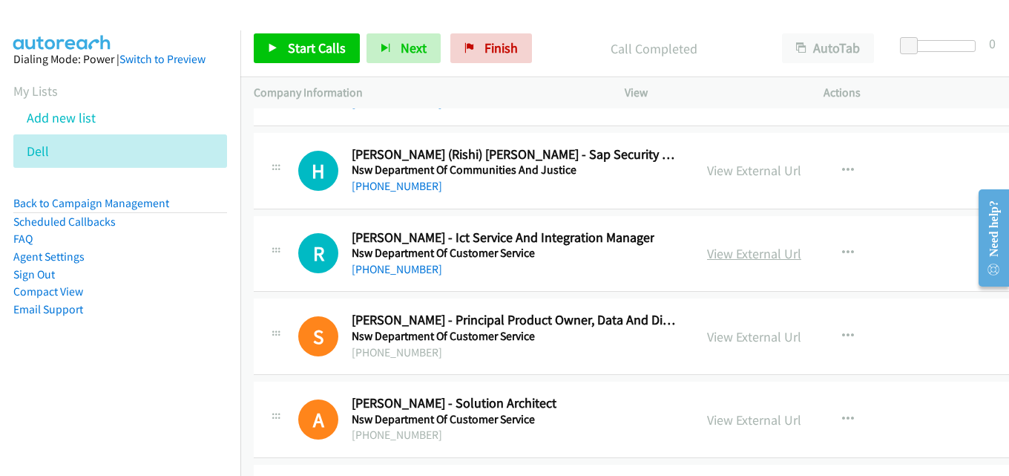
click at [717, 251] on link "View External Url" at bounding box center [754, 253] width 94 height 17
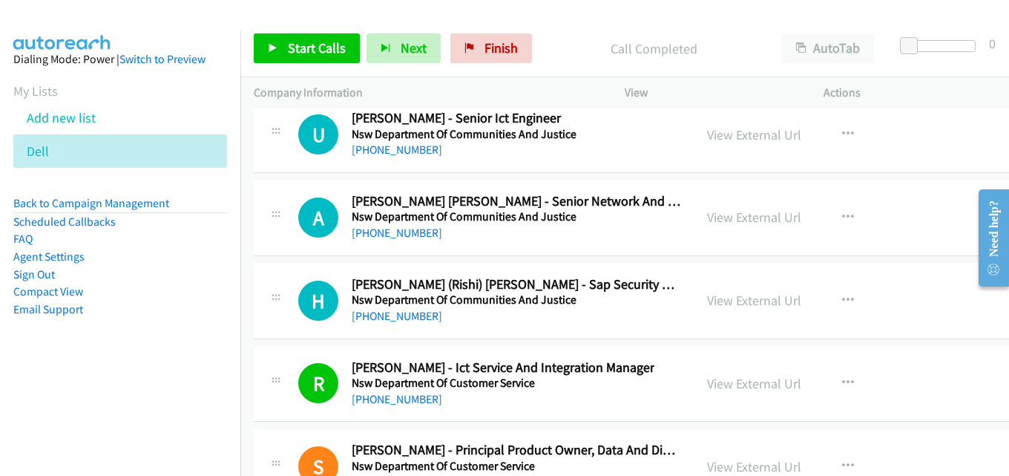
scroll to position [32017, 0]
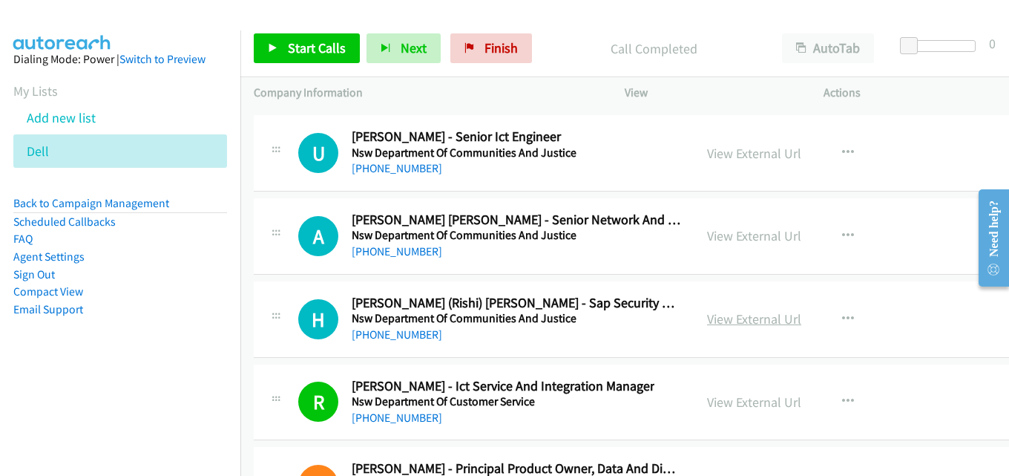
click at [753, 321] on link "View External Url" at bounding box center [754, 318] width 94 height 17
click at [728, 241] on link "View External Url" at bounding box center [754, 235] width 94 height 17
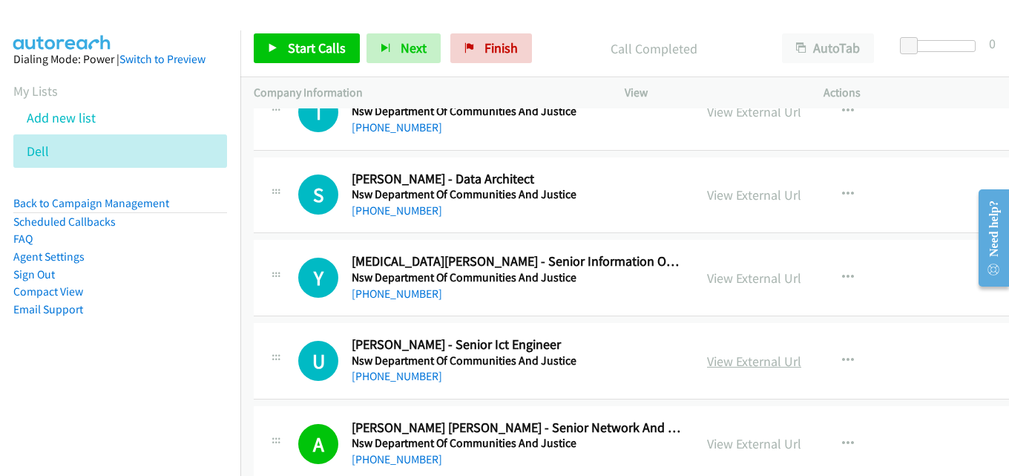
scroll to position [31795, 0]
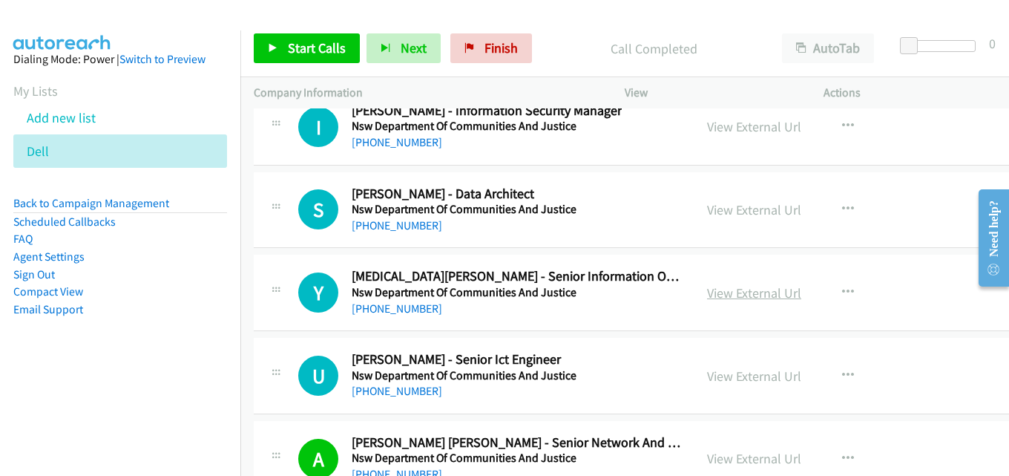
click at [724, 299] on link "View External Url" at bounding box center [754, 292] width 94 height 17
click at [769, 210] on link "View External Url" at bounding box center [754, 209] width 94 height 17
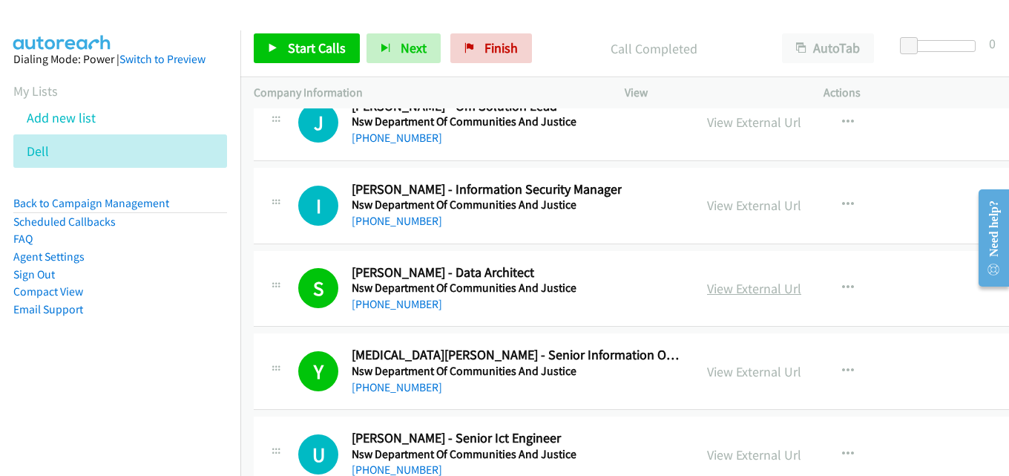
scroll to position [31646, 0]
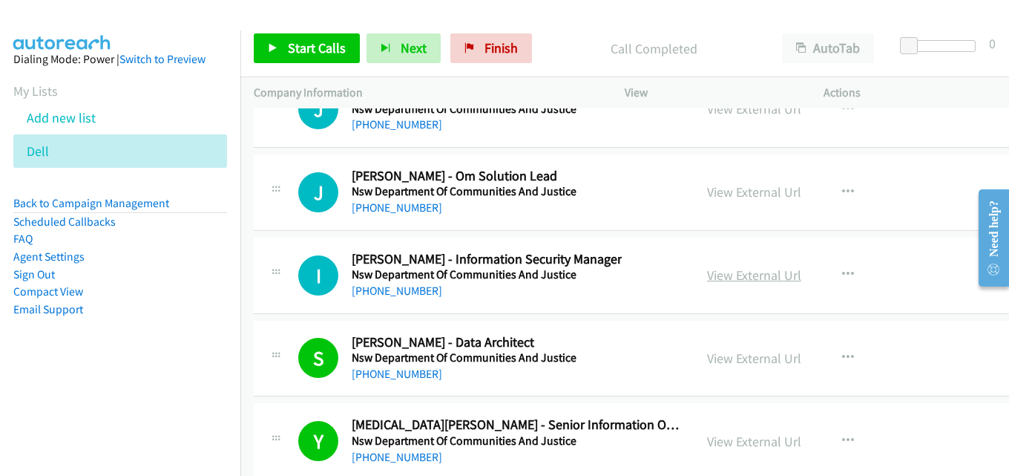
click at [760, 277] on link "View External Url" at bounding box center [754, 274] width 94 height 17
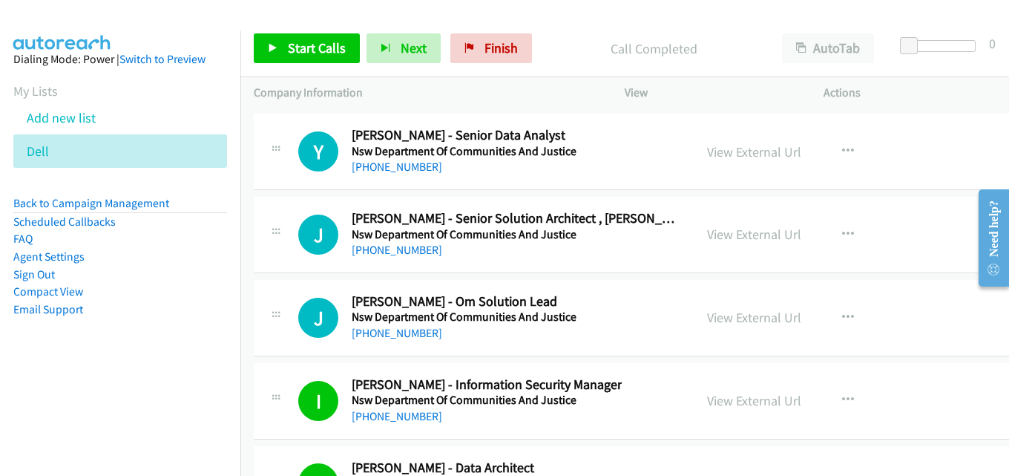
scroll to position [31498, 0]
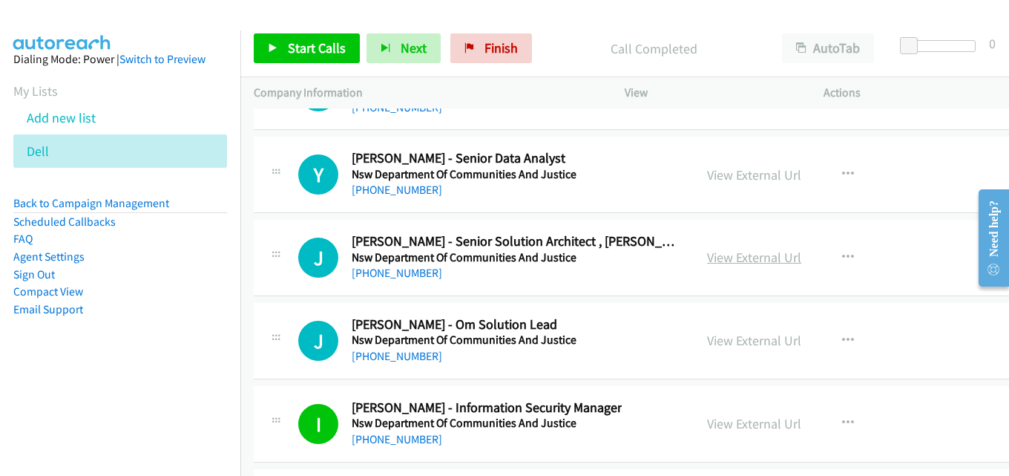
click at [732, 258] on link "View External Url" at bounding box center [754, 257] width 94 height 17
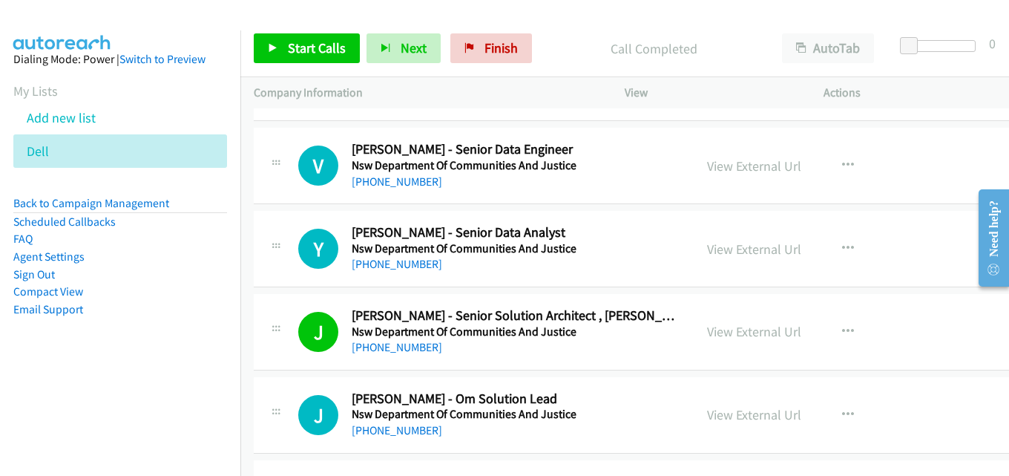
scroll to position [31350, 0]
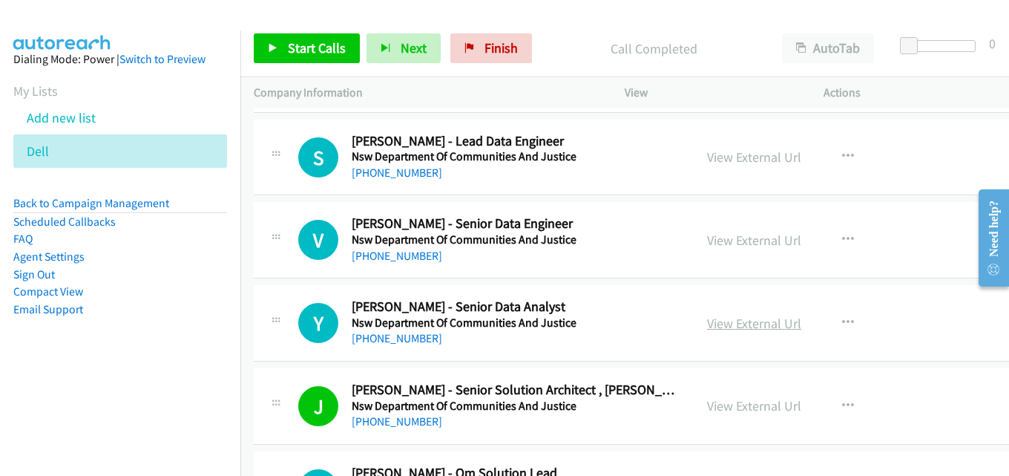
click at [726, 316] on link "View External Url" at bounding box center [754, 323] width 94 height 17
click at [763, 239] on link "View External Url" at bounding box center [754, 239] width 94 height 17
click at [763, 237] on link "View External Url" at bounding box center [754, 239] width 94 height 17
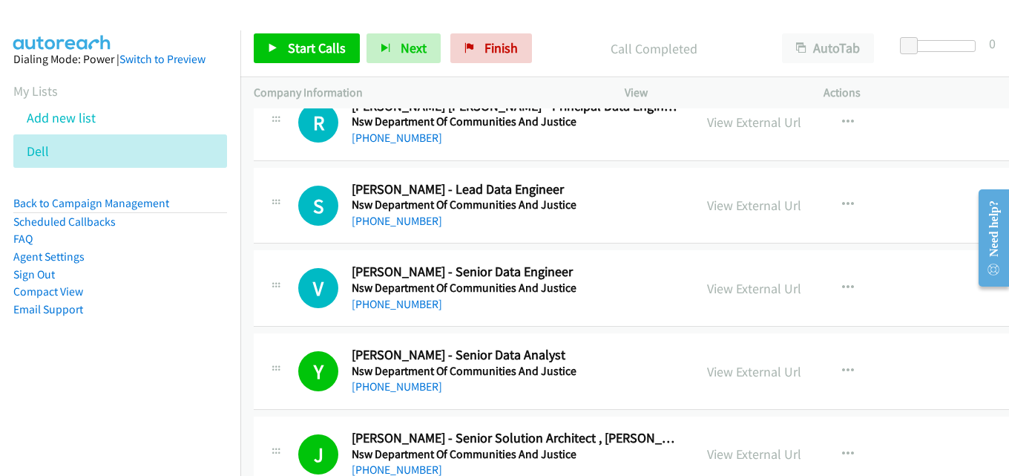
scroll to position [31275, 0]
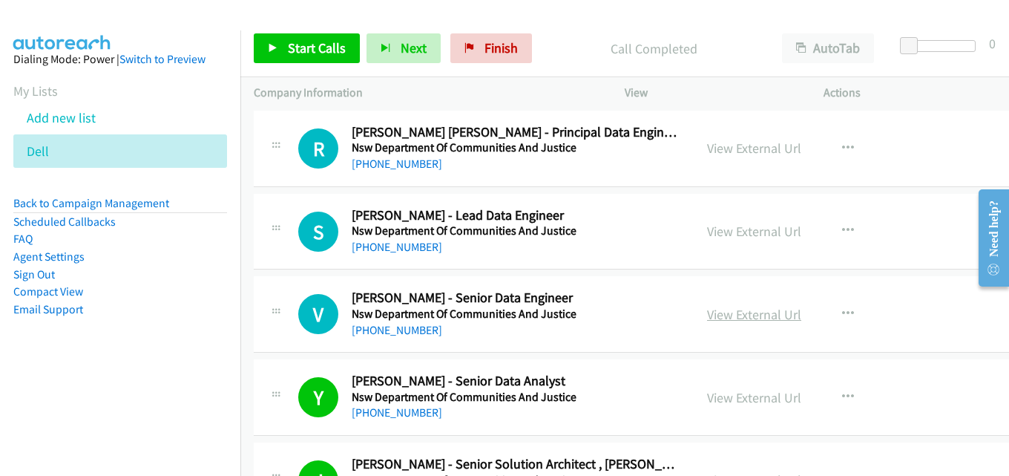
click at [739, 320] on link "View External Url" at bounding box center [754, 314] width 94 height 17
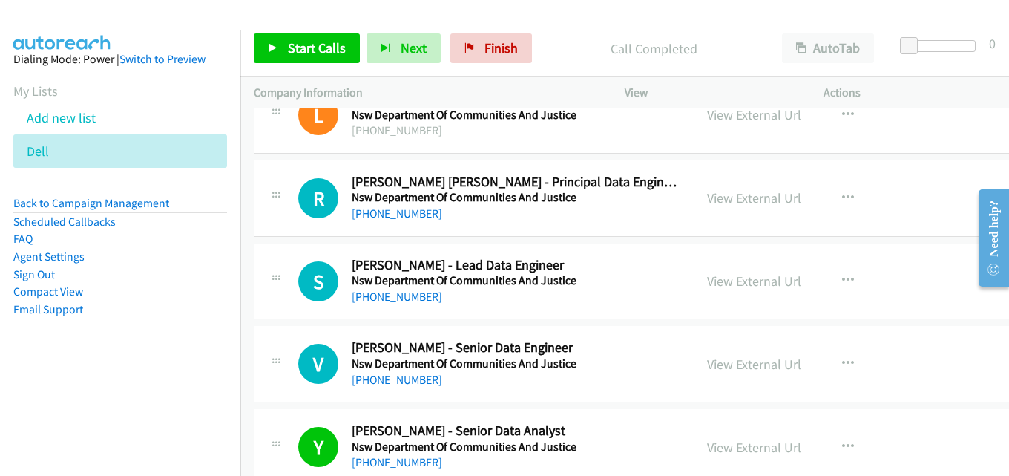
scroll to position [31201, 0]
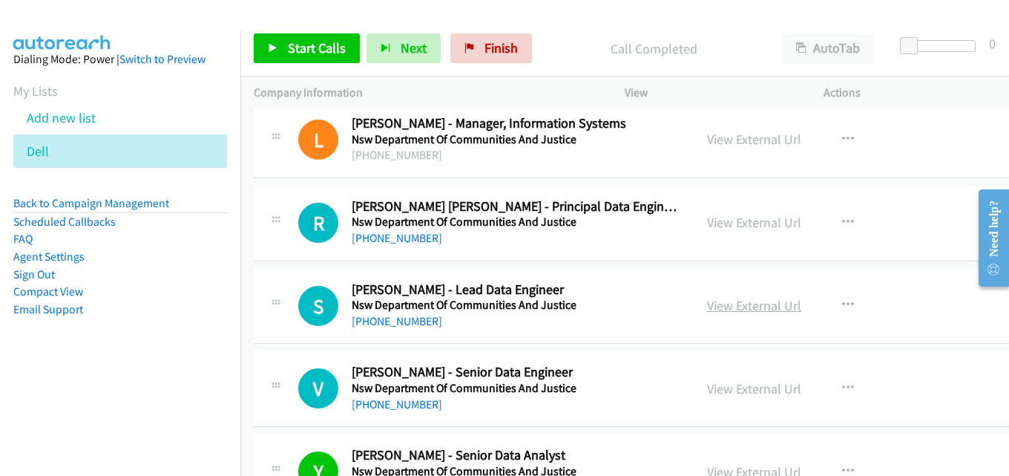
click at [737, 310] on link "View External Url" at bounding box center [754, 305] width 94 height 17
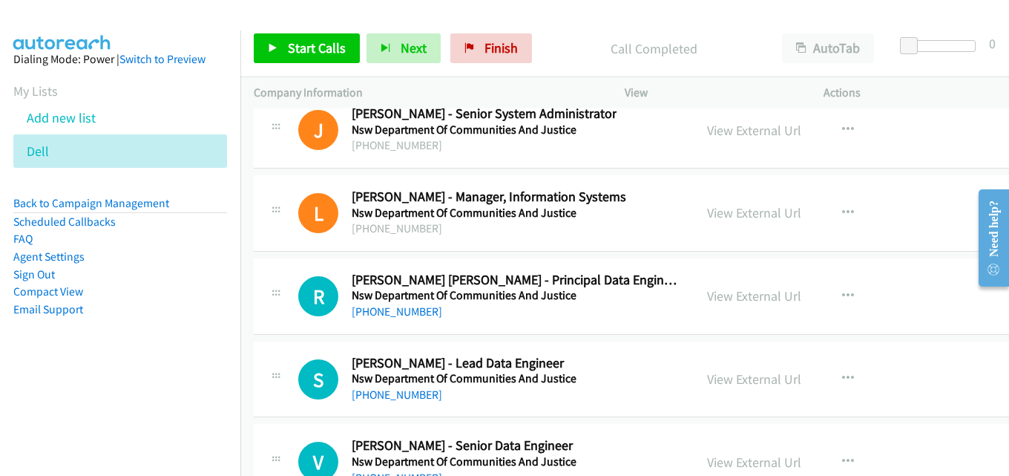
scroll to position [31127, 0]
click at [712, 292] on link "View External Url" at bounding box center [754, 296] width 94 height 17
